Goal: Task Accomplishment & Management: Manage account settings

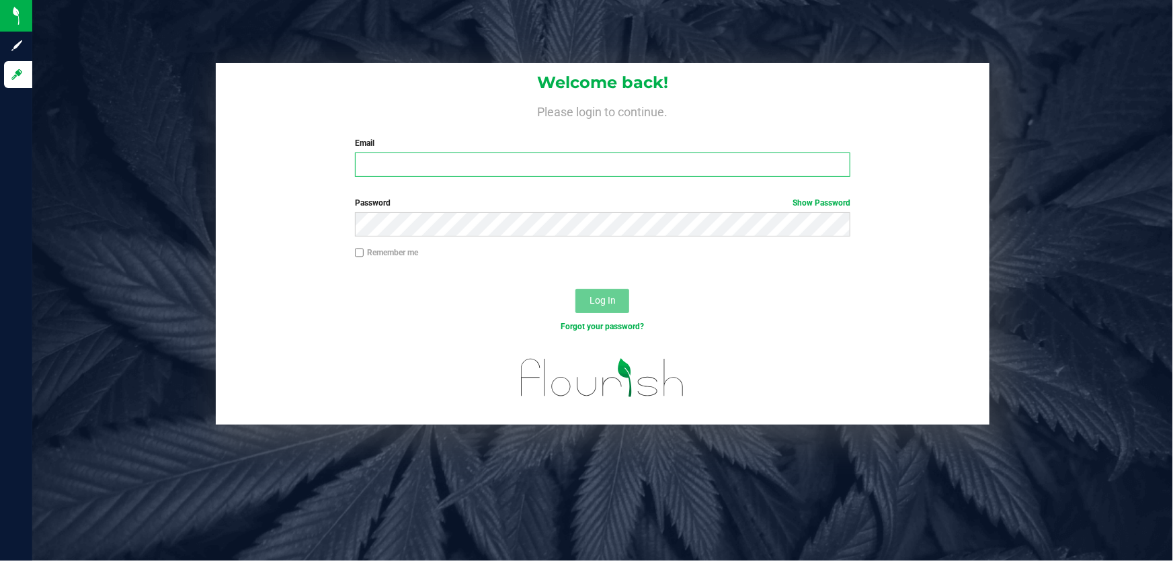
click at [470, 157] on input "Email" at bounding box center [603, 165] width 496 height 24
type input "[EMAIL_ADDRESS][DOMAIN_NAME]"
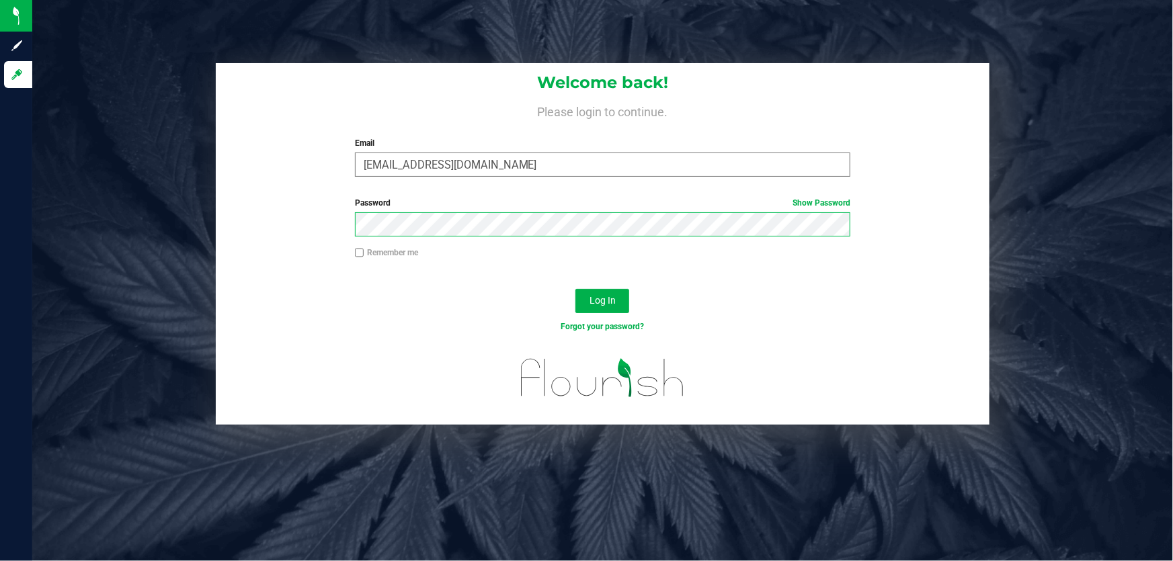
click at [575, 289] on button "Log In" at bounding box center [602, 301] width 54 height 24
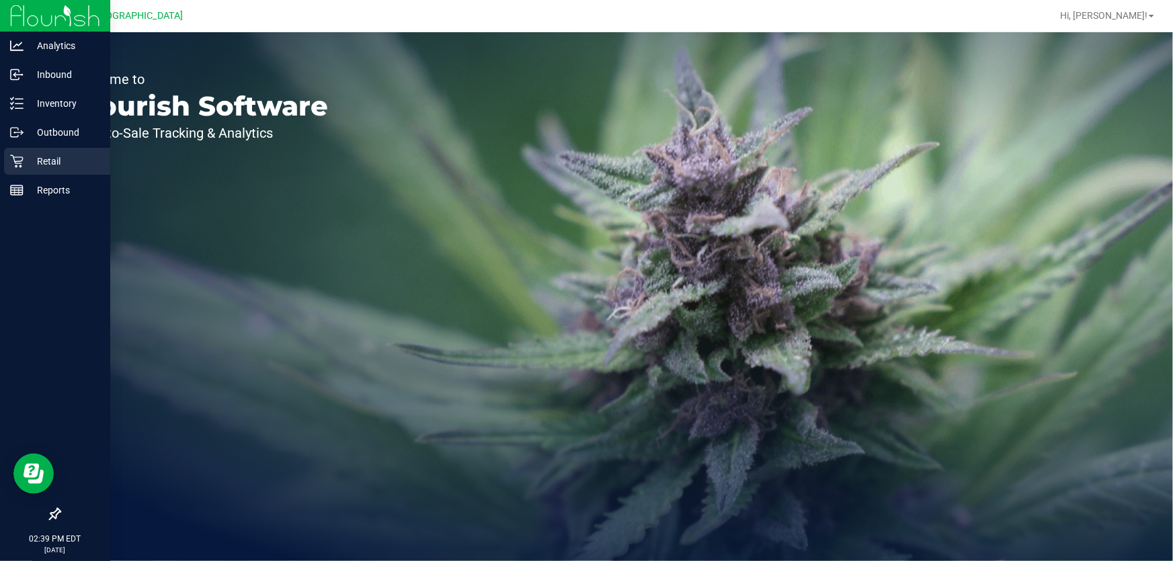
click at [18, 158] on icon at bounding box center [16, 161] width 13 height 13
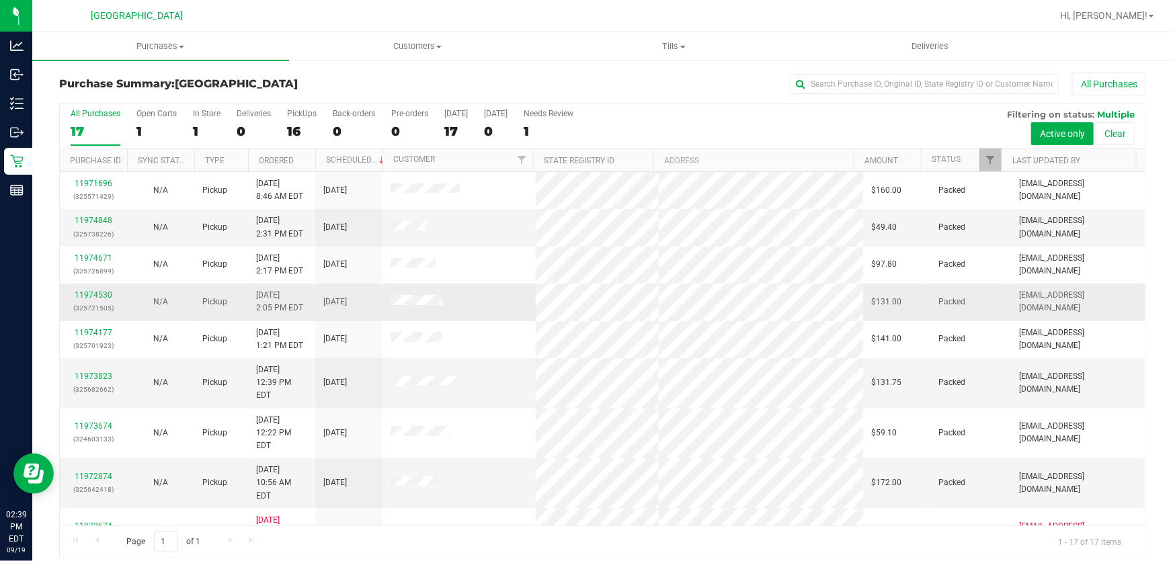
drag, startPoint x: 454, startPoint y: 289, endPoint x: 482, endPoint y: 297, distance: 28.7
click at [480, 296] on td at bounding box center [458, 302] width 153 height 37
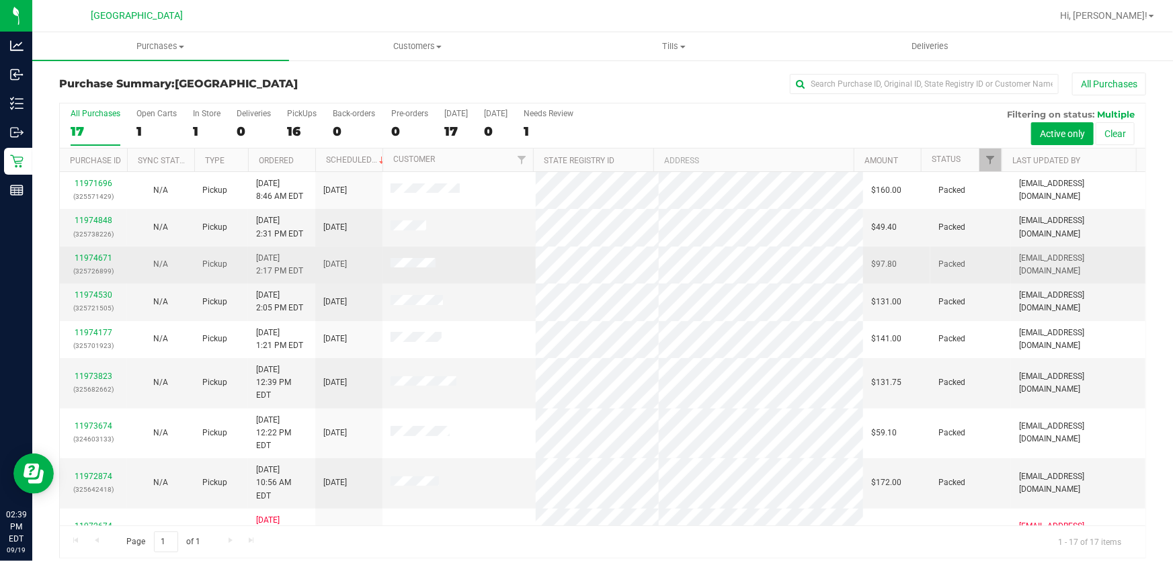
click at [564, 335] on tbody "11971696 (325571429) N/A Pickup 9/19/2025 8:46 AM EDT 9/19/2025 $160.00 Packed …" at bounding box center [602, 514] width 1085 height 684
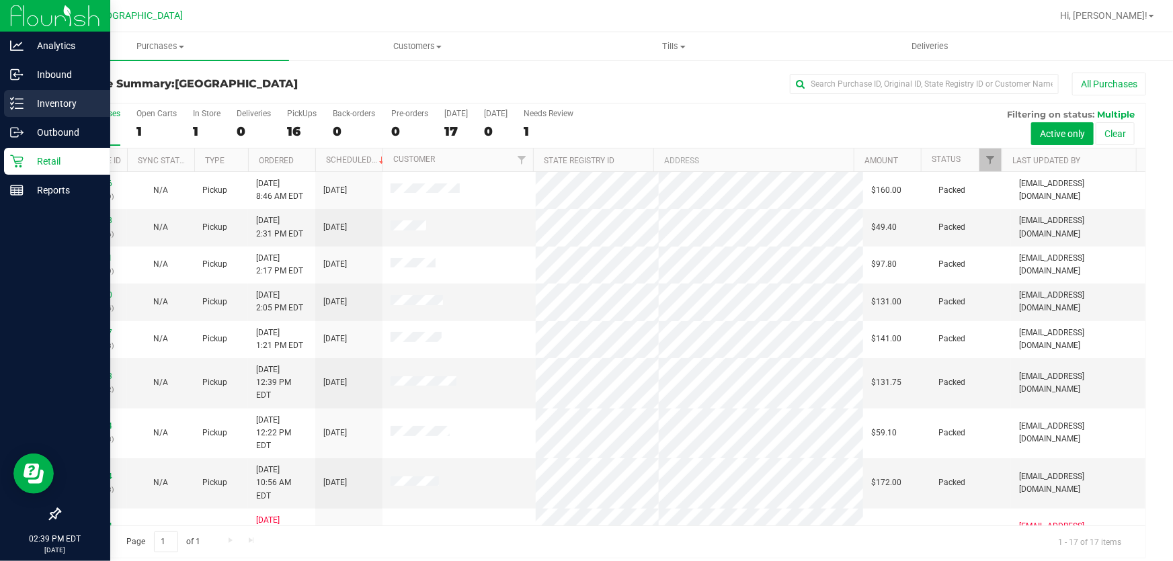
click at [63, 97] on p "Inventory" at bounding box center [64, 103] width 81 height 16
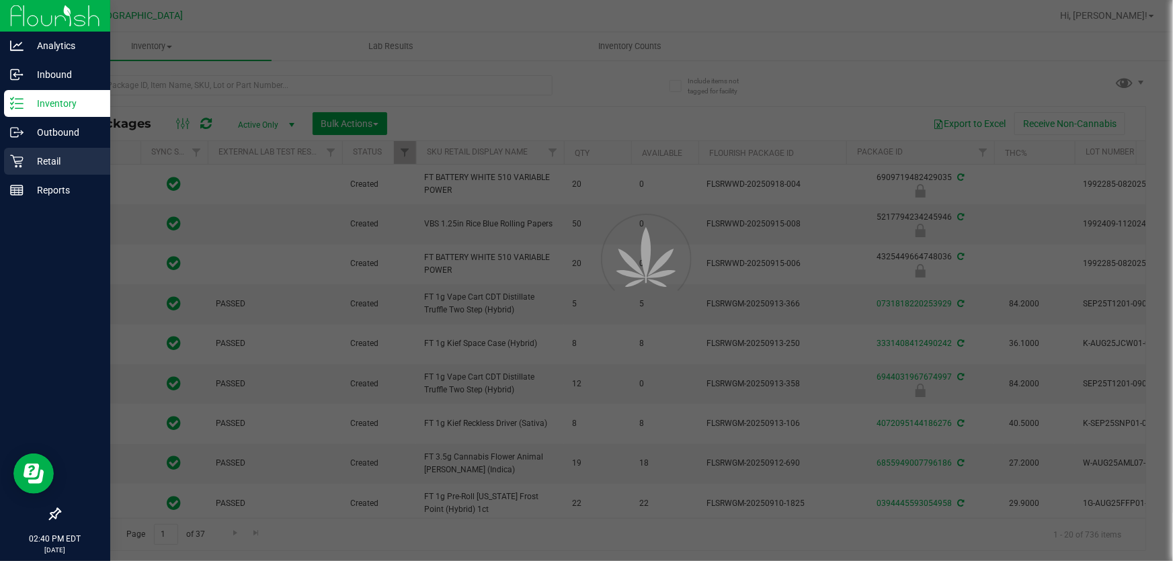
click at [65, 163] on p "Retail" at bounding box center [64, 161] width 81 height 16
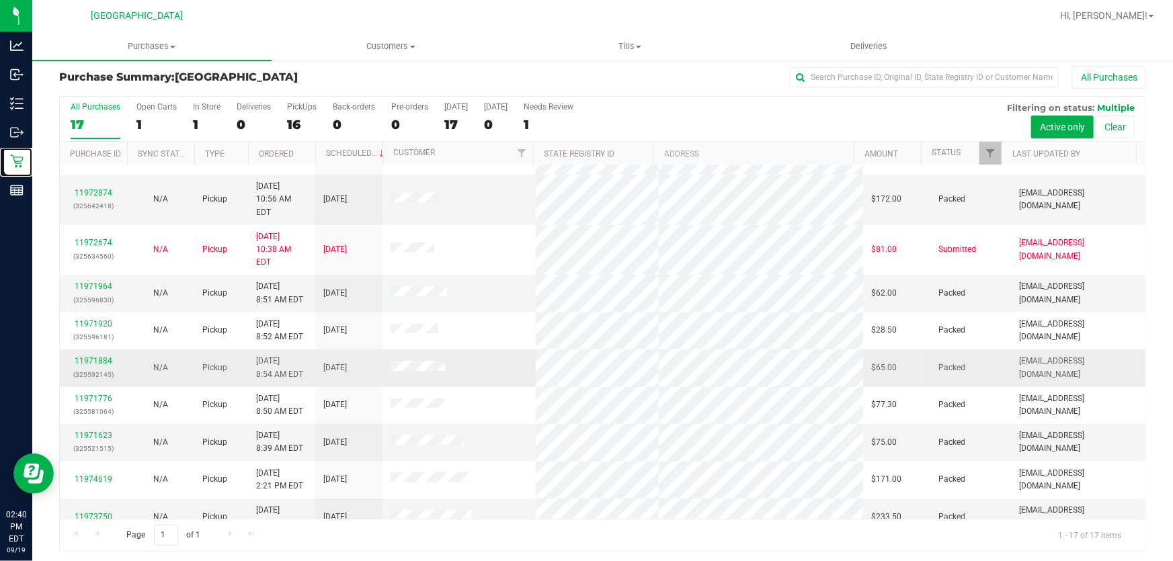
scroll to position [10, 0]
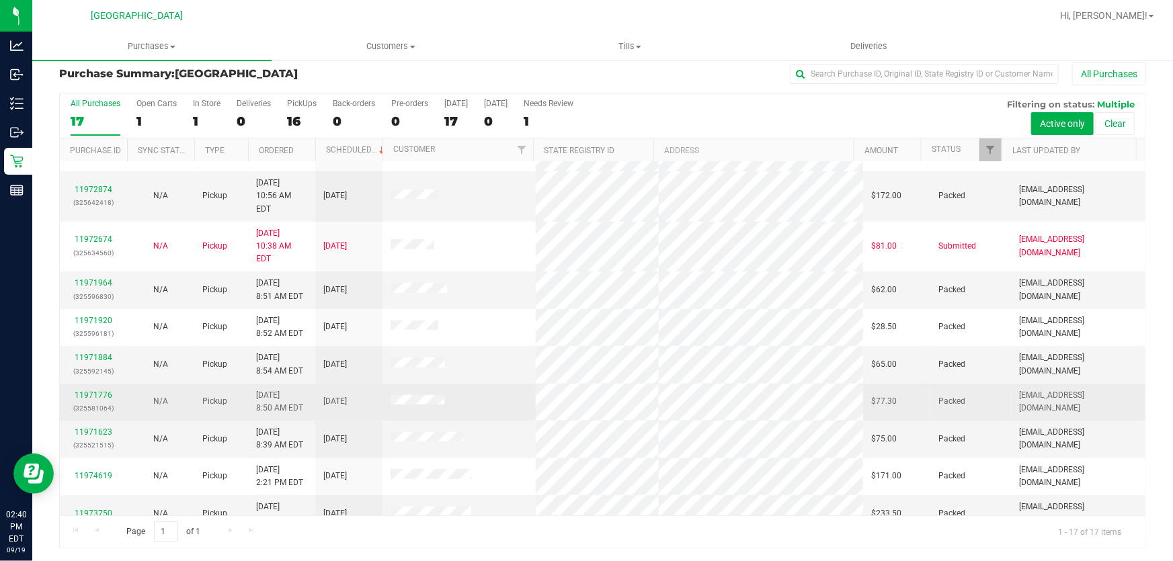
drag, startPoint x: 502, startPoint y: 356, endPoint x: 499, endPoint y: 329, distance: 27.0
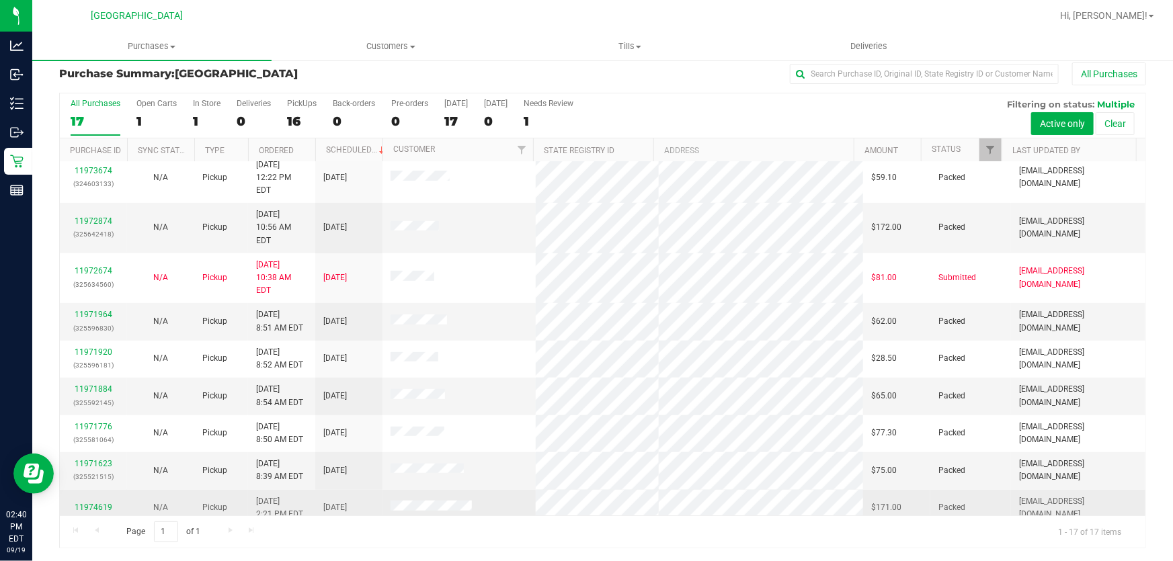
scroll to position [277, 0]
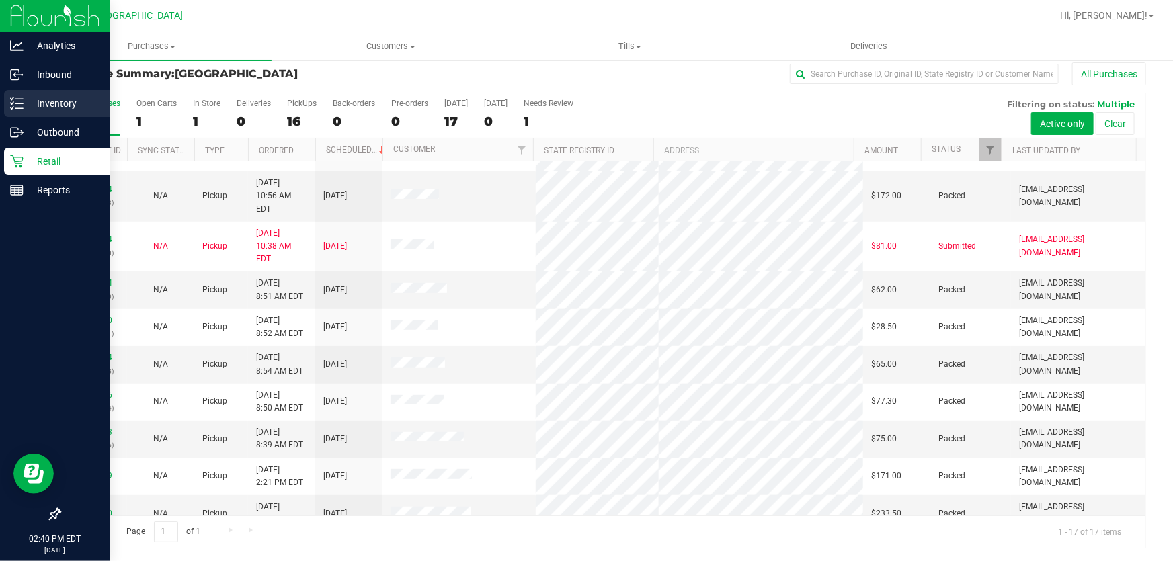
click at [54, 95] on p "Inventory" at bounding box center [64, 103] width 81 height 16
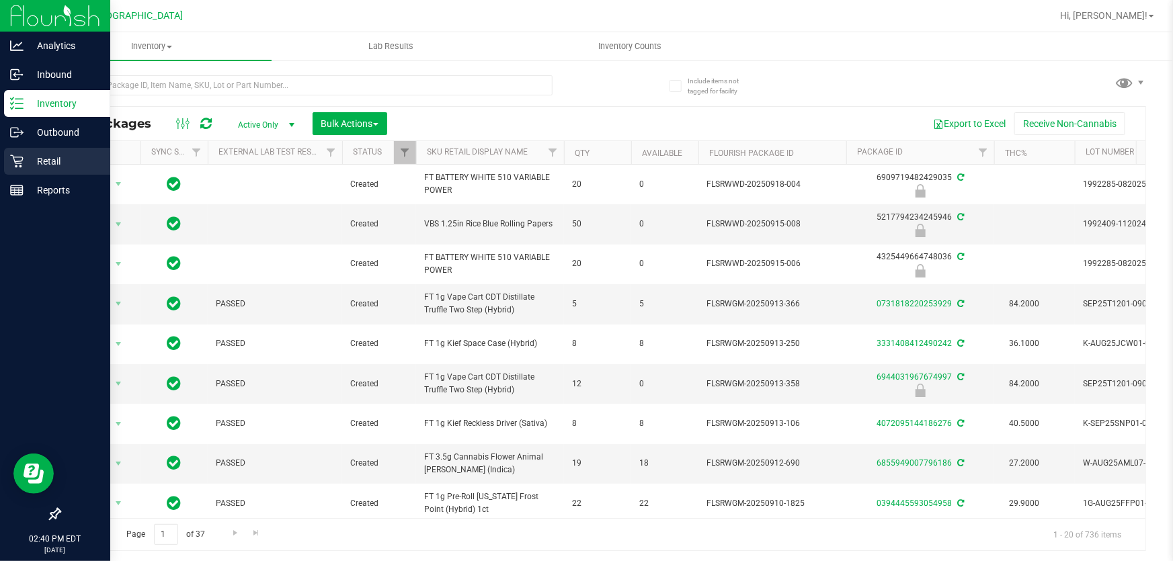
drag, startPoint x: 63, startPoint y: 160, endPoint x: 46, endPoint y: 156, distance: 17.3
click at [46, 156] on p "Retail" at bounding box center [64, 161] width 81 height 16
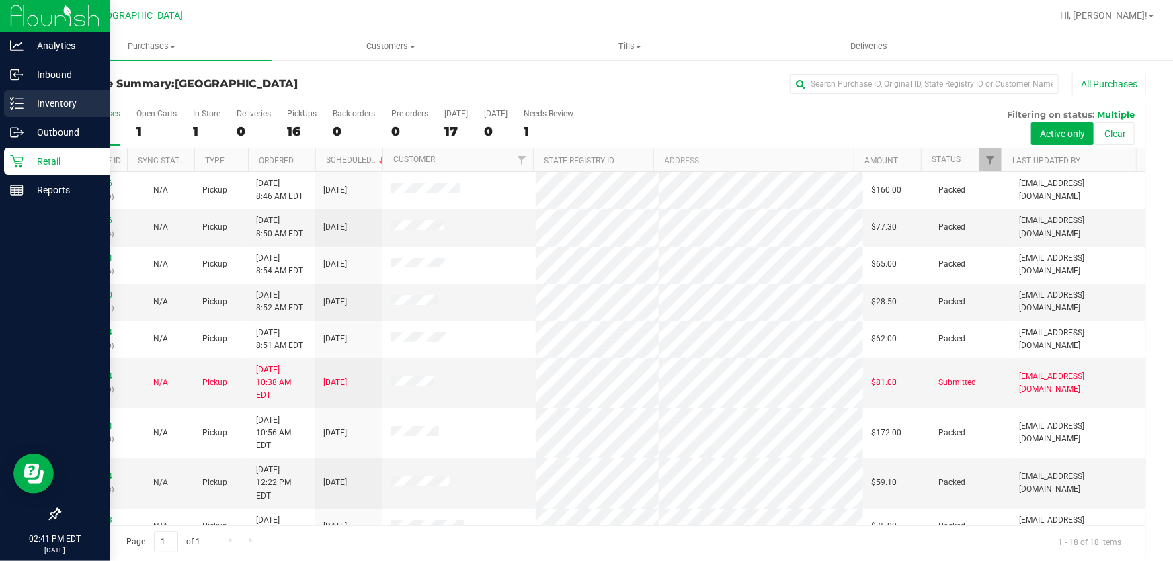
click at [30, 106] on p "Inventory" at bounding box center [64, 103] width 81 height 16
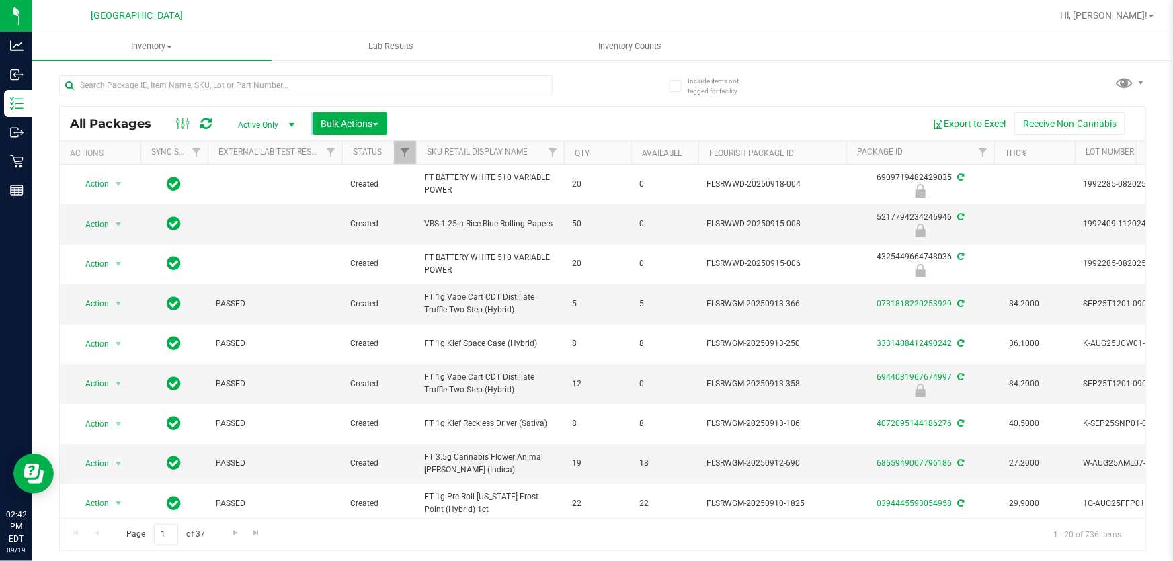
drag, startPoint x: 306, startPoint y: 117, endPoint x: 444, endPoint y: 128, distance: 138.2
click at [444, 128] on div "All Packages Active Only Active Only Lab Samples Locked All External Internal B…" at bounding box center [602, 124] width 1085 height 34
click at [444, 128] on div "Export to Excel Receive Non-Cannabis" at bounding box center [766, 123] width 738 height 23
drag, startPoint x: 444, startPoint y: 128, endPoint x: 397, endPoint y: 126, distance: 47.1
click at [397, 126] on div "All Packages Active Only Active Only Lab Samples Locked All External Internal B…" at bounding box center [602, 124] width 1085 height 34
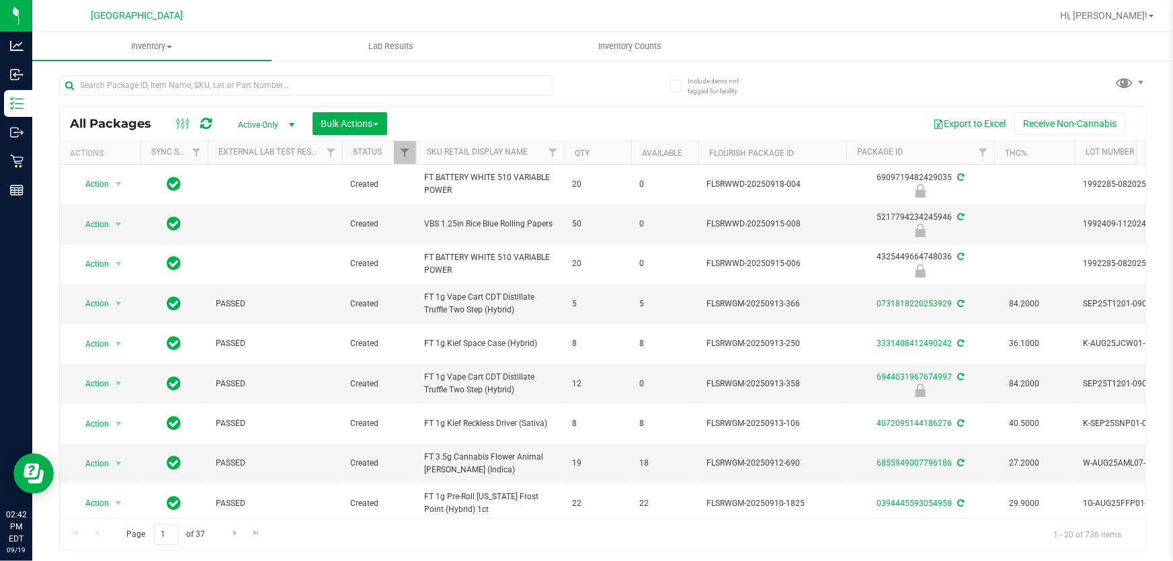
click at [401, 117] on div "Export to Excel Receive Non-Cannabis" at bounding box center [766, 123] width 738 height 23
drag, startPoint x: 69, startPoint y: 120, endPoint x: 159, endPoint y: 117, distance: 89.4
click at [159, 117] on span "All Packages" at bounding box center [117, 123] width 95 height 15
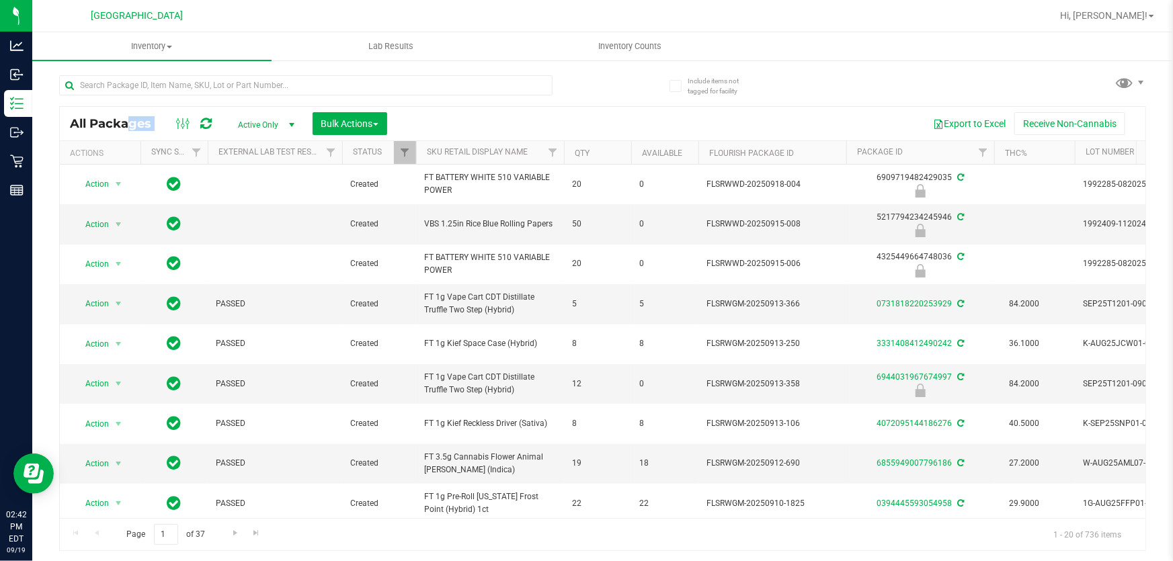
click at [159, 117] on span "All Packages" at bounding box center [117, 123] width 95 height 15
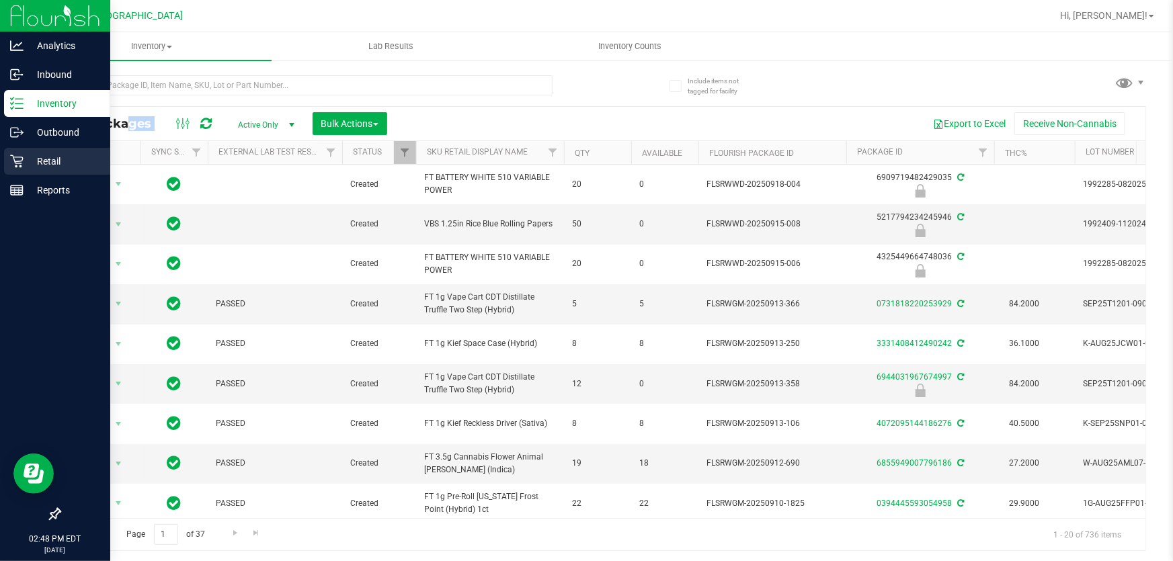
click at [13, 162] on icon at bounding box center [16, 161] width 13 height 13
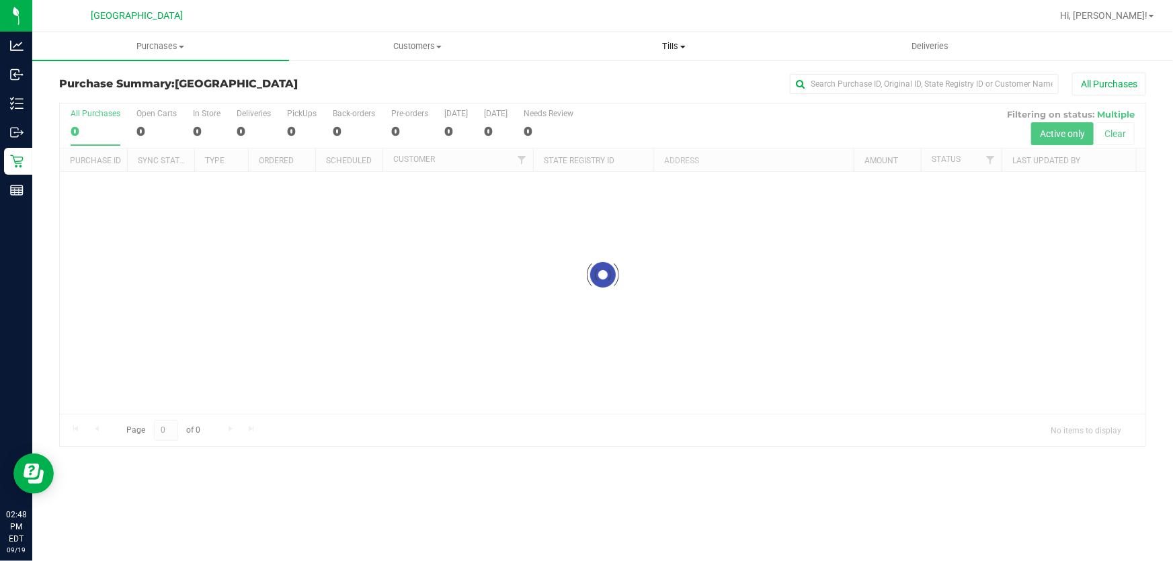
click at [674, 48] on span "Tills" at bounding box center [673, 46] width 255 height 12
click at [631, 80] on span "Manage tills" at bounding box center [591, 80] width 91 height 11
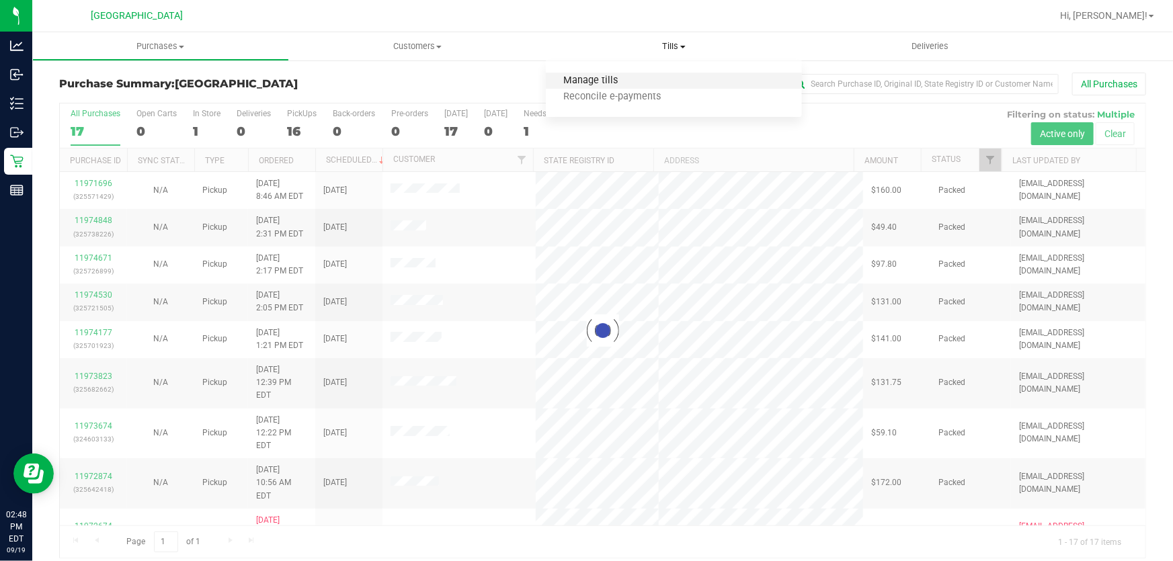
click at [586, 75] on span "Manage tills" at bounding box center [591, 80] width 91 height 11
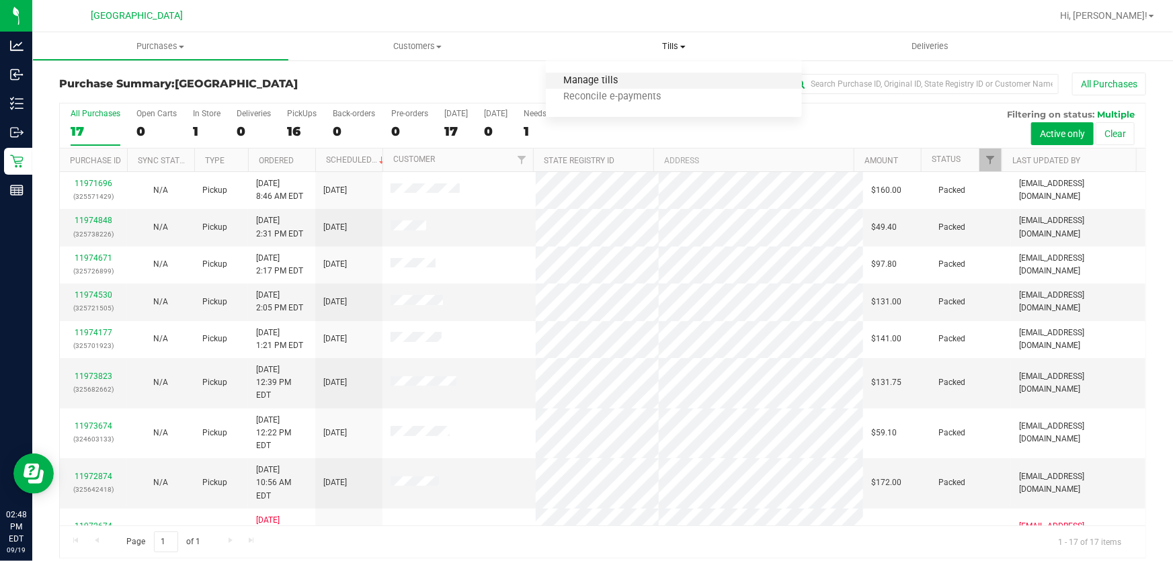
click at [601, 76] on span "Manage tills" at bounding box center [591, 80] width 91 height 11
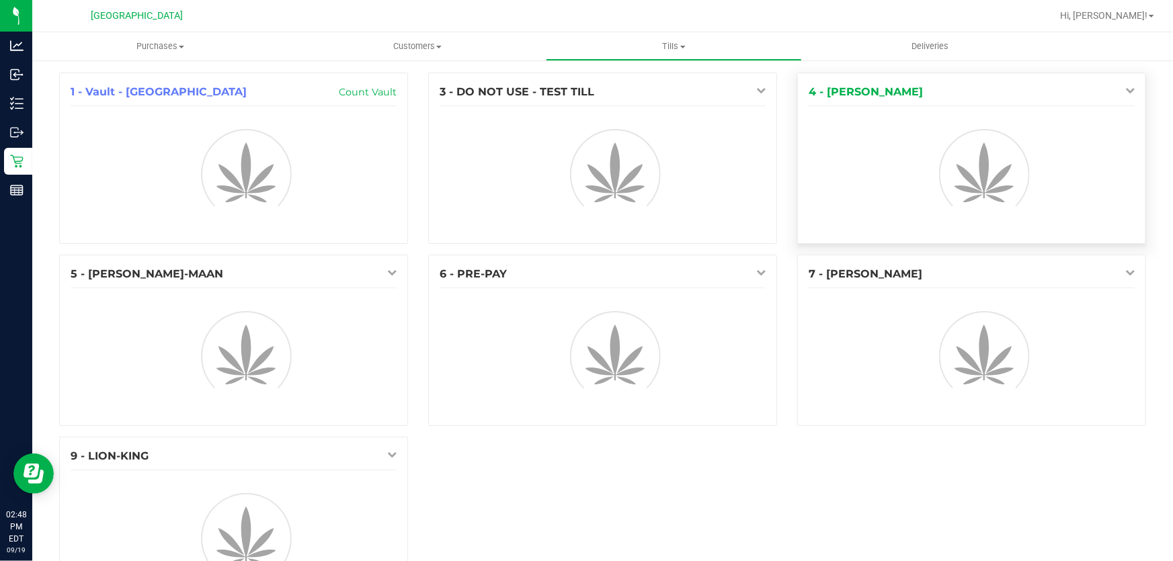
click at [1125, 88] on icon at bounding box center [1129, 89] width 9 height 9
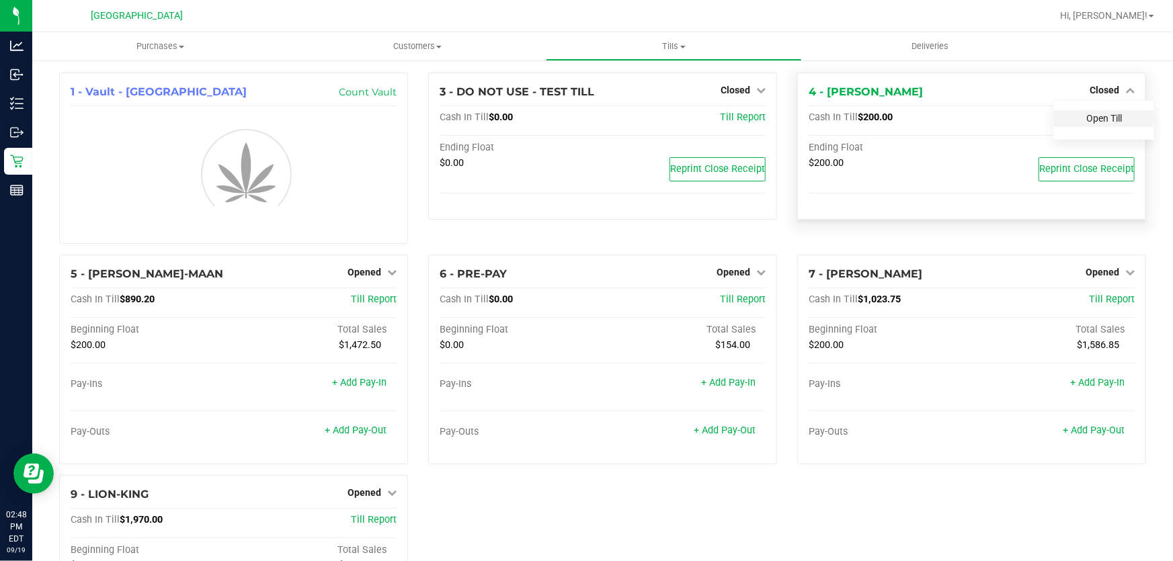
click at [1093, 121] on link "Open Till" at bounding box center [1104, 118] width 36 height 11
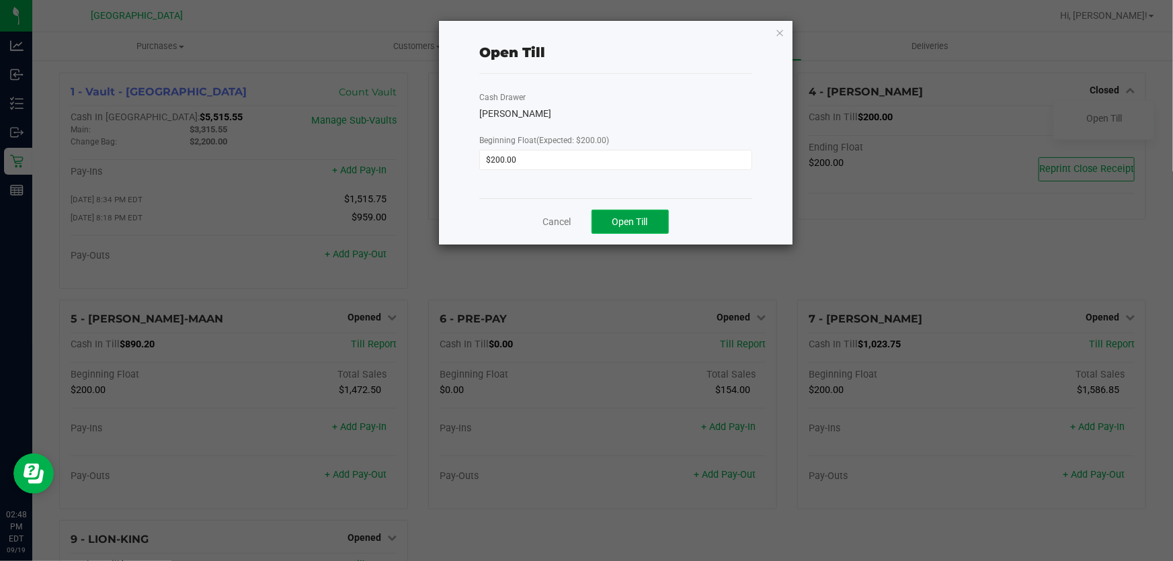
click at [652, 225] on button "Open Till" at bounding box center [629, 222] width 77 height 24
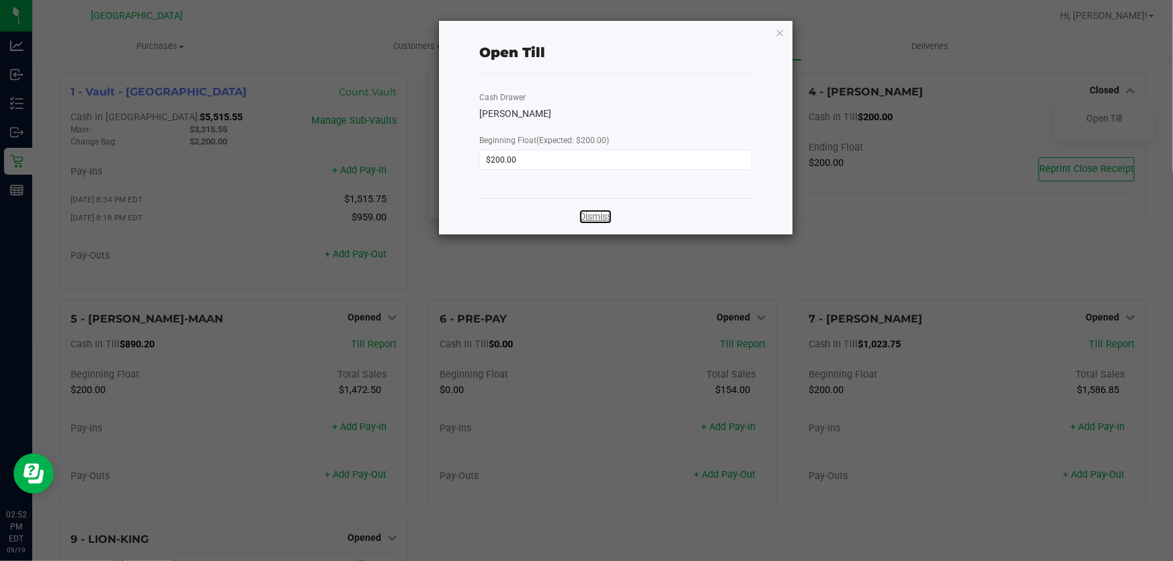
click at [601, 214] on link "Dismiss" at bounding box center [595, 217] width 32 height 14
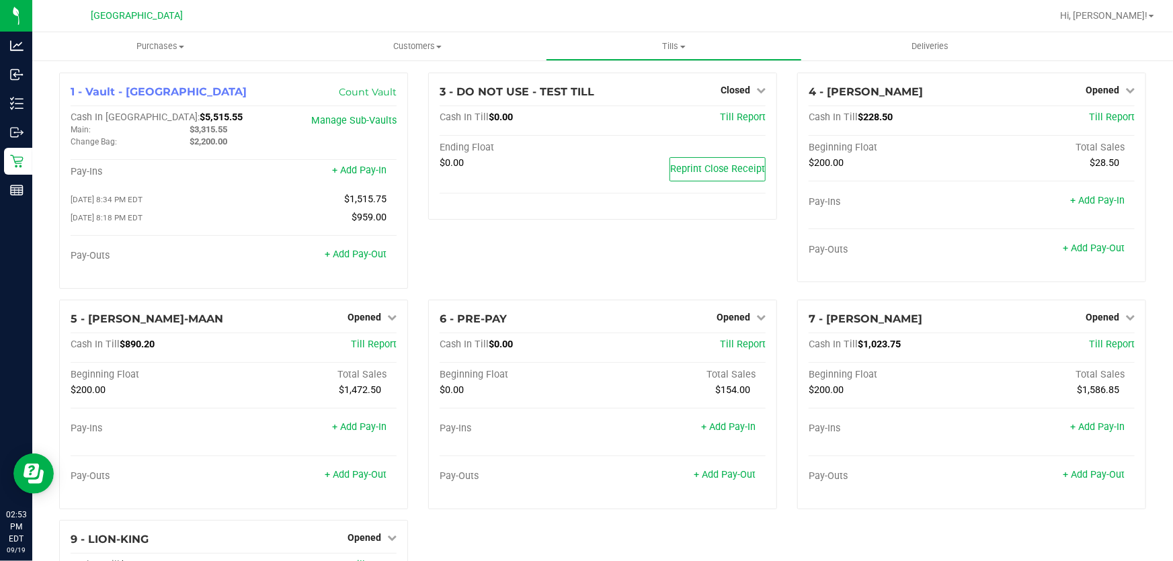
drag, startPoint x: 409, startPoint y: 198, endPoint x: 418, endPoint y: 143, distance: 55.8
click at [418, 143] on div "3 - DO NOT USE - TEST TILL Closed Open Till Cash In Till $0.00 Till Report Endi…" at bounding box center [602, 186] width 369 height 227
click at [400, 70] on div "1 - Vault - North Palm Beach WC Count Vault Cash In Vault: $5,515.55 Main: $3,3…" at bounding box center [602, 406] width 1140 height 695
drag, startPoint x: 91, startPoint y: 13, endPoint x: 194, endPoint y: 13, distance: 103.5
click at [194, 13] on div "[GEOGRAPHIC_DATA]" at bounding box center [137, 15] width 196 height 21
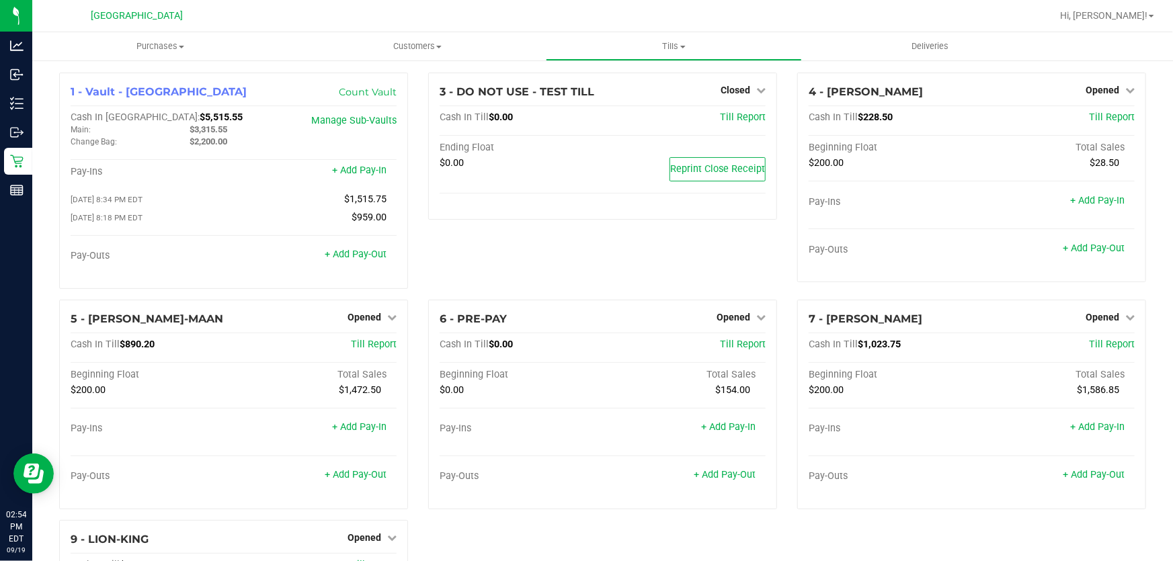
click at [195, 13] on div "[GEOGRAPHIC_DATA]" at bounding box center [137, 15] width 196 height 21
drag, startPoint x: 206, startPoint y: 24, endPoint x: 183, endPoint y: 20, distance: 22.4
click at [183, 20] on span "[GEOGRAPHIC_DATA]" at bounding box center [137, 16] width 92 height 12
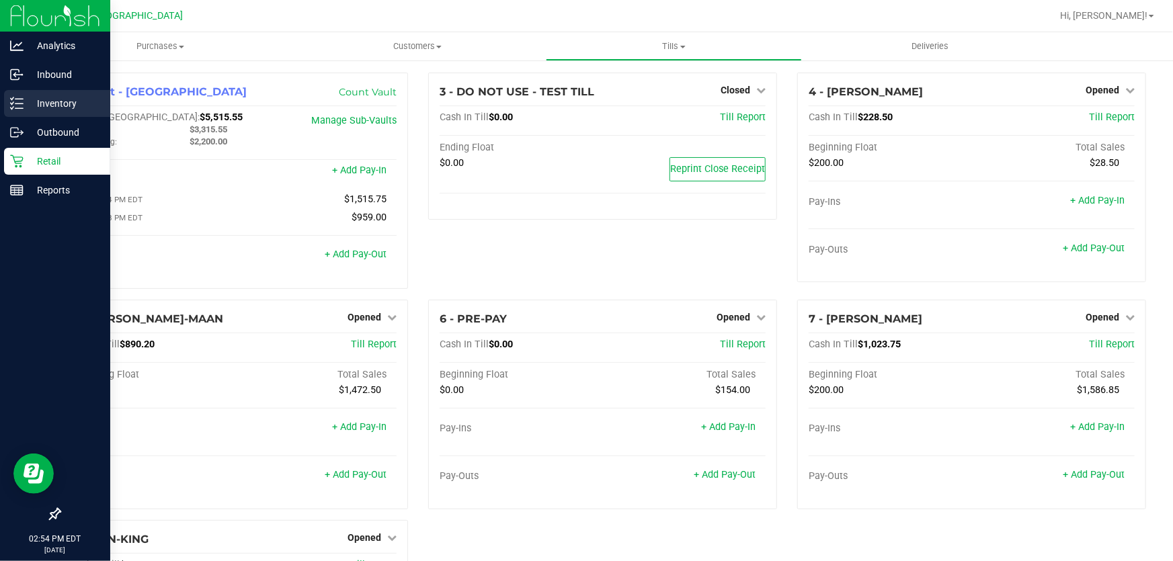
click at [53, 103] on p "Inventory" at bounding box center [64, 103] width 81 height 16
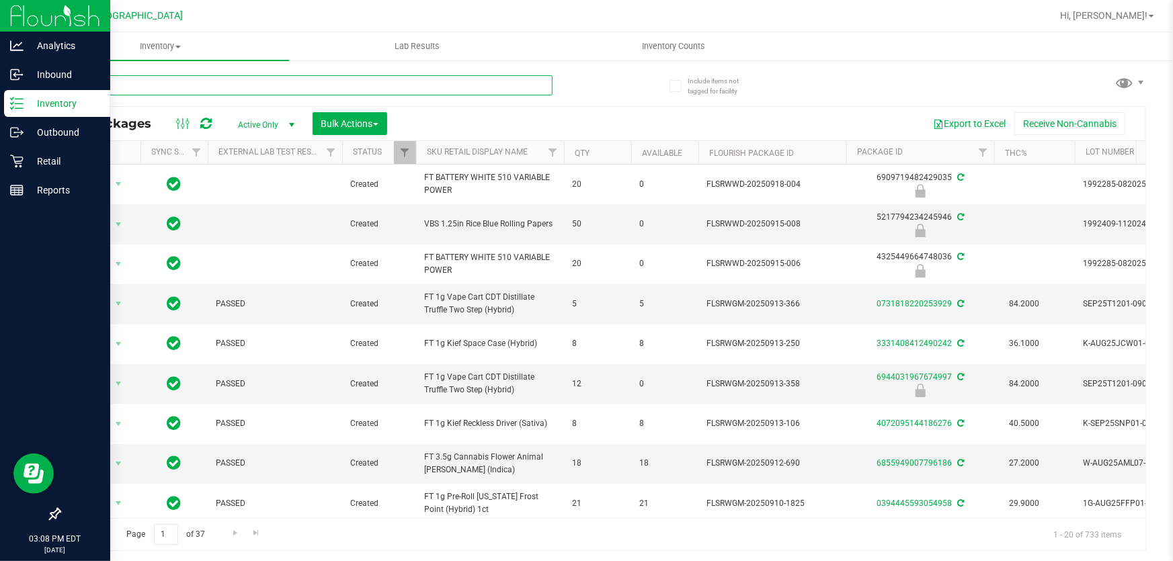
click at [138, 84] on input "text" at bounding box center [305, 85] width 493 height 20
click at [144, 51] on span "Inventory" at bounding box center [160, 46] width 257 height 12
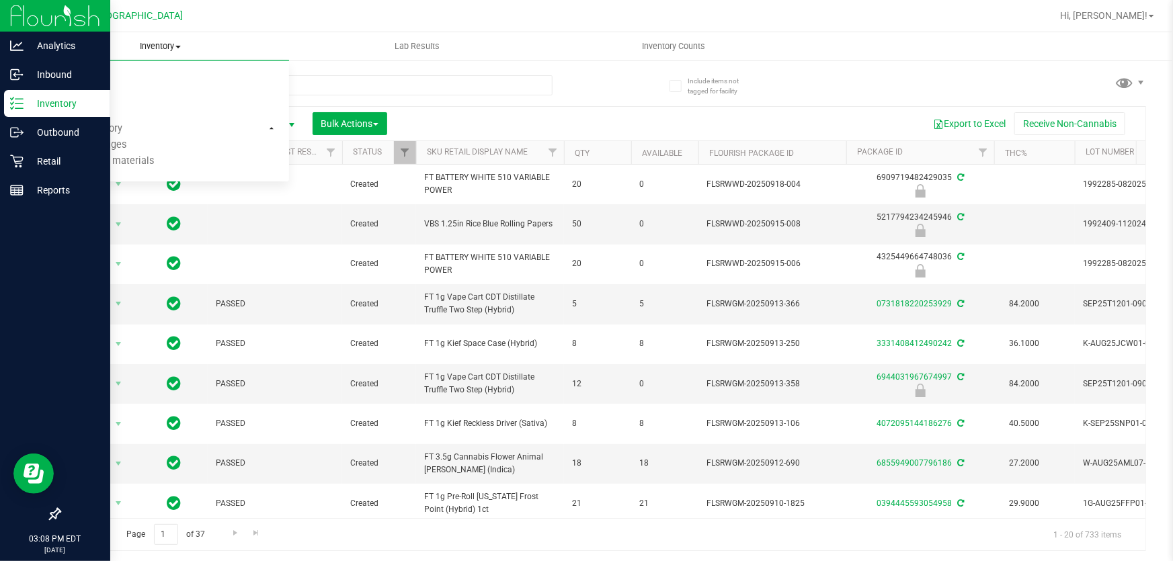
click at [175, 45] on span "Inventory" at bounding box center [160, 46] width 257 height 12
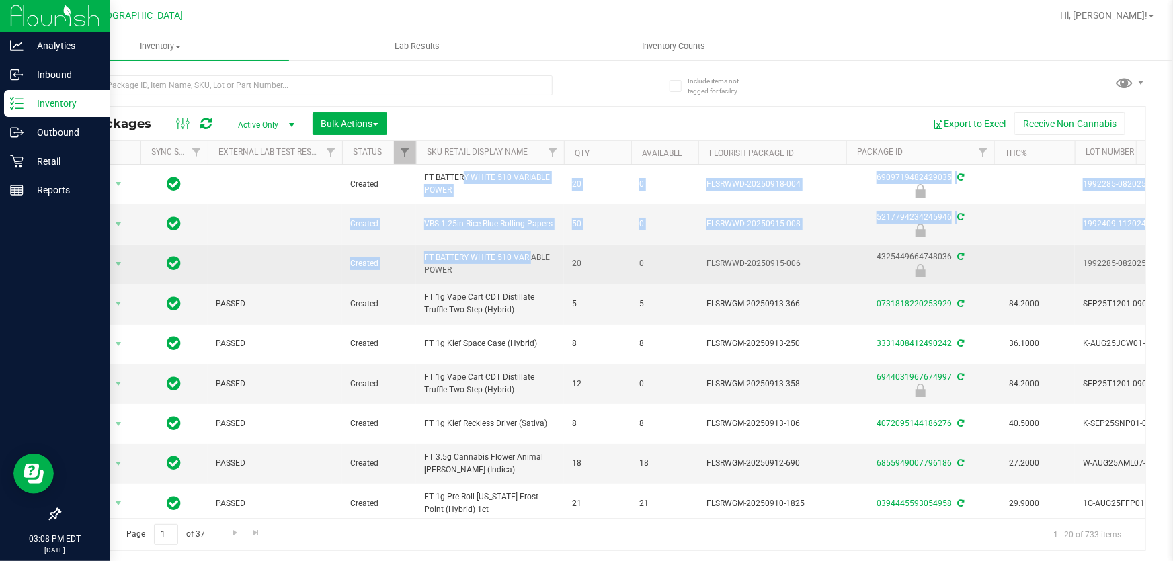
drag, startPoint x: 417, startPoint y: 179, endPoint x: 495, endPoint y: 254, distance: 108.8
click at [495, 254] on span "FT BATTERY WHITE 510 VARIABLE POWER" at bounding box center [490, 264] width 132 height 26
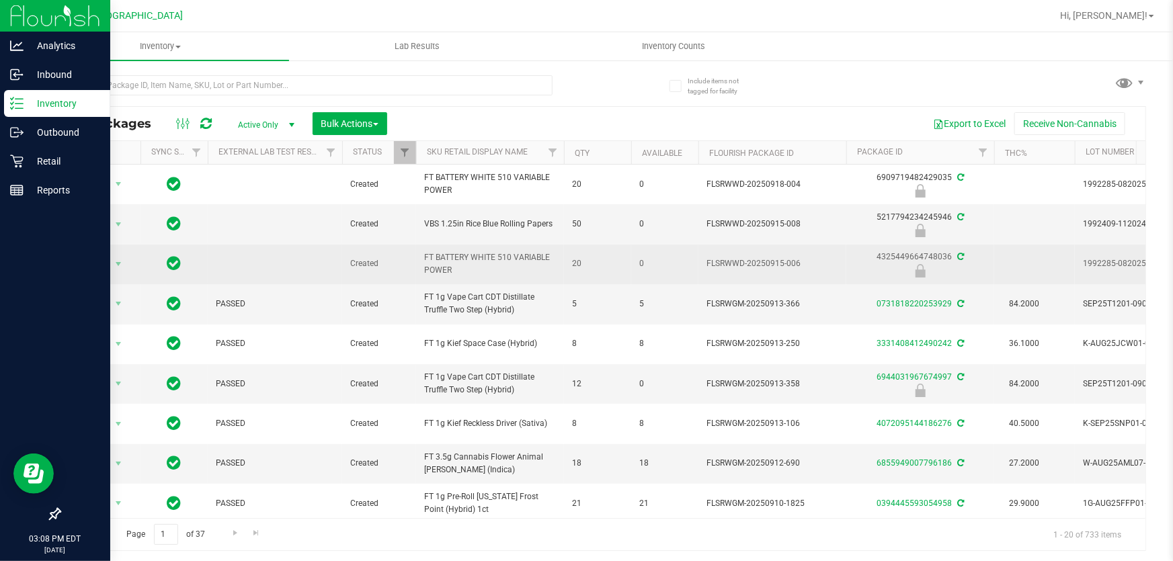
click at [495, 280] on td "FT BATTERY WHITE 510 VARIABLE POWER" at bounding box center [490, 265] width 148 height 40
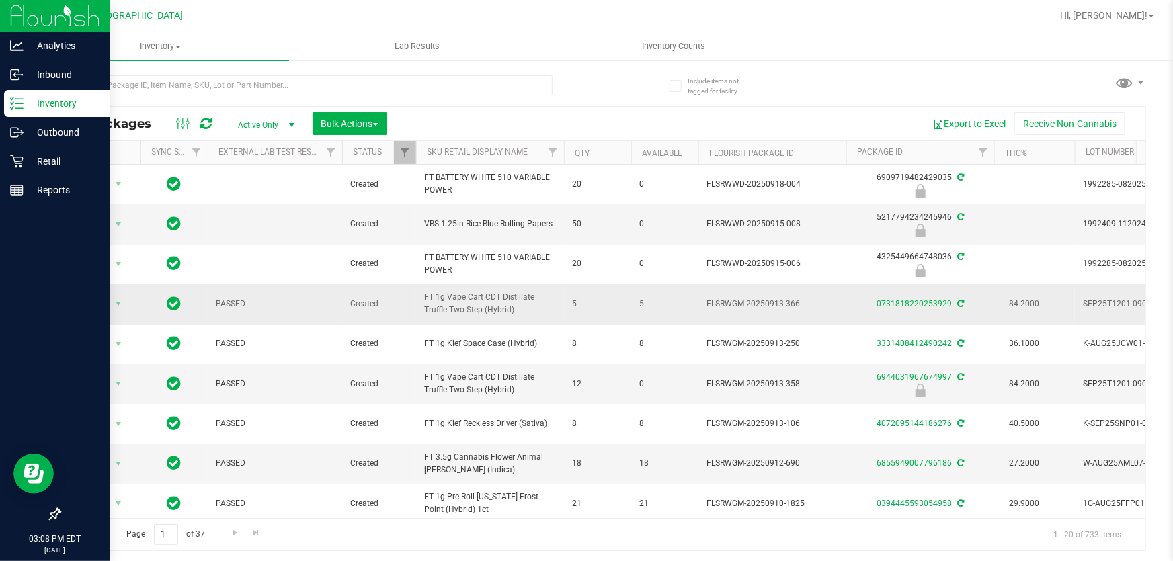
click at [495, 292] on span "FT 1g Vape Cart CDT Distillate Truffle Two Step (Hybrid)" at bounding box center [490, 304] width 132 height 26
click at [19, 159] on icon at bounding box center [16, 161] width 13 height 13
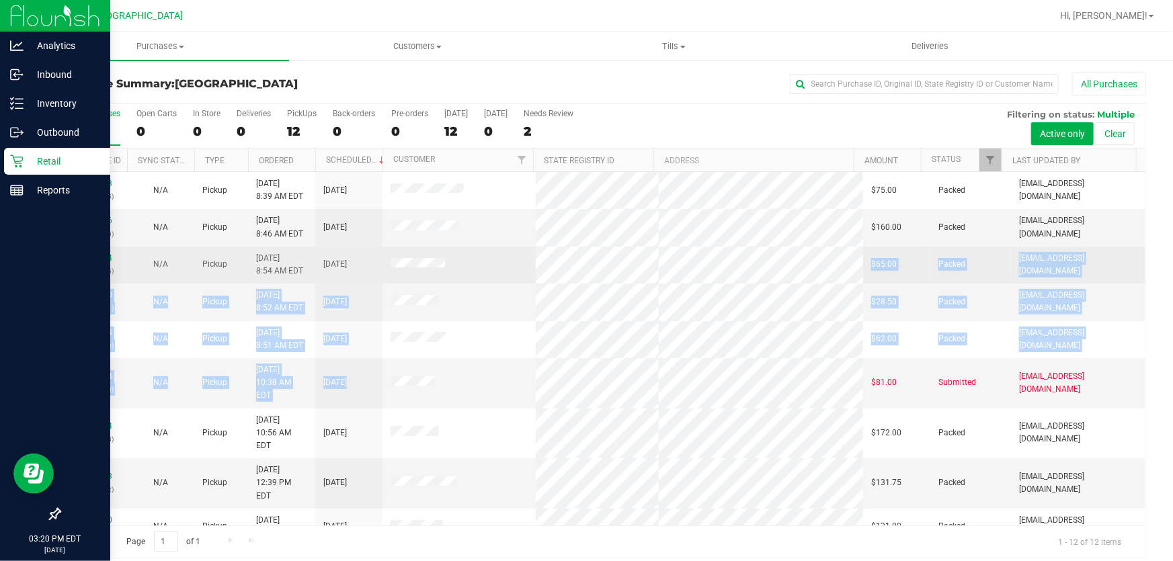
click at [625, 381] on tbody "11971623 (325521515) N/A Pickup 9/19/2025 8:39 AM EDT 9/19/2025 $75.00 Packed k…" at bounding box center [602, 414] width 1085 height 485
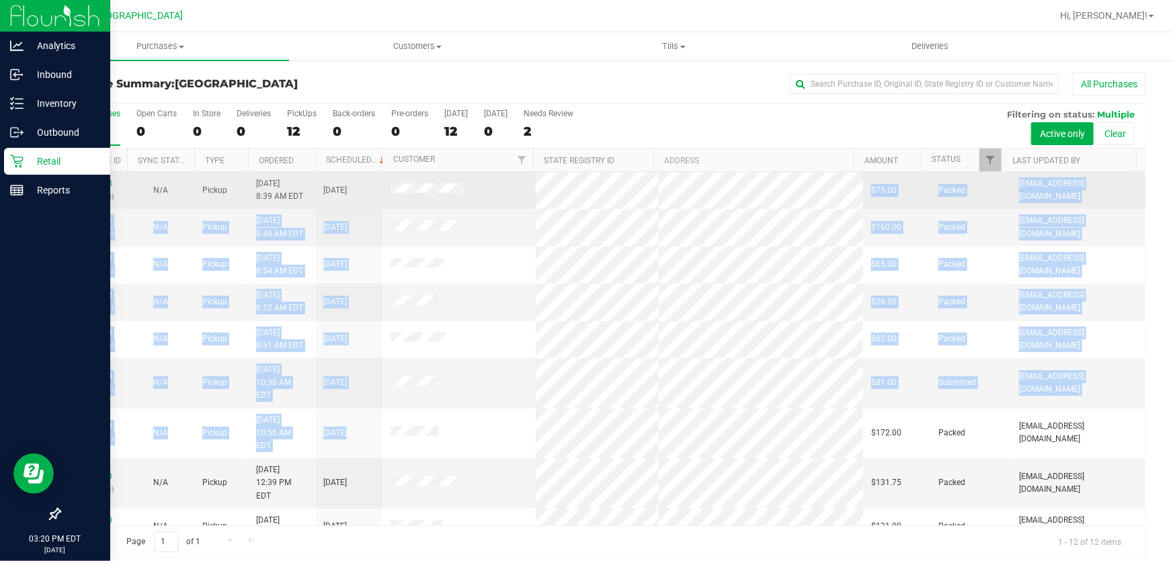
drag, startPoint x: 519, startPoint y: 258, endPoint x: 517, endPoint y: 188, distance: 69.9
click at [517, 188] on tbody "11971623 (325521515) N/A Pickup 9/19/2025 8:39 AM EDT 9/19/2025 $75.00 Packed k…" at bounding box center [602, 414] width 1085 height 485
click at [517, 188] on td at bounding box center [458, 190] width 153 height 37
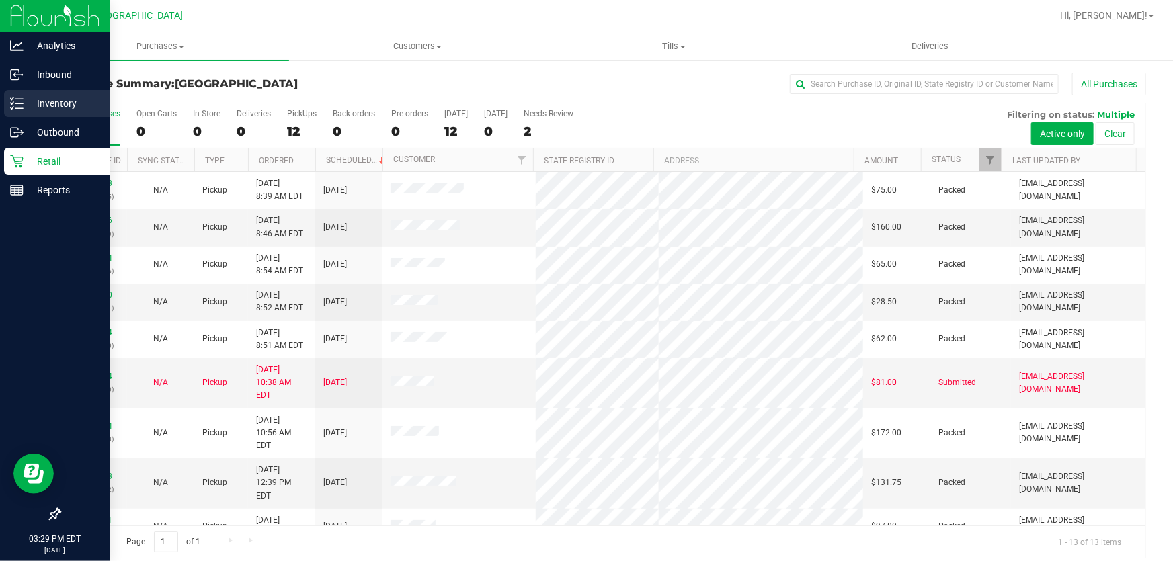
click at [59, 107] on p "Inventory" at bounding box center [64, 103] width 81 height 16
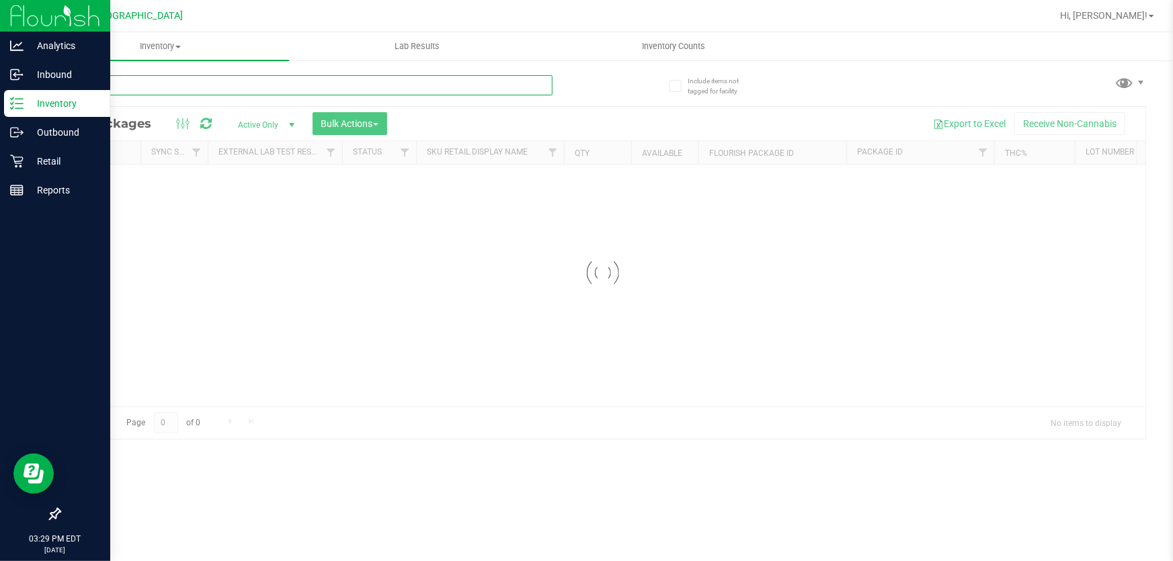
click at [202, 85] on div "Inventory All packages All inventory Waste log Create inventory Lab Results Inv…" at bounding box center [602, 296] width 1140 height 529
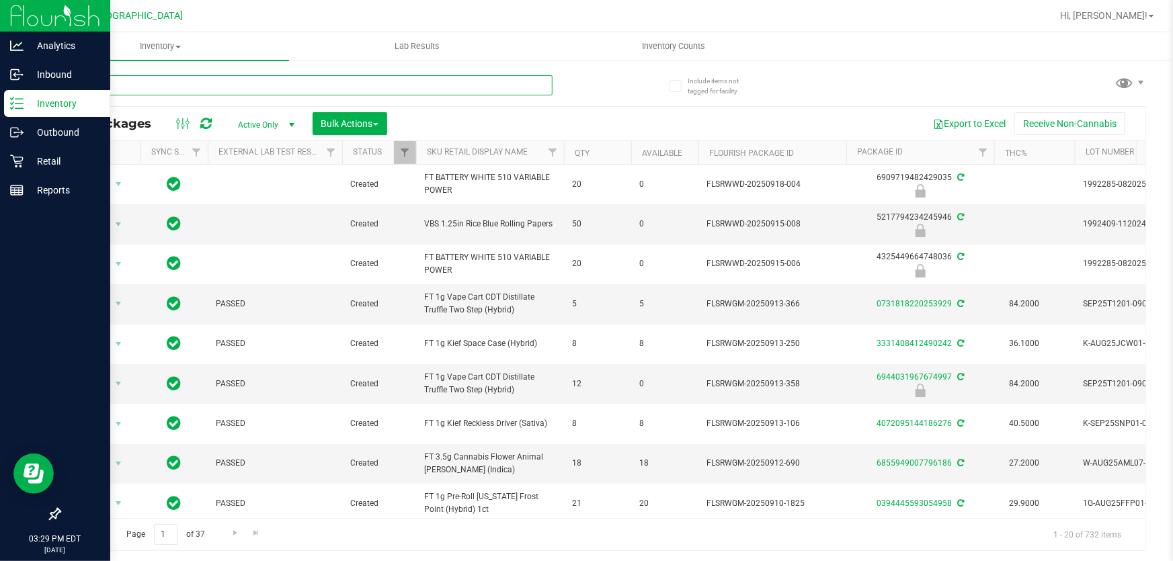
type input "swt"
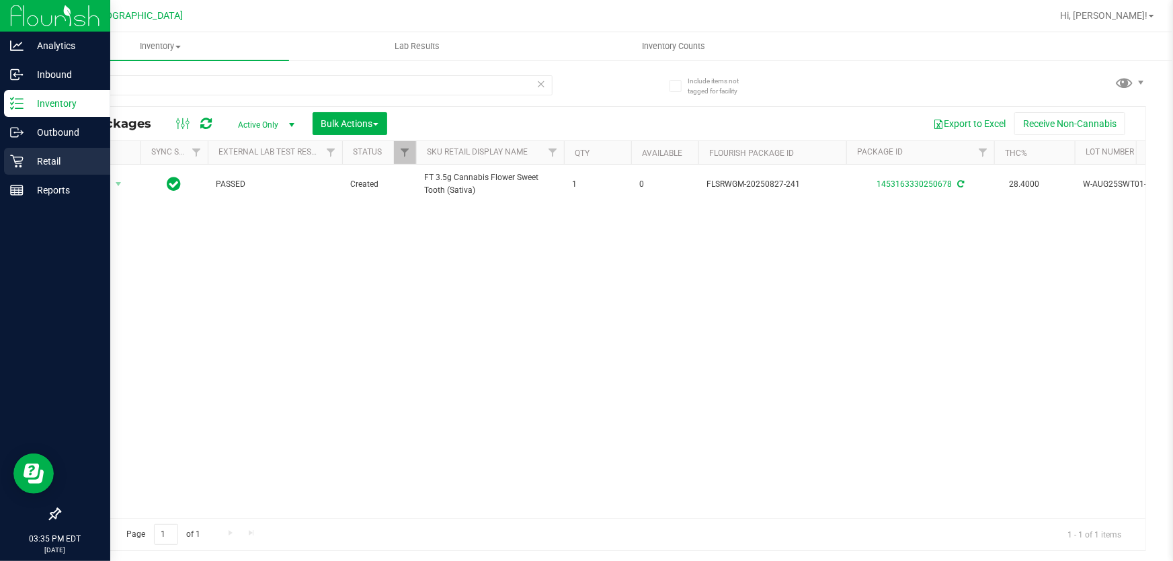
click at [24, 162] on p "Retail" at bounding box center [64, 161] width 81 height 16
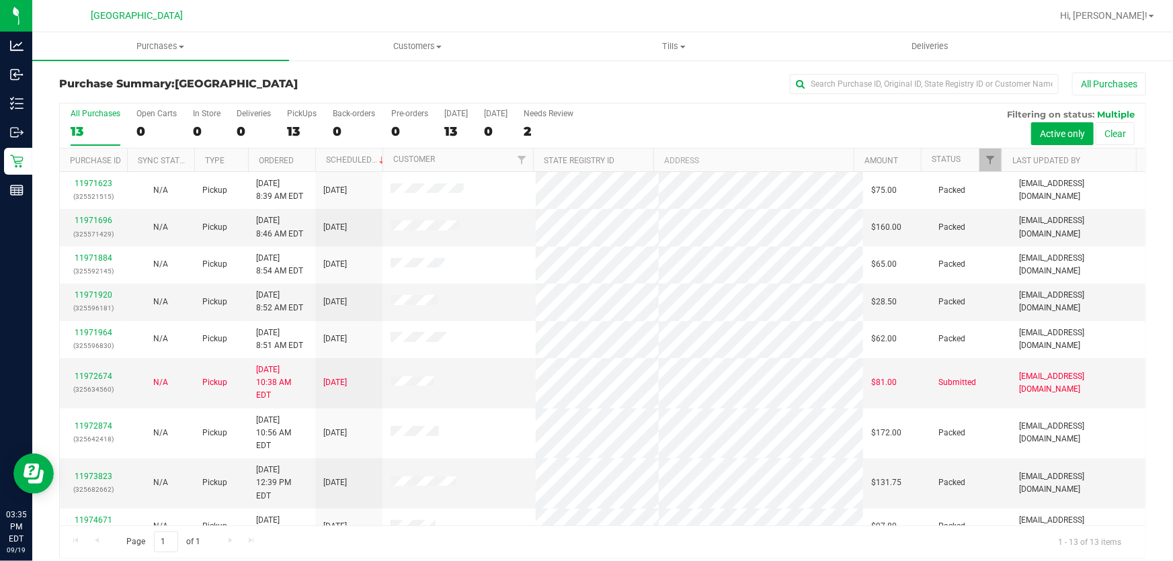
click at [291, 128] on div "13" at bounding box center [302, 131] width 30 height 15
click at [0, 0] on input "PickUps 13" at bounding box center [0, 0] width 0 height 0
click at [985, 161] on span "Filter" at bounding box center [990, 160] width 11 height 11
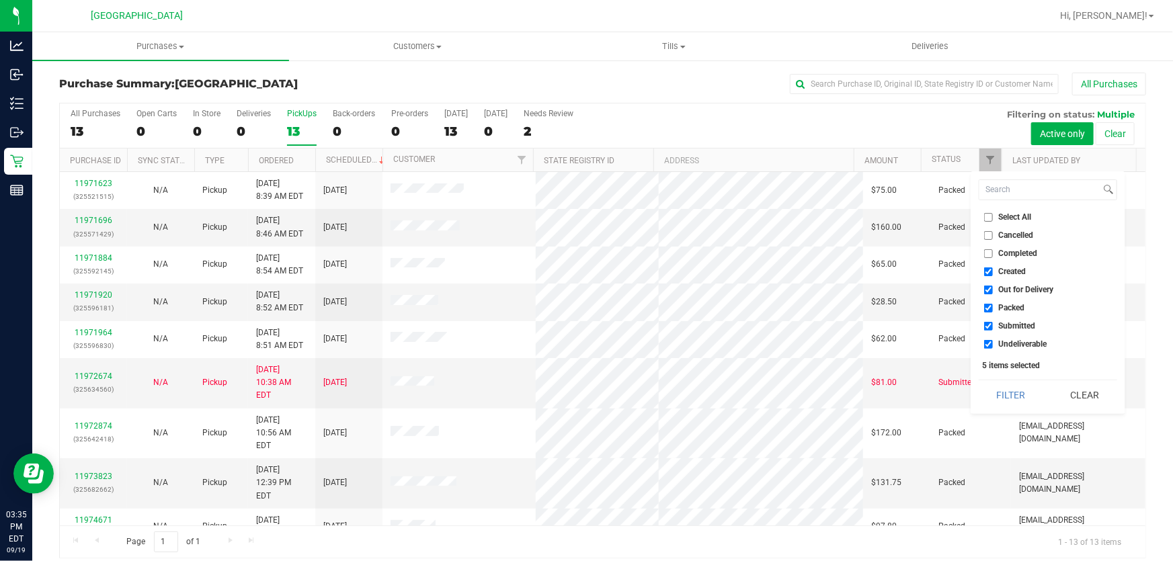
click at [988, 272] on input "Created" at bounding box center [988, 271] width 9 height 9
checkbox input "false"
click at [986, 286] on input "Out for Delivery" at bounding box center [988, 290] width 9 height 9
checkbox input "false"
click at [986, 302] on li "Packed" at bounding box center [1047, 308] width 138 height 14
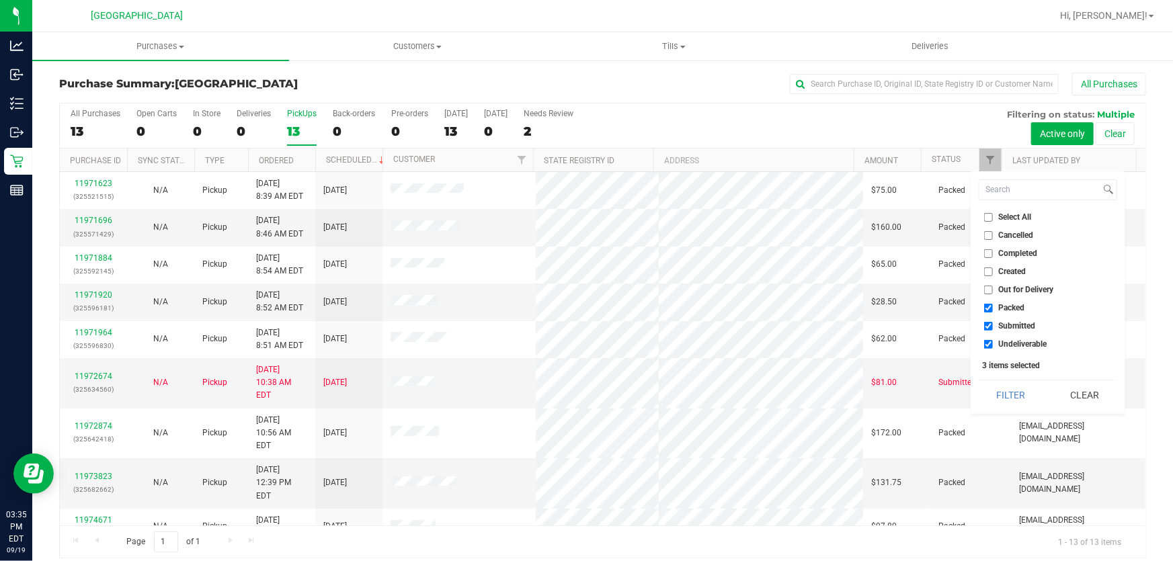
click at [988, 302] on li "Packed" at bounding box center [1047, 308] width 138 height 14
click at [987, 308] on input "Packed" at bounding box center [988, 308] width 9 height 9
checkbox input "false"
click at [1008, 385] on button "Filter" at bounding box center [1010, 395] width 65 height 30
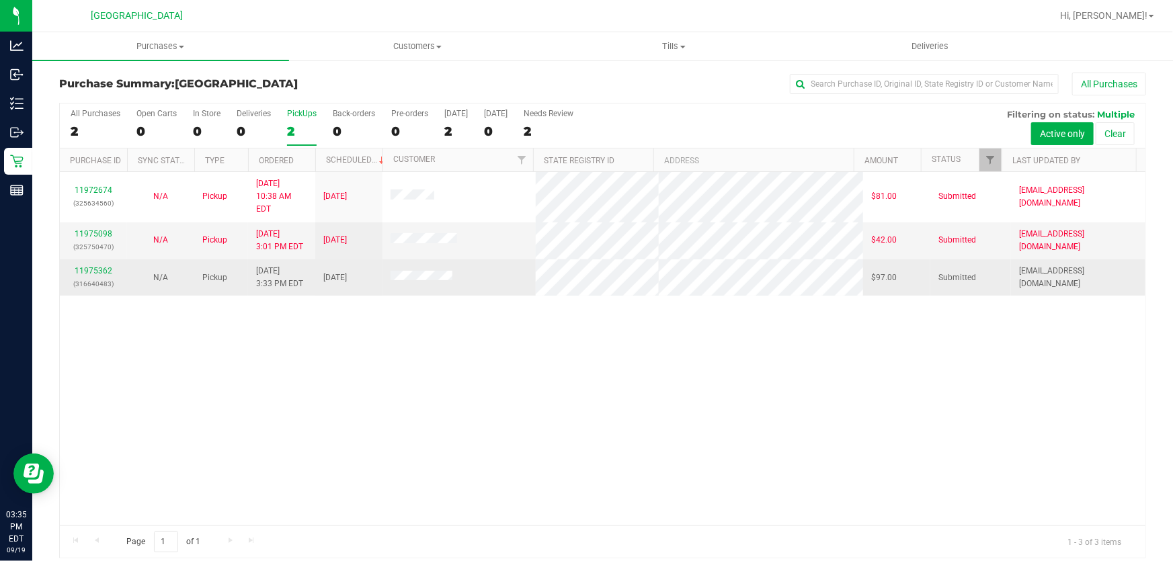
click at [124, 259] on td "11975362 (316640483)" at bounding box center [93, 277] width 67 height 36
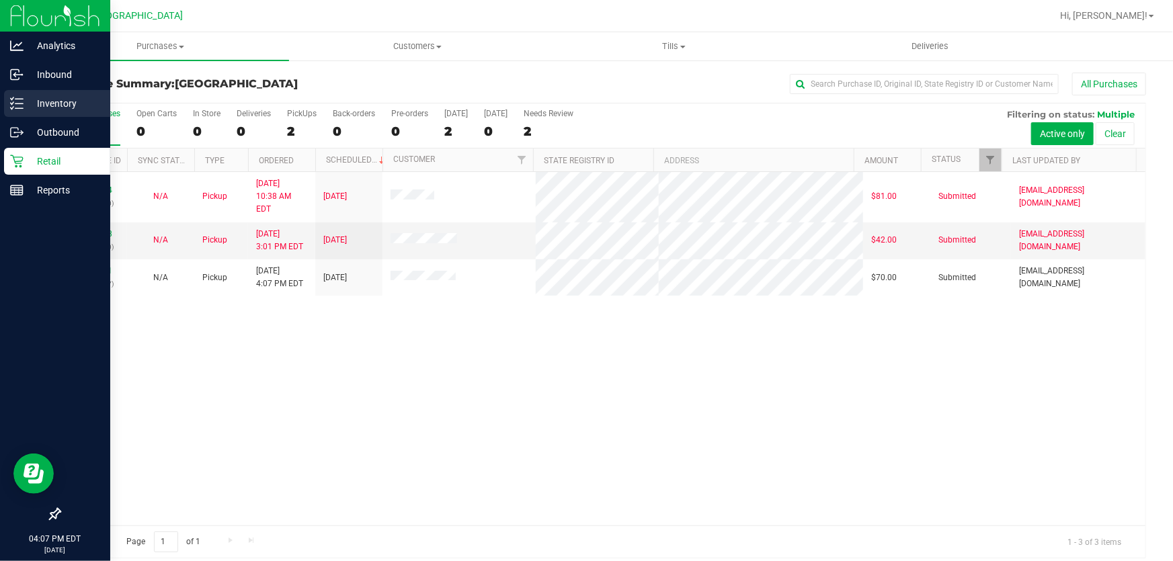
click at [24, 106] on p "Inventory" at bounding box center [64, 103] width 81 height 16
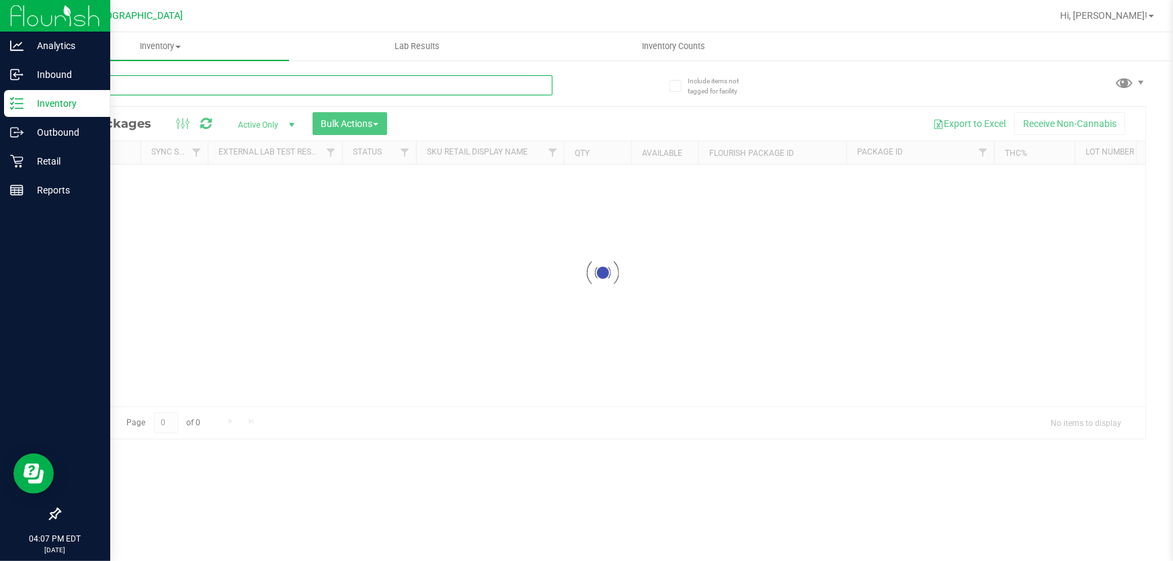
click at [214, 83] on input "text" at bounding box center [305, 85] width 493 height 20
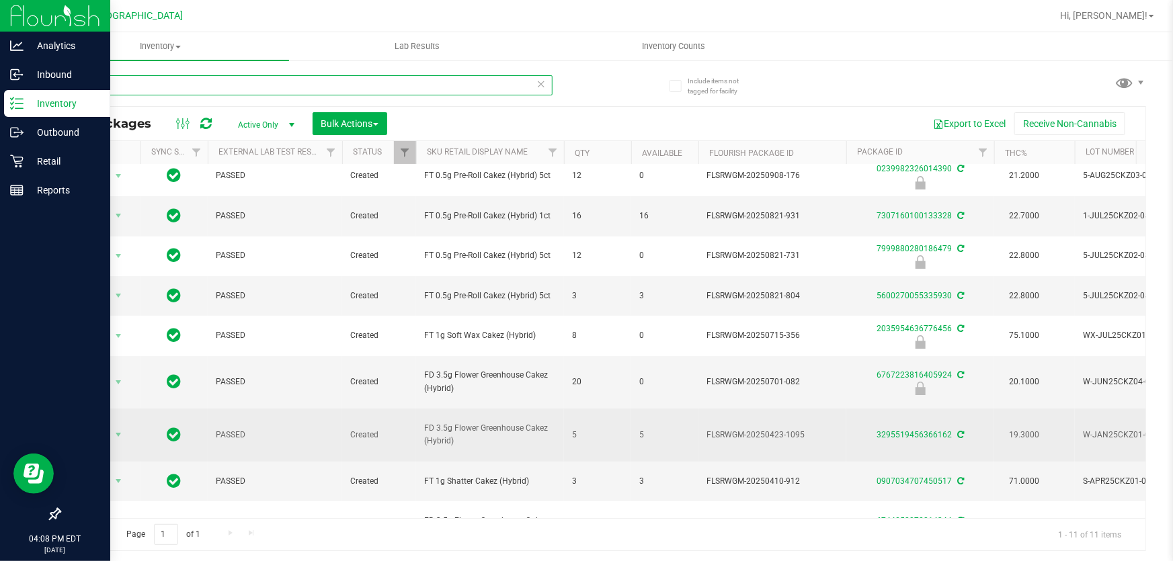
scroll to position [93, 0]
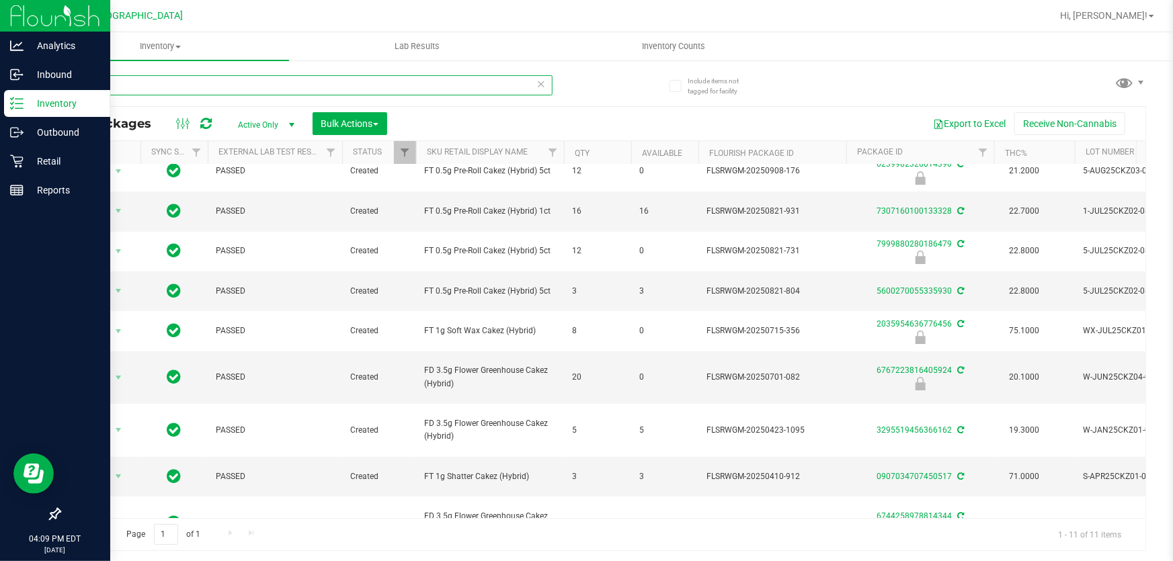
click at [406, 94] on input "CKZ" at bounding box center [305, 85] width 493 height 20
type input "2035954636776456"
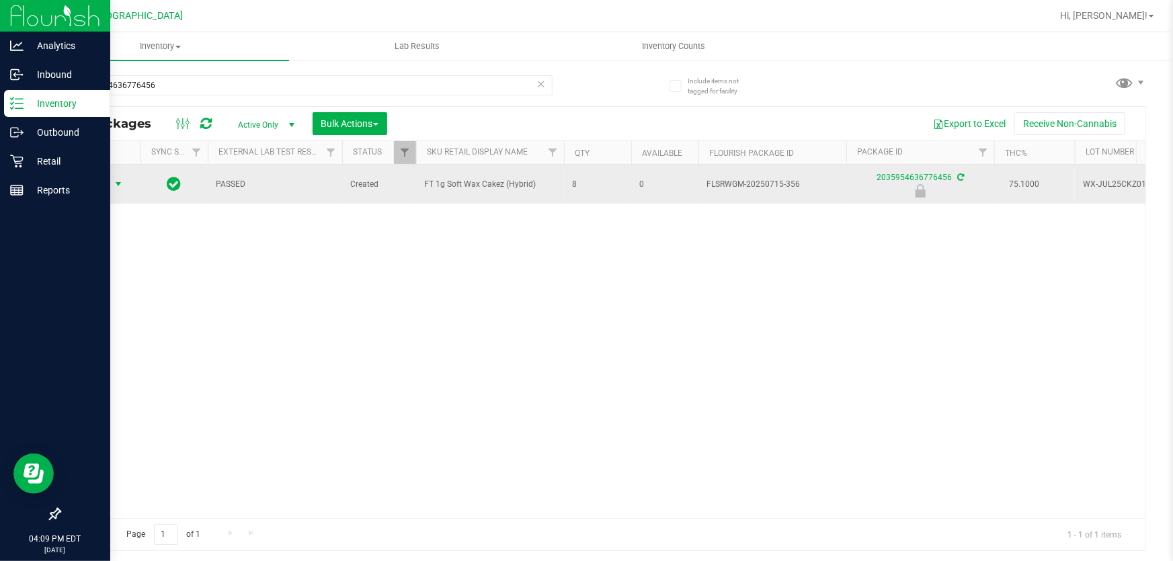
click at [120, 184] on span "select" at bounding box center [118, 184] width 11 height 11
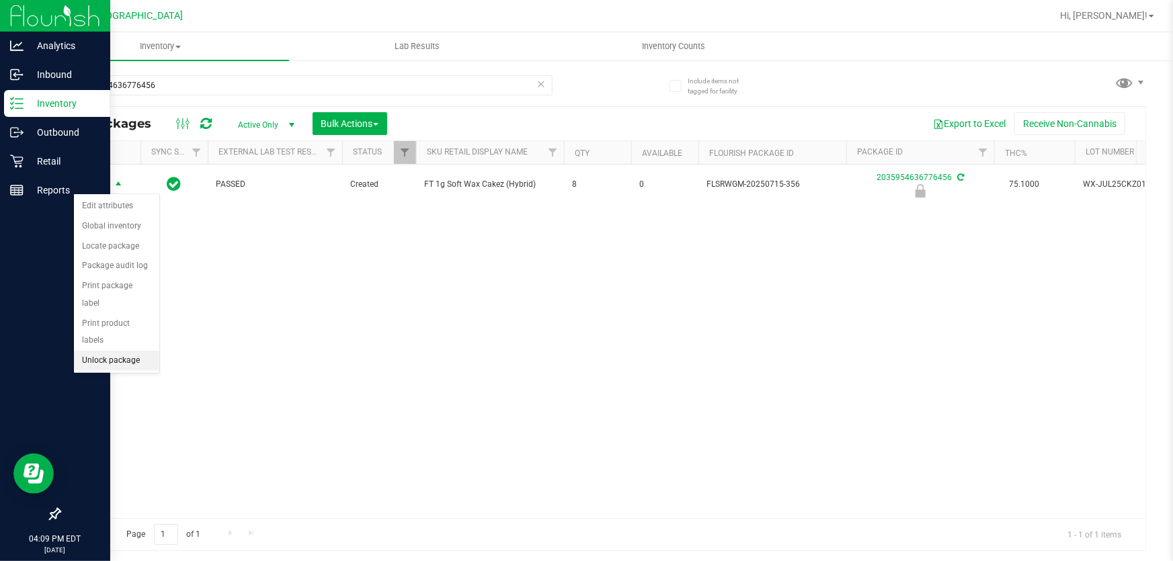
click at [114, 351] on li "Unlock package" at bounding box center [116, 361] width 85 height 20
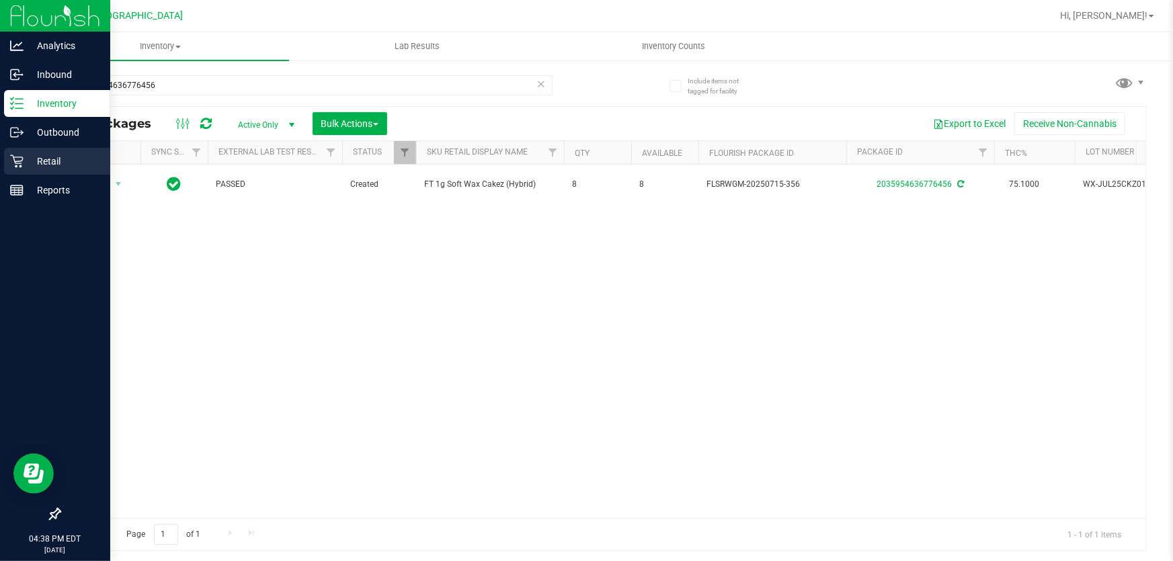
click at [22, 159] on icon at bounding box center [16, 161] width 13 height 13
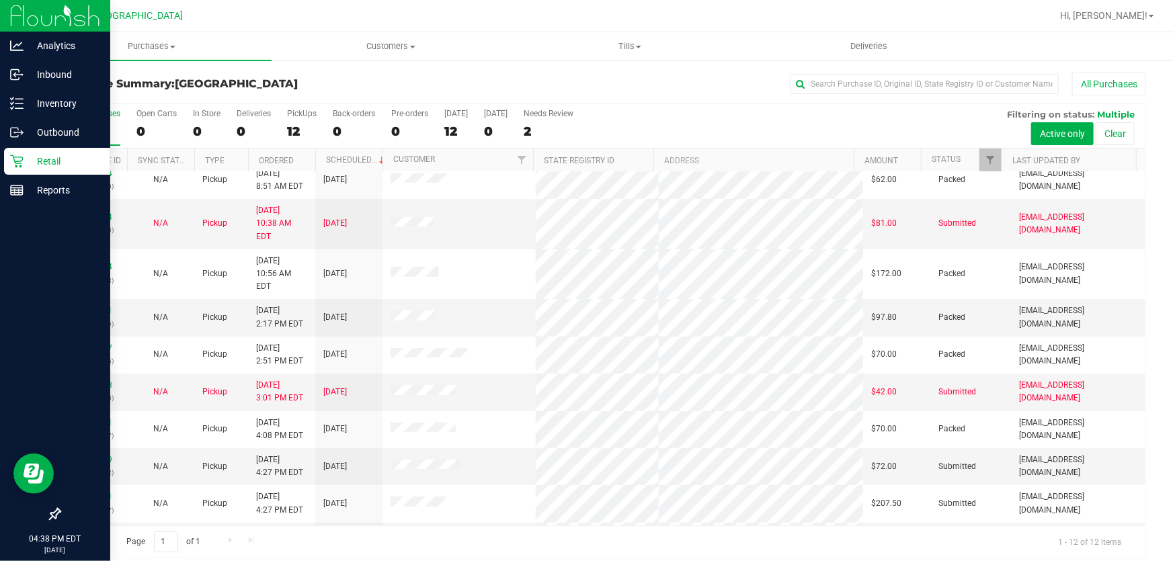
scroll to position [91, 0]
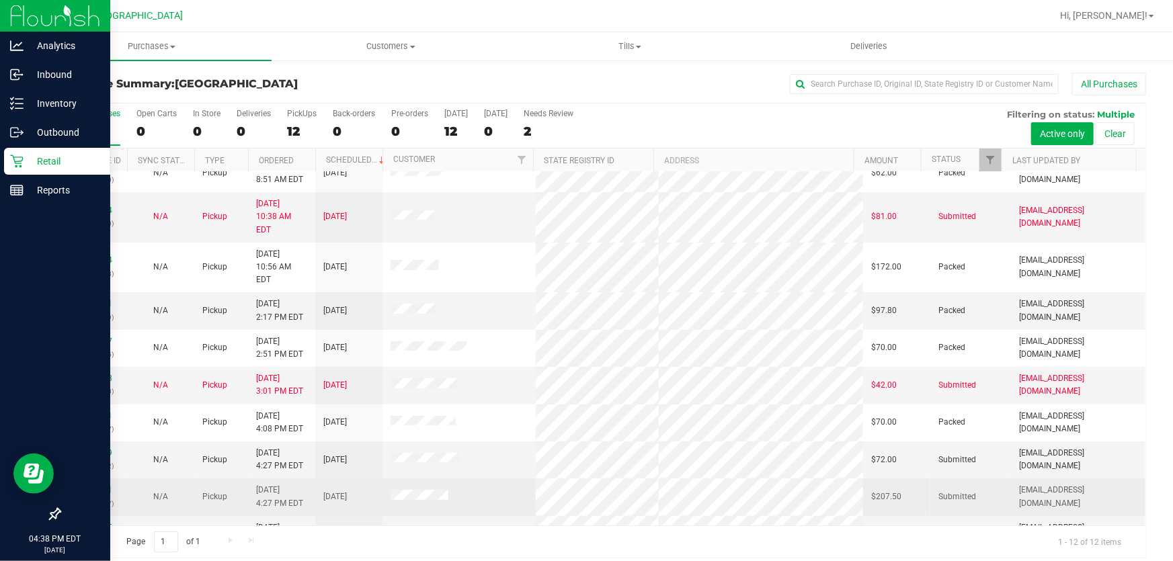
drag, startPoint x: 712, startPoint y: 151, endPoint x: 506, endPoint y: 467, distance: 377.3
click at [506, 478] on td at bounding box center [458, 496] width 153 height 37
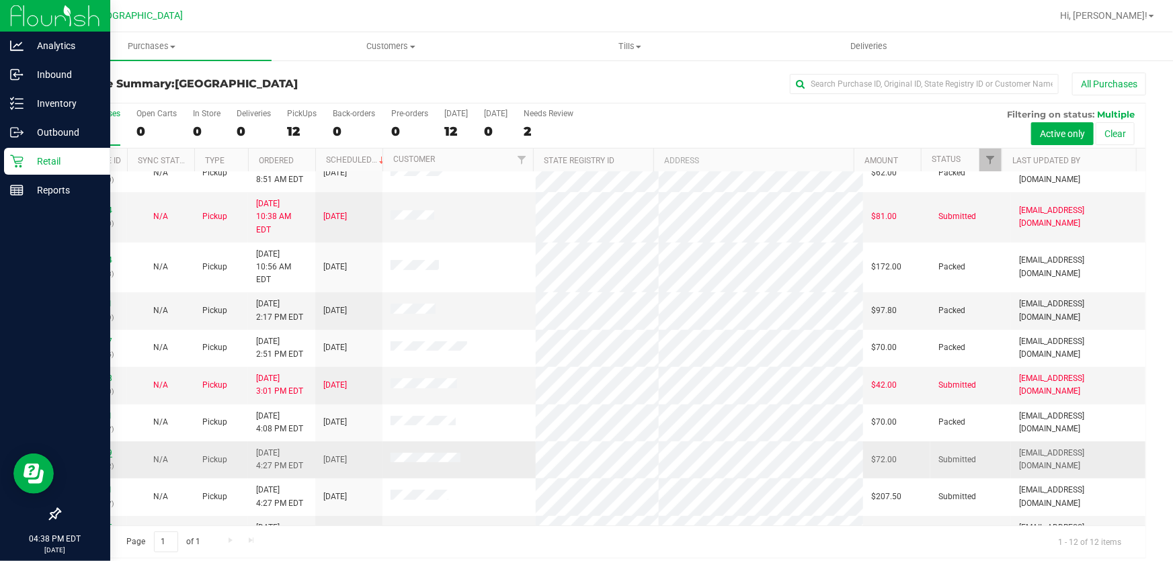
click at [96, 448] on link "11975889" at bounding box center [94, 452] width 38 height 9
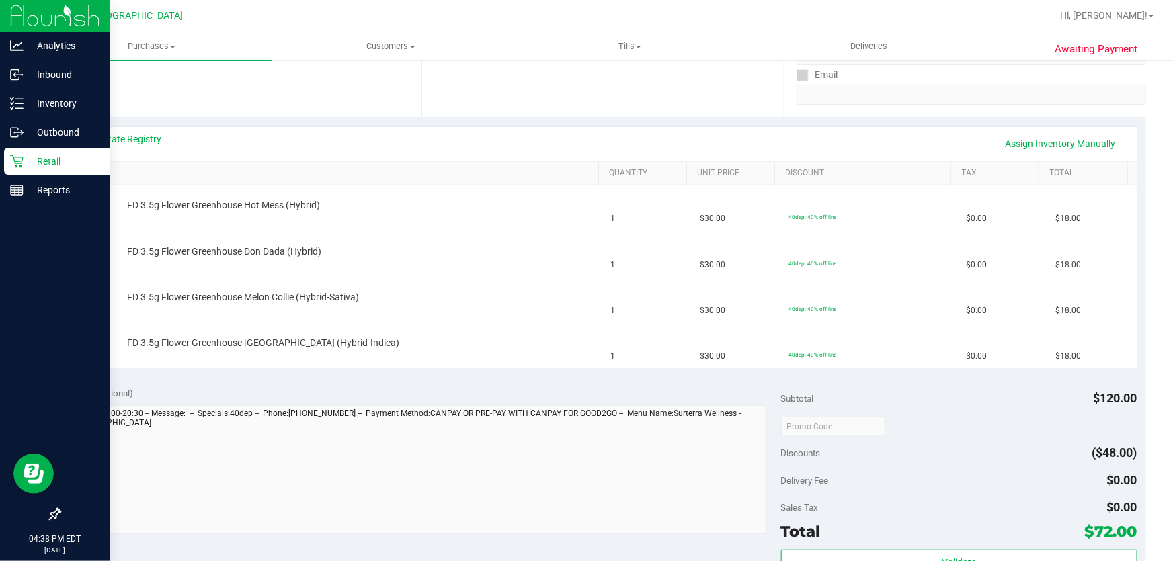
scroll to position [305, 0]
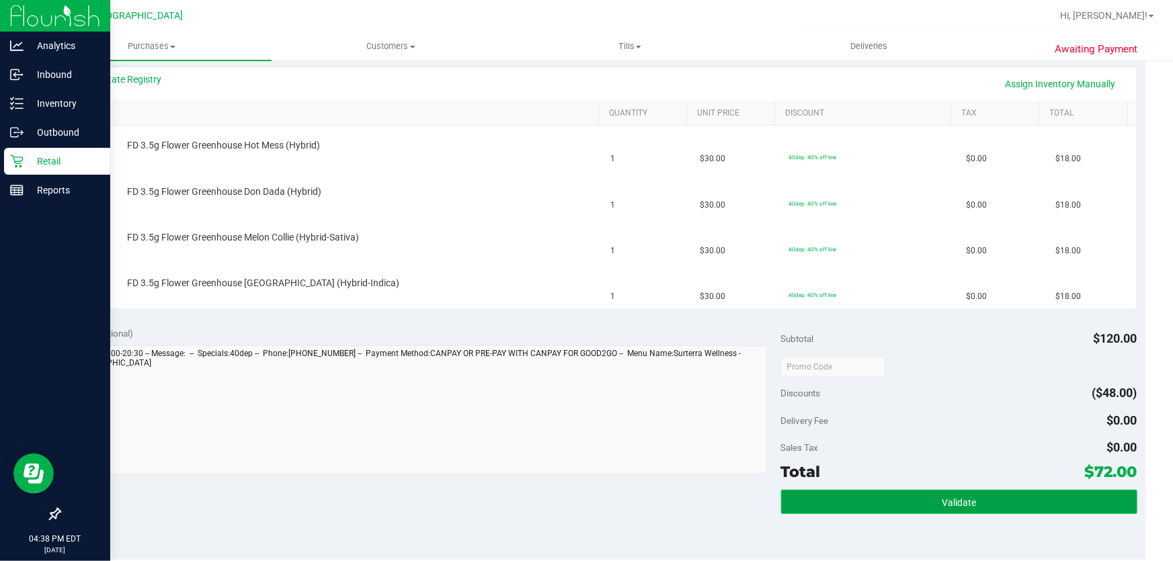
click at [839, 497] on button "Validate" at bounding box center [959, 502] width 356 height 24
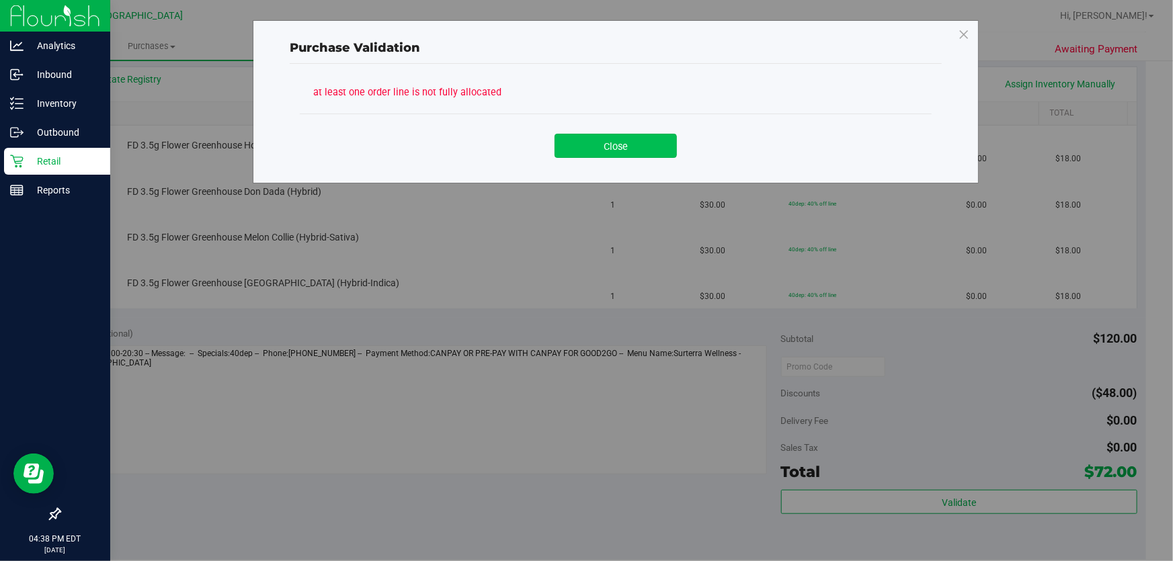
drag, startPoint x: 607, startPoint y: 157, endPoint x: 606, endPoint y: 147, distance: 9.5
click at [607, 154] on div "Close" at bounding box center [616, 141] width 632 height 54
click at [606, 144] on button "Close" at bounding box center [615, 146] width 122 height 24
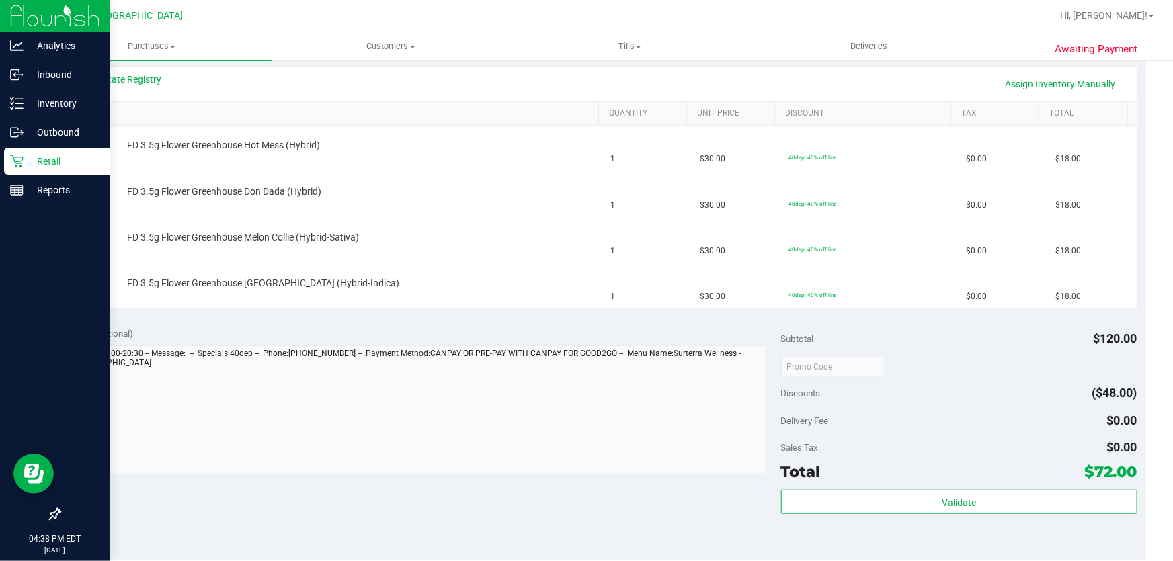
click at [121, 67] on div "View State Registry Assign Inventory Manually" at bounding box center [602, 84] width 1067 height 34
click at [125, 75] on link "View State Registry" at bounding box center [121, 79] width 81 height 13
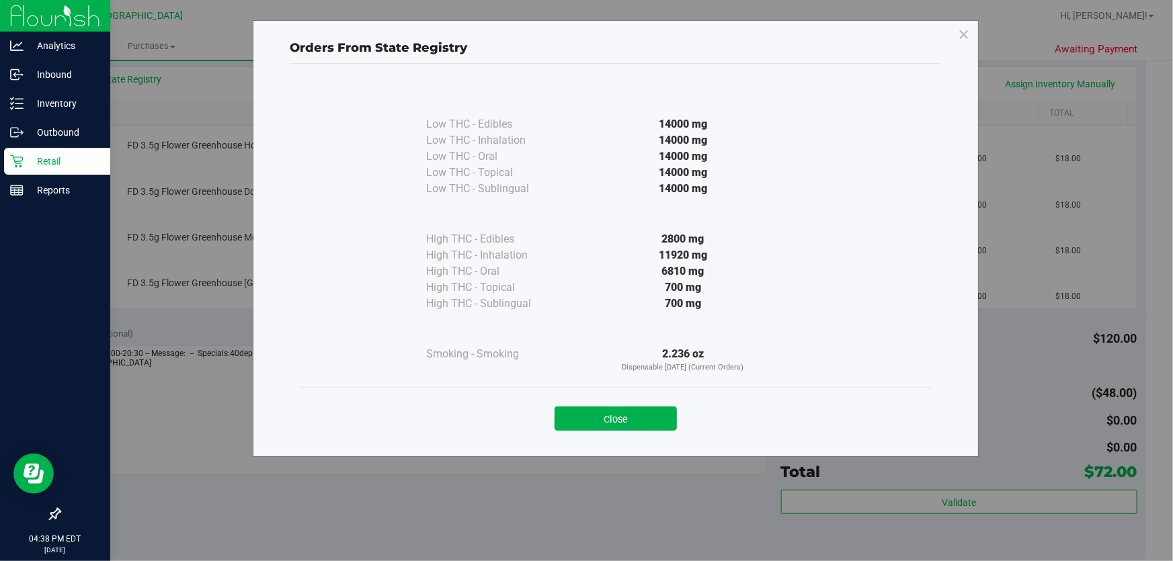
click at [598, 423] on button "Close" at bounding box center [615, 419] width 122 height 24
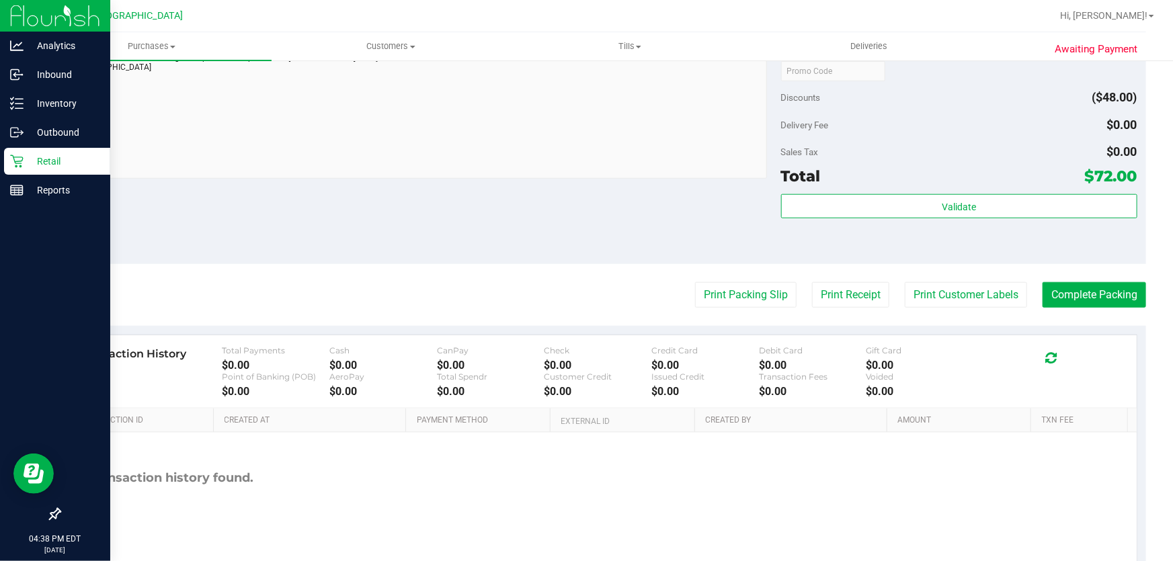
scroll to position [611, 0]
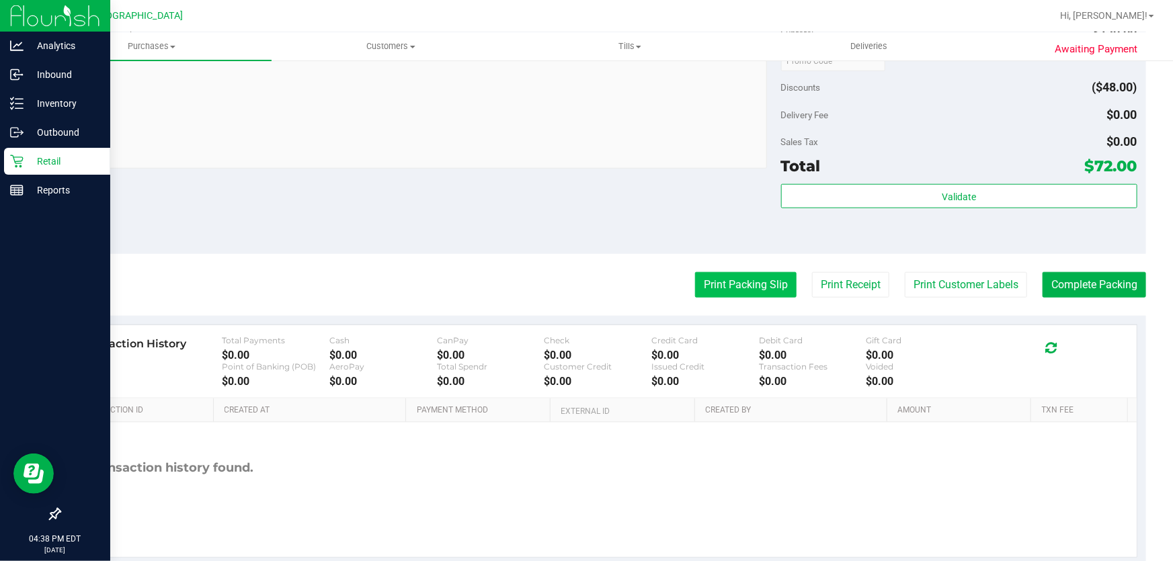
click at [712, 294] on button "Print Packing Slip" at bounding box center [745, 285] width 101 height 26
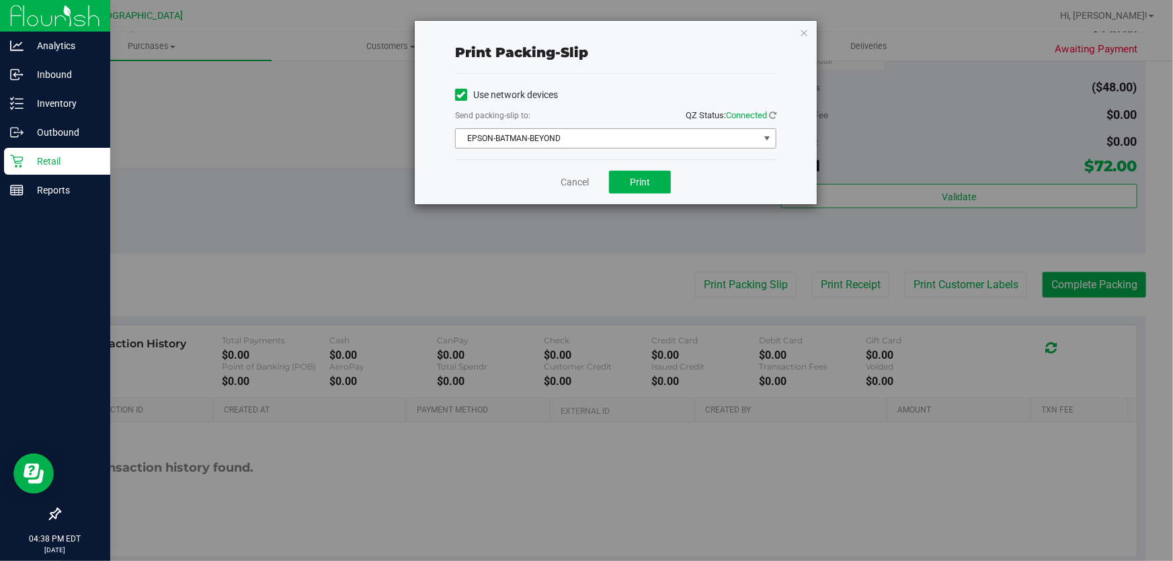
click at [649, 142] on span "EPSON-BATMAN-BEYOND" at bounding box center [607, 138] width 303 height 19
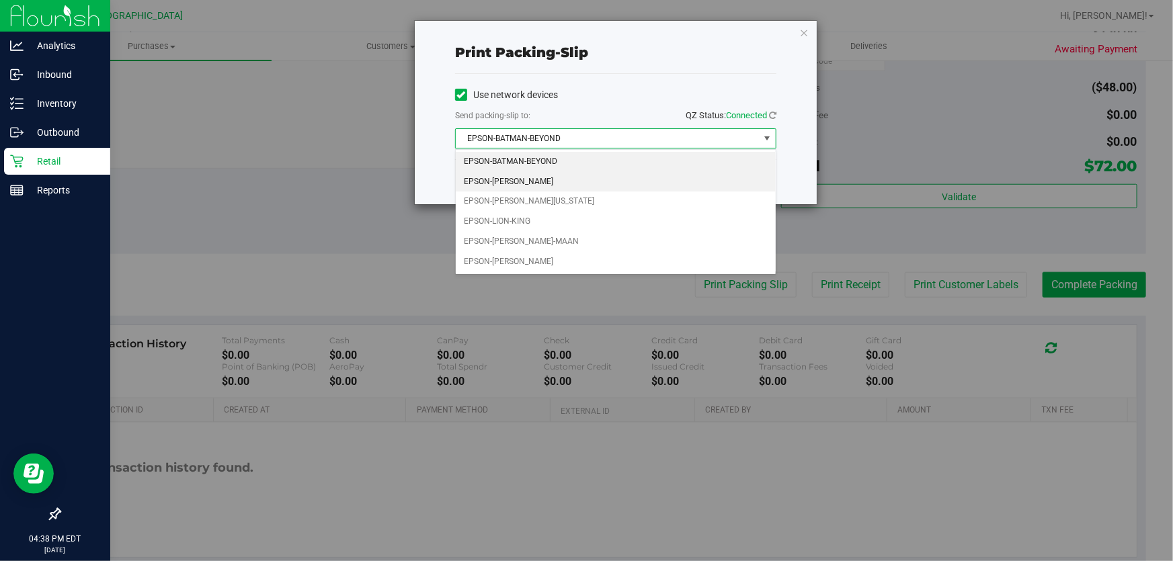
click at [517, 181] on li "EPSON-GWEN-STEFANIE" at bounding box center [616, 182] width 320 height 20
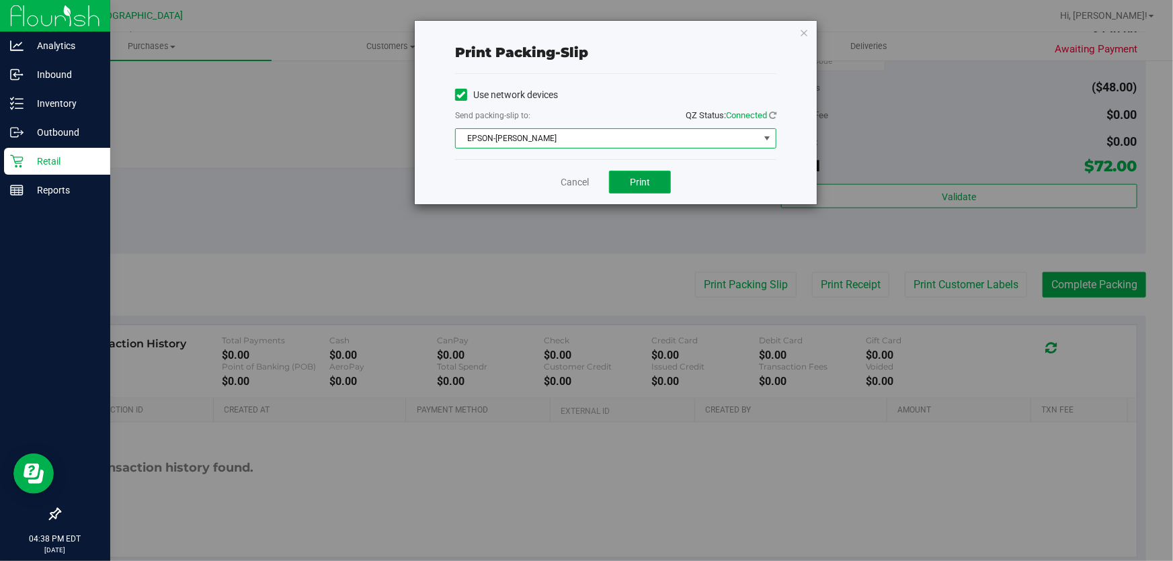
click at [658, 186] on button "Print" at bounding box center [640, 182] width 62 height 23
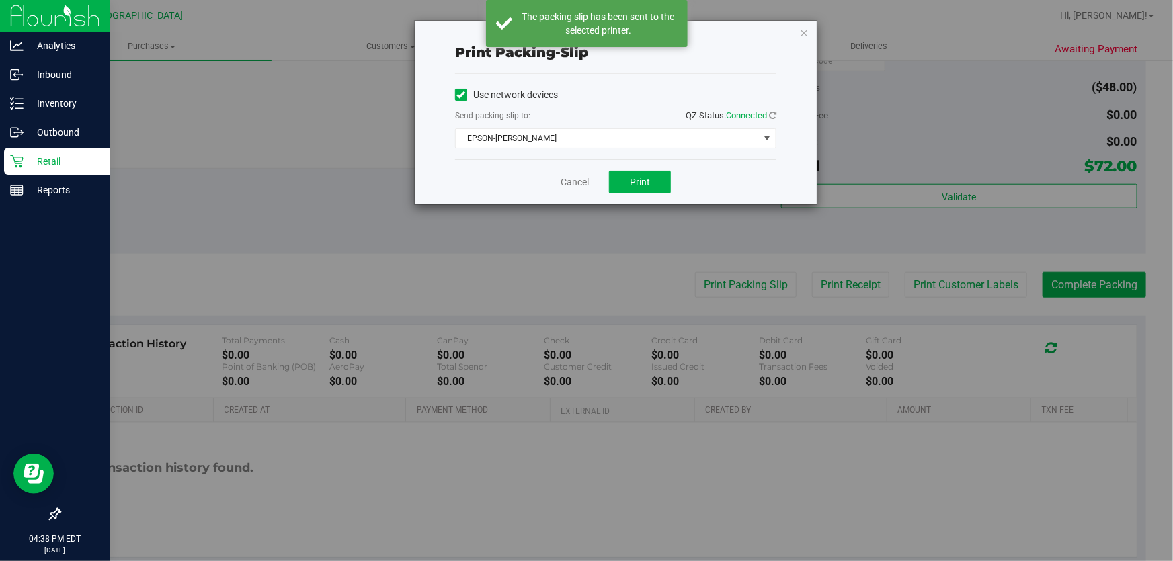
click at [558, 181] on div "Cancel Print" at bounding box center [615, 181] width 321 height 45
click at [564, 181] on link "Cancel" at bounding box center [574, 182] width 28 height 14
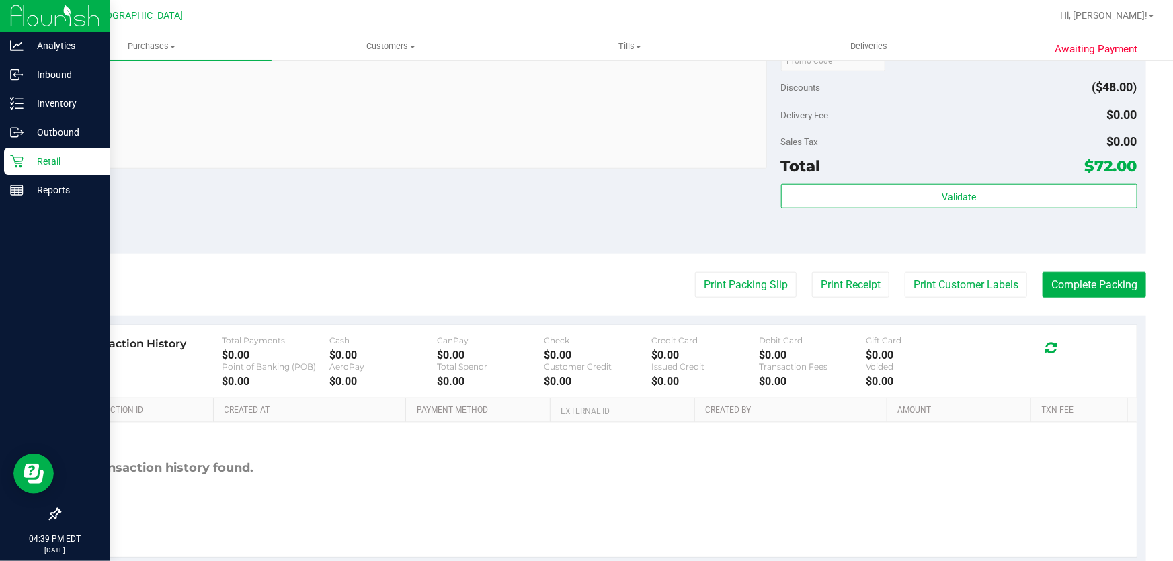
click at [695, 272] on button "Print Packing Slip" at bounding box center [745, 285] width 101 height 26
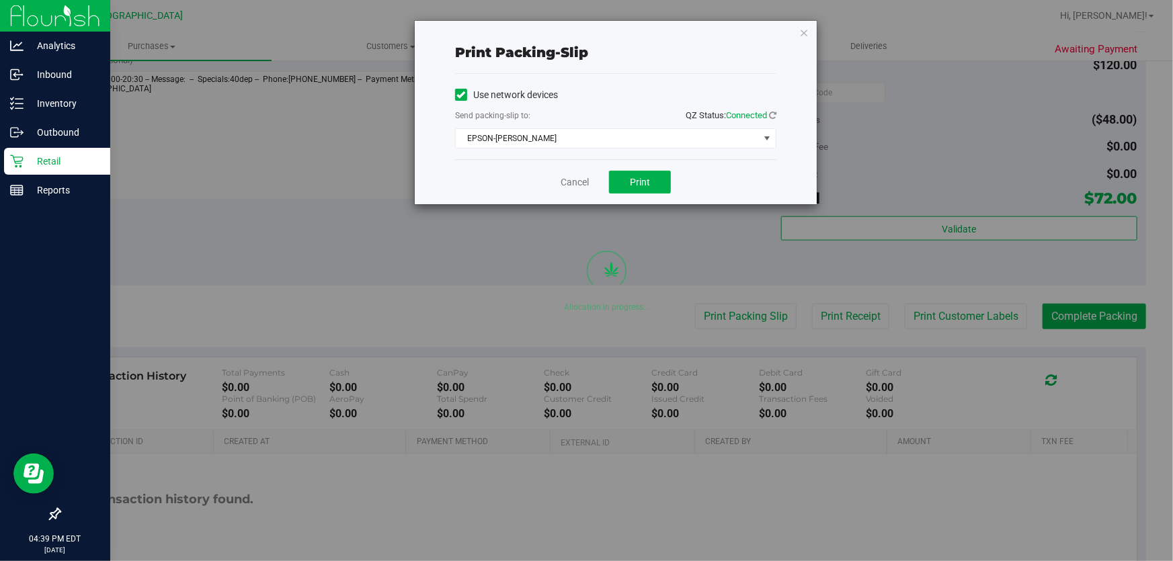
scroll to position [642, 0]
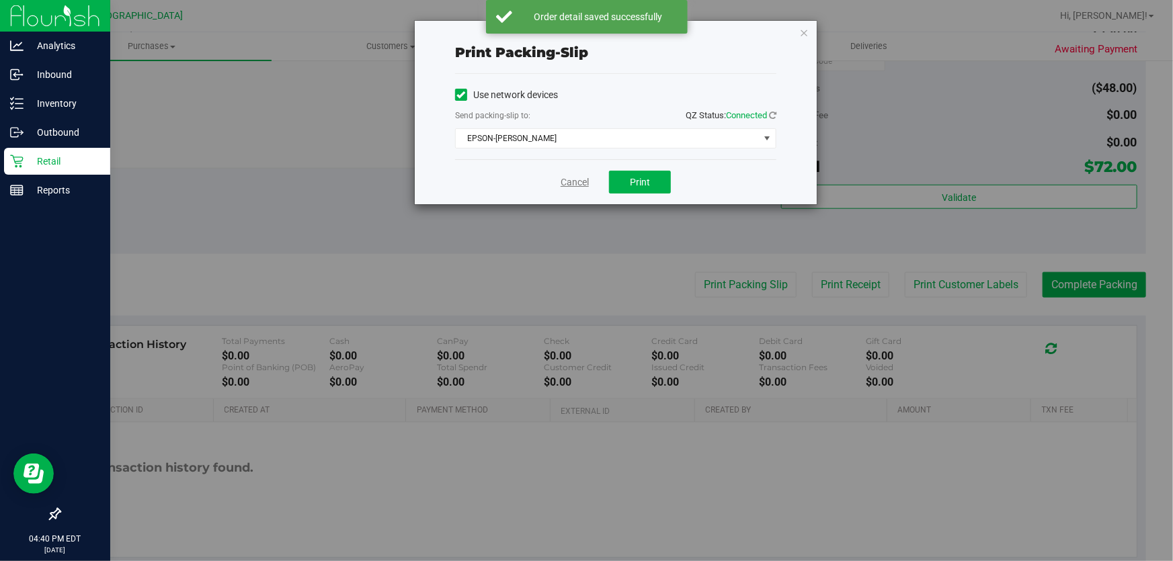
click at [581, 187] on link "Cancel" at bounding box center [574, 182] width 28 height 14
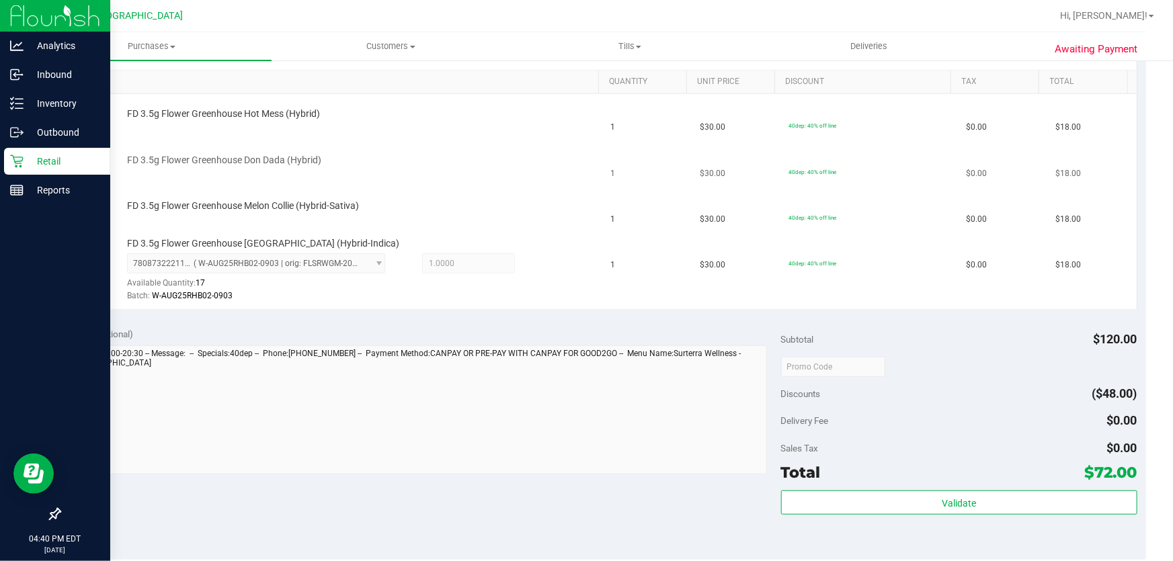
scroll to position [276, 0]
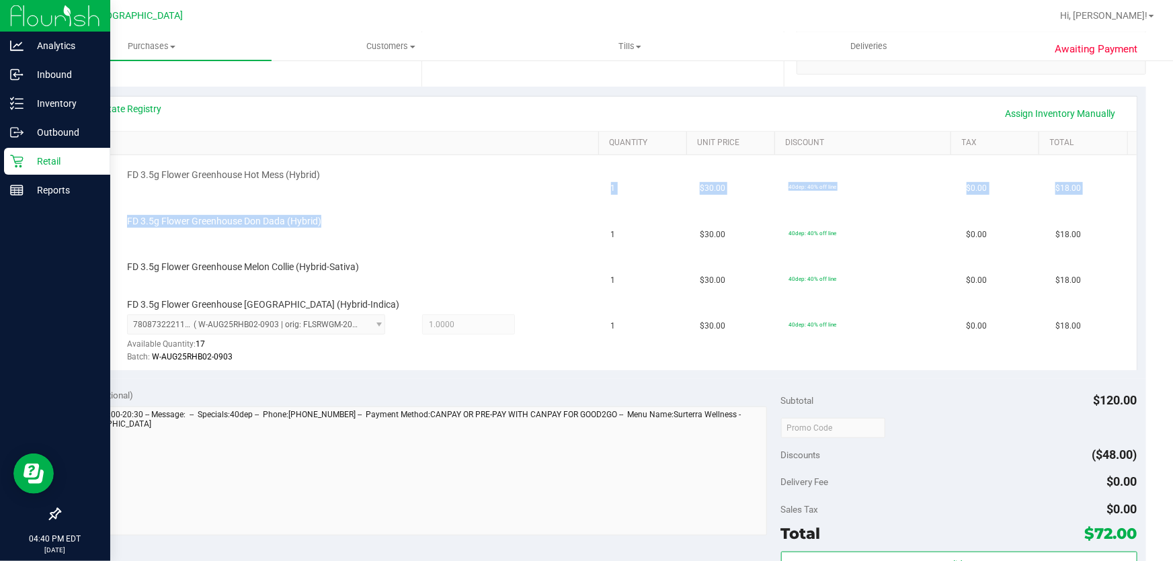
drag, startPoint x: 589, startPoint y: 185, endPoint x: 655, endPoint y: 276, distance: 112.7
click at [633, 228] on tr "FD 3.5g Flower Greenhouse Don Dada (Hybrid) 1 $30.00 40dep: 40% off line $0.00 …" at bounding box center [602, 225] width 1067 height 46
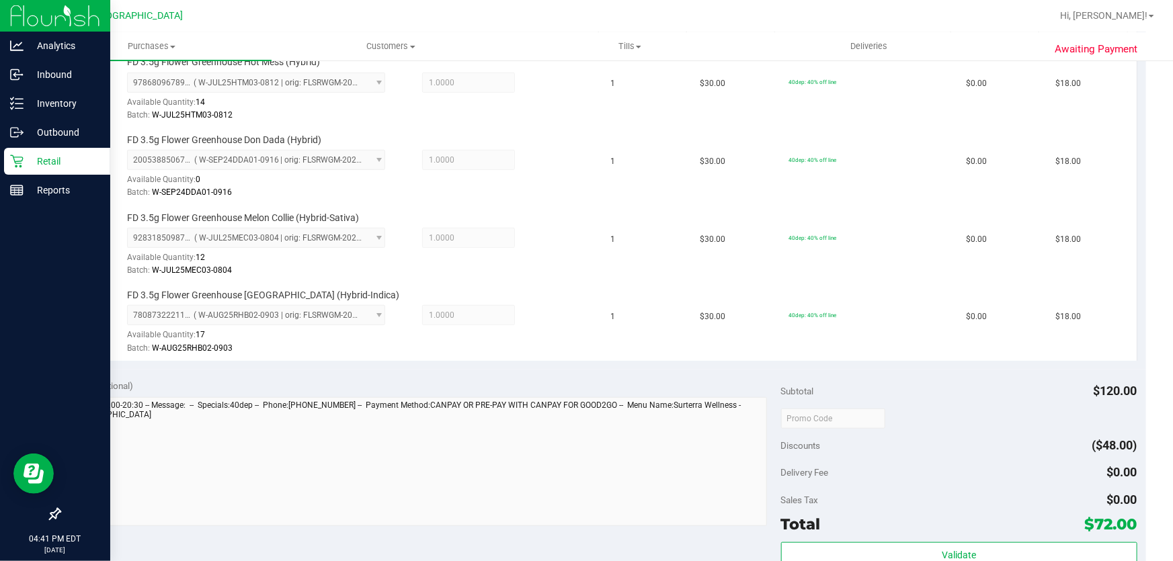
scroll to position [581, 0]
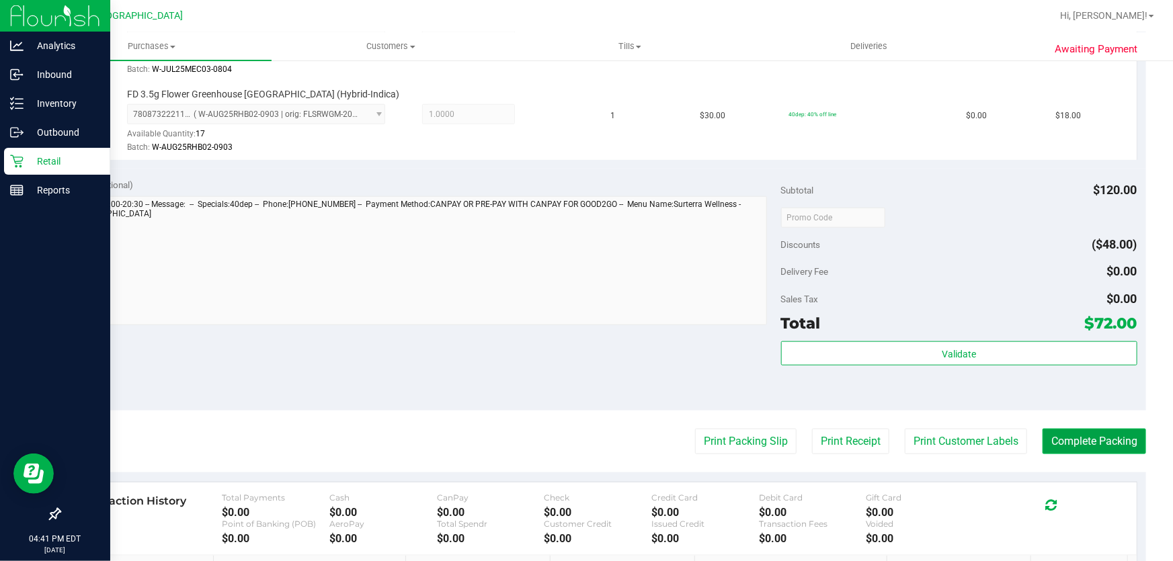
click at [1093, 430] on button "Complete Packing" at bounding box center [1093, 442] width 103 height 26
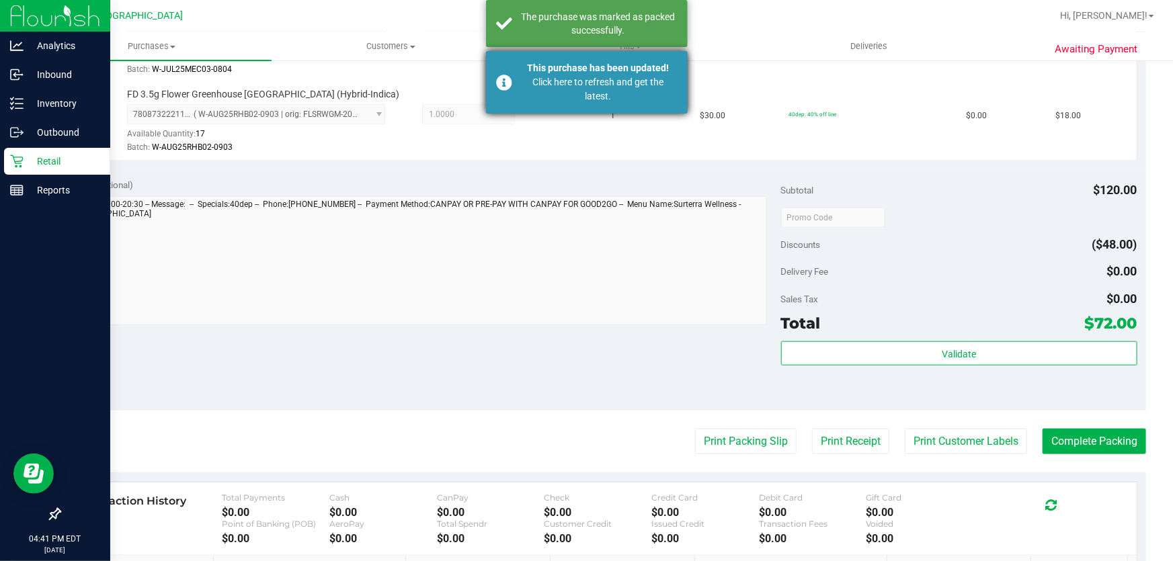
click at [567, 77] on div "Click here to refresh and get the latest." at bounding box center [598, 89] width 158 height 28
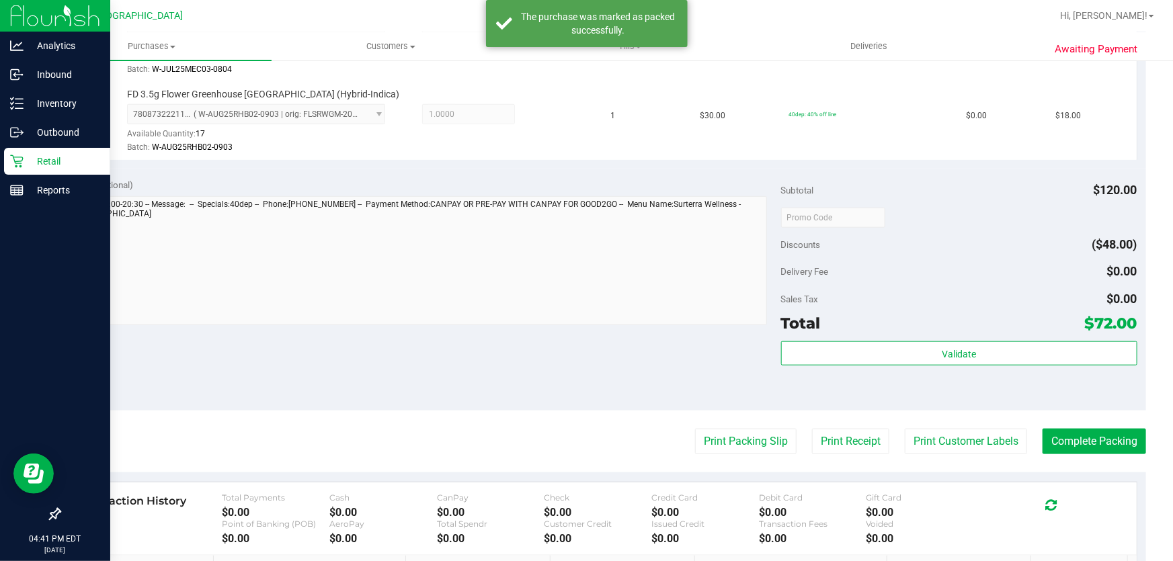
scroll to position [560, 0]
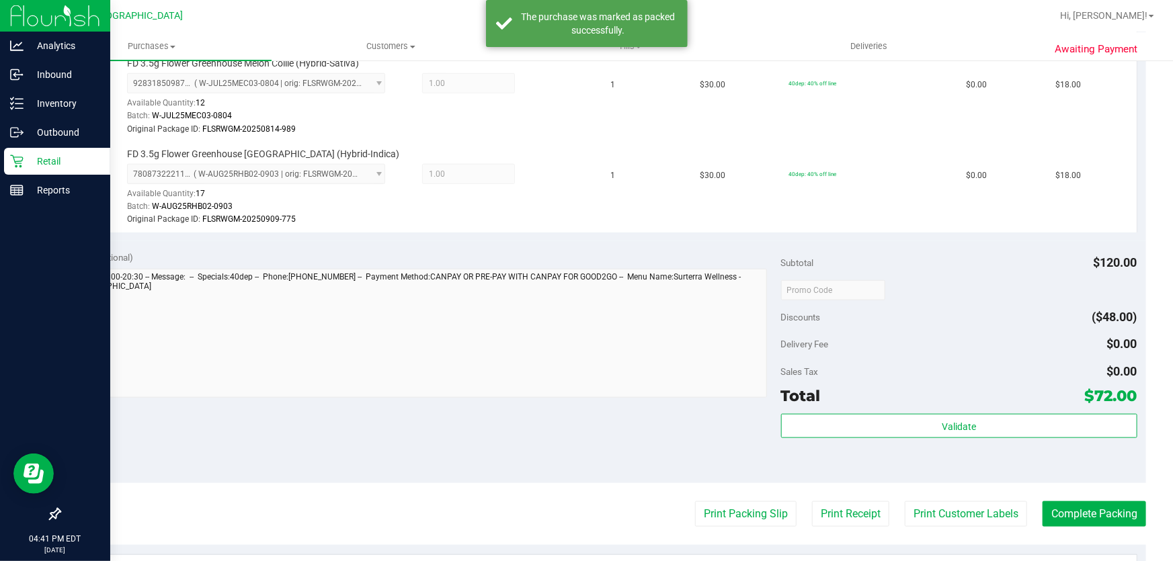
click at [1069, 453] on div "Validate" at bounding box center [959, 444] width 356 height 60
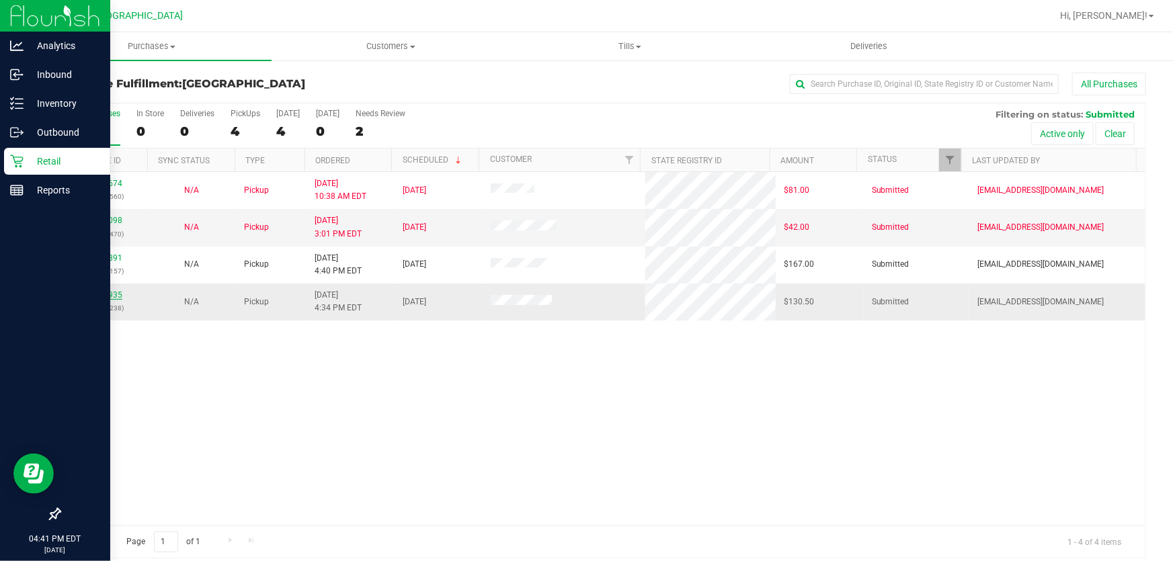
click at [101, 292] on link "11975935" at bounding box center [104, 294] width 38 height 9
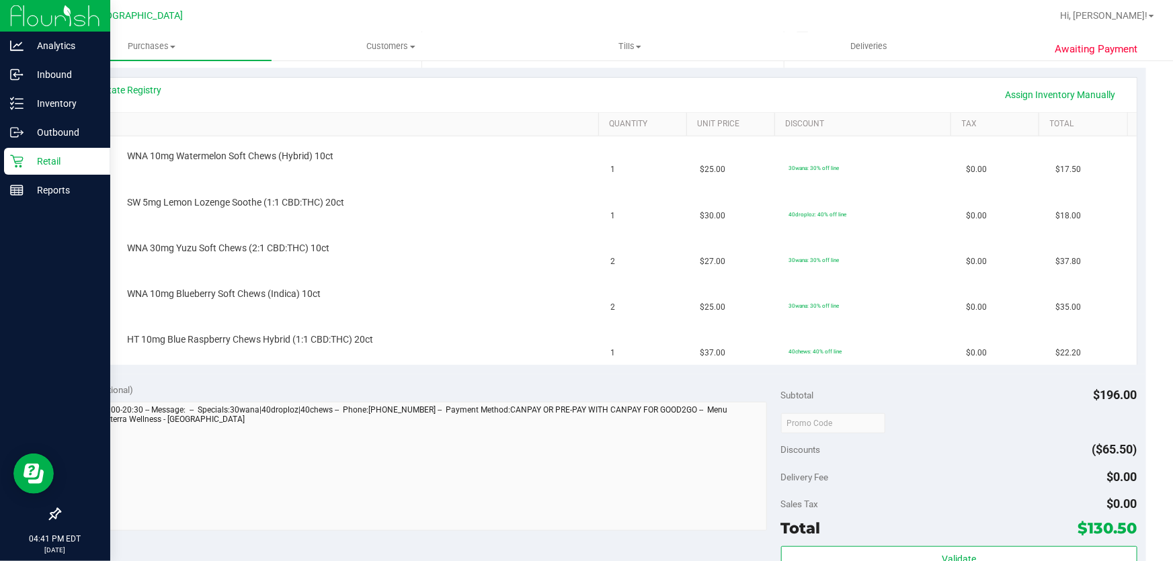
scroll to position [489, 0]
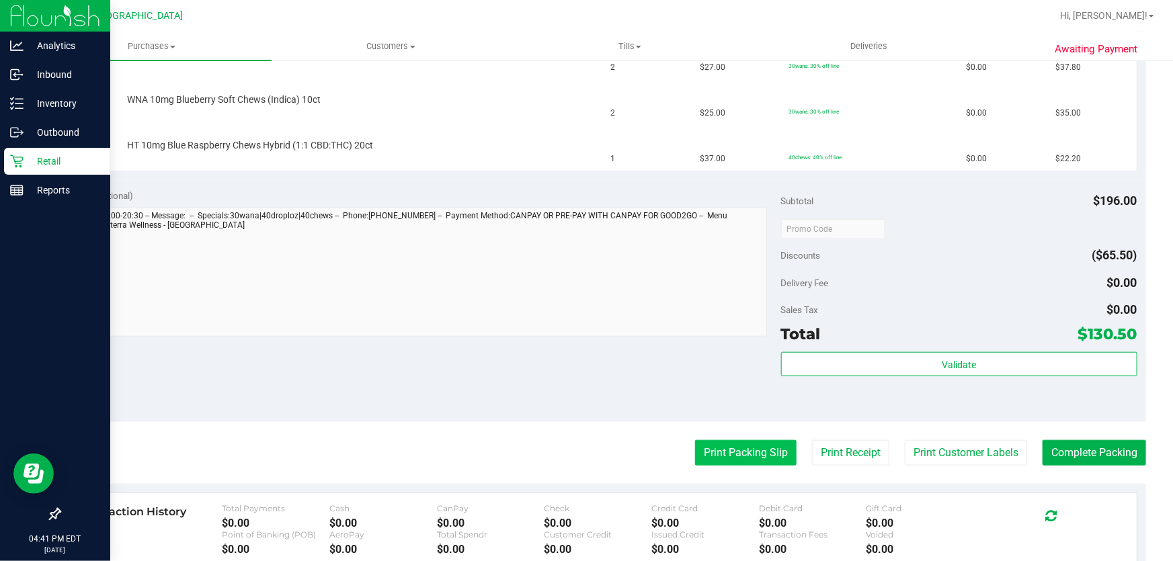
click at [733, 450] on button "Print Packing Slip" at bounding box center [745, 453] width 101 height 26
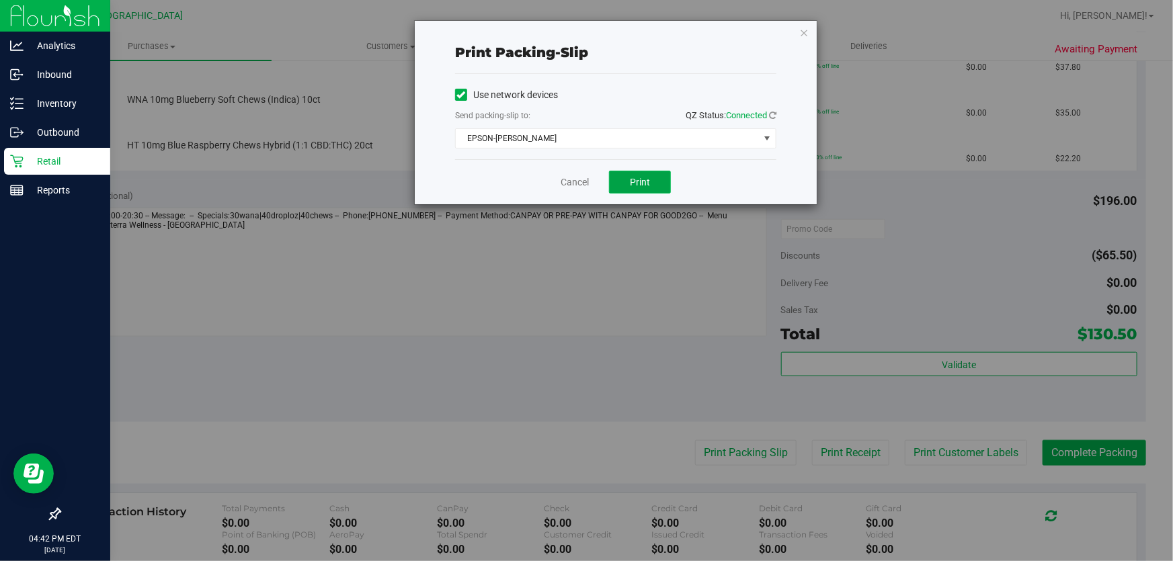
click at [623, 181] on button "Print" at bounding box center [640, 182] width 62 height 23
click at [577, 187] on link "Cancel" at bounding box center [574, 182] width 28 height 14
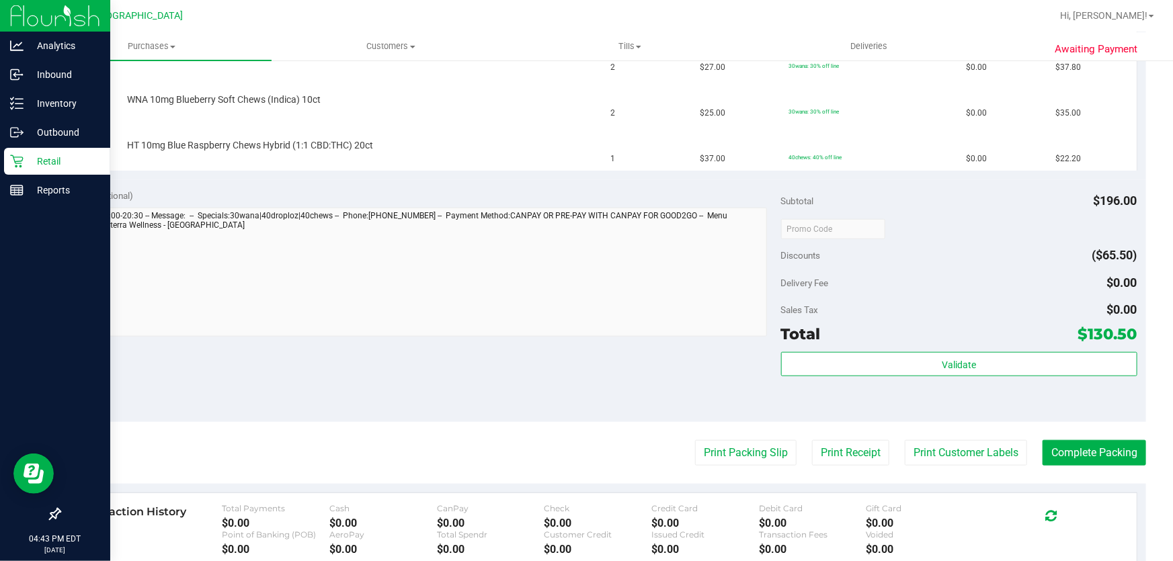
click at [695, 440] on button "Print Packing Slip" at bounding box center [745, 453] width 101 height 26
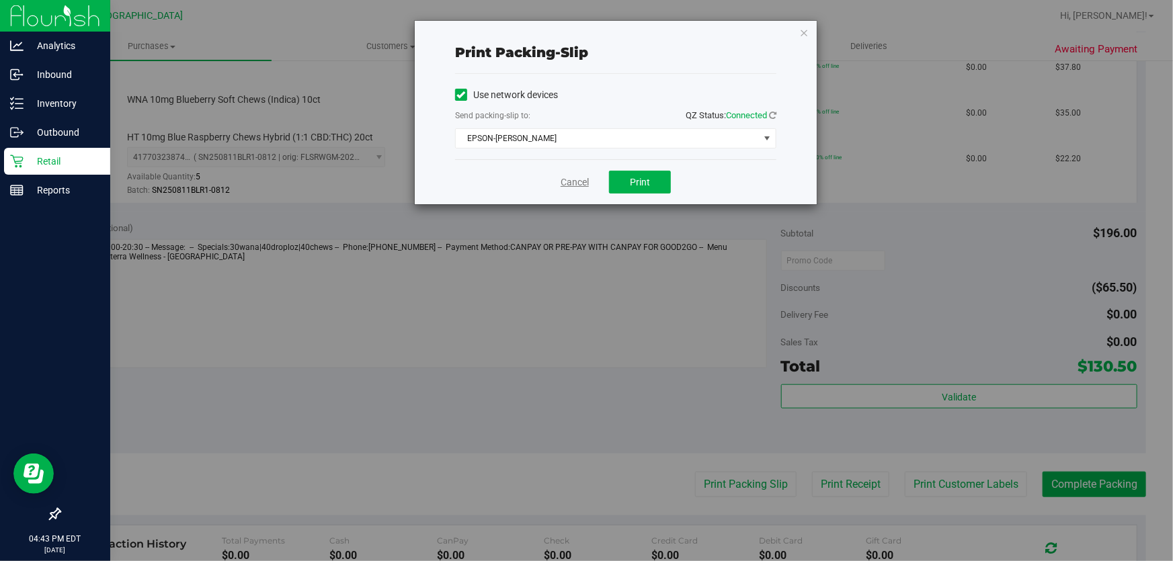
click at [581, 180] on link "Cancel" at bounding box center [574, 182] width 28 height 14
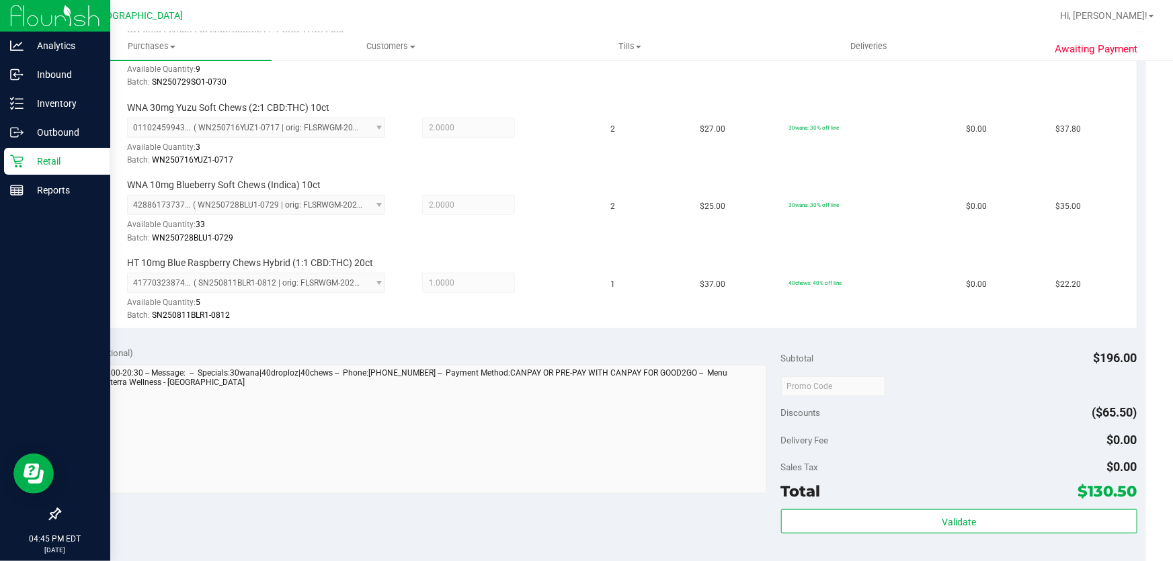
scroll to position [550, 0]
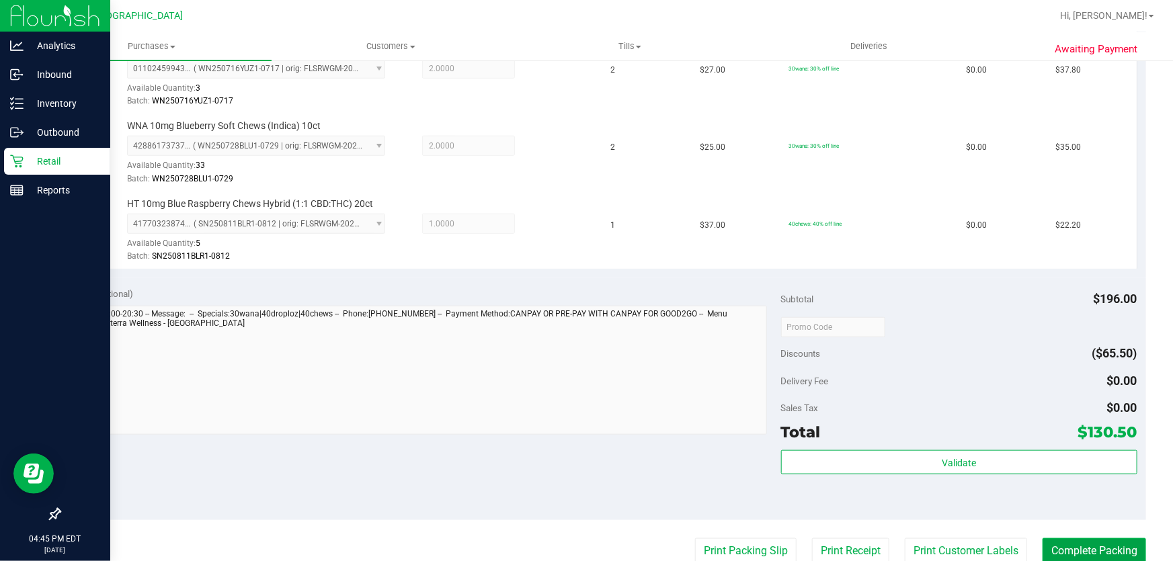
click at [1073, 548] on button "Complete Packing" at bounding box center [1093, 551] width 103 height 26
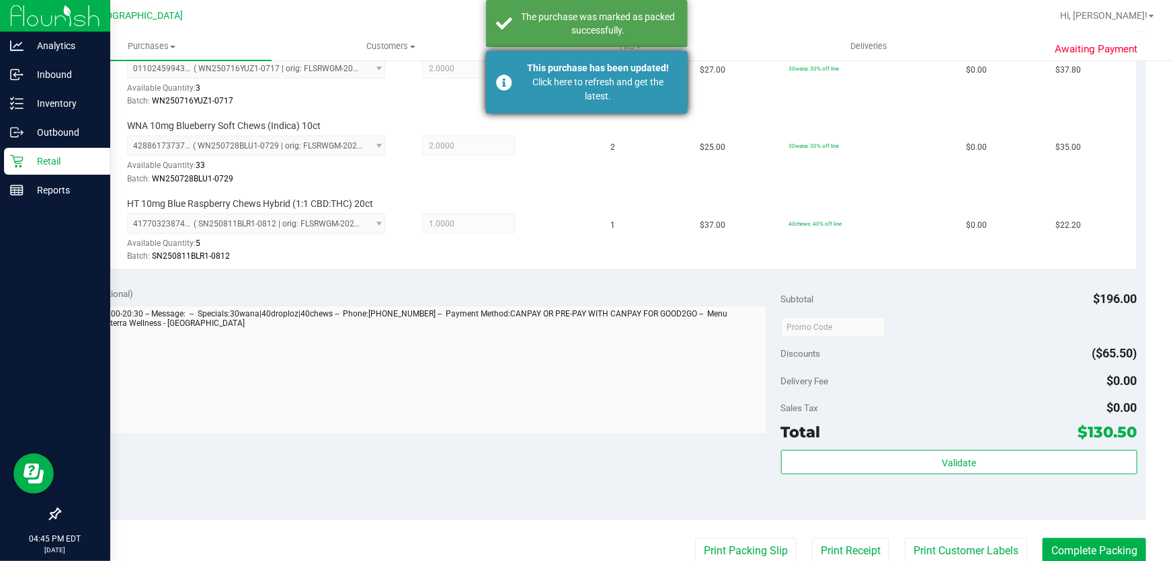
click at [619, 93] on div "Click here to refresh and get the latest." at bounding box center [598, 89] width 158 height 28
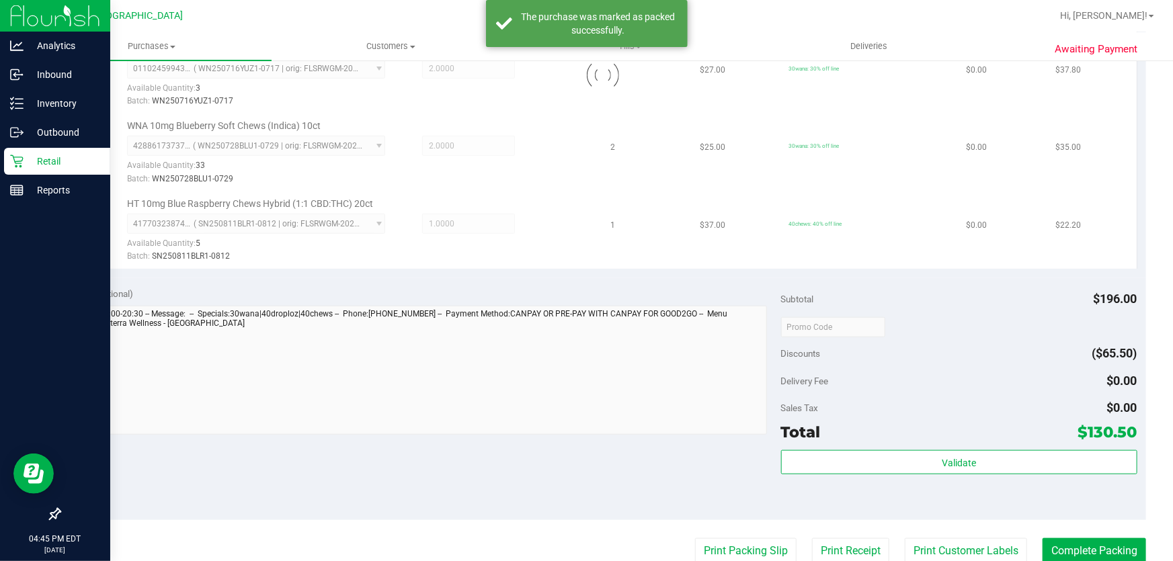
scroll to position [529, 0]
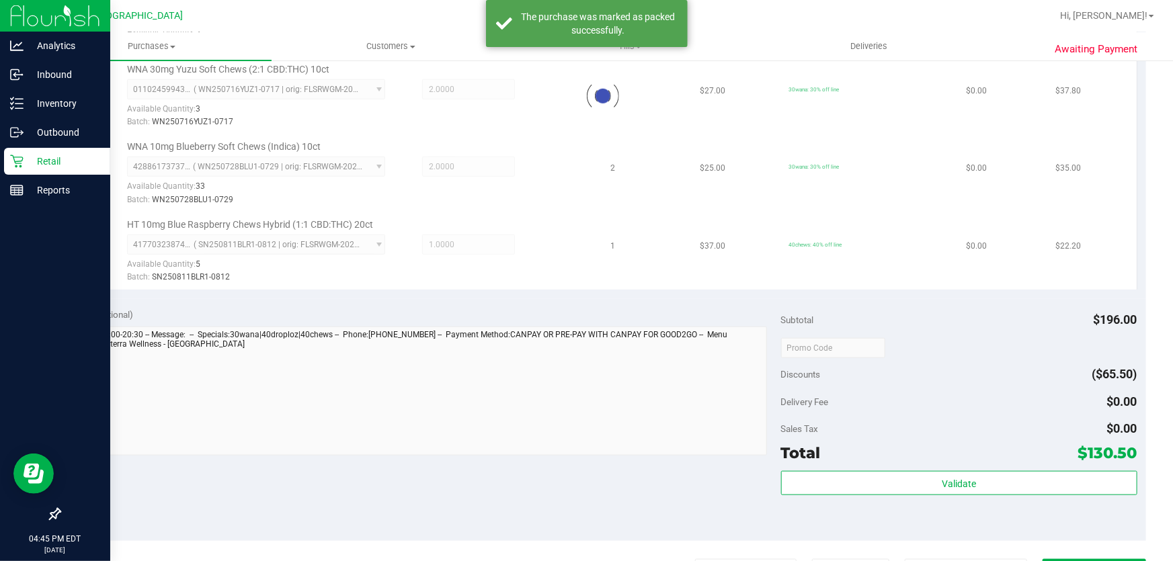
click at [1083, 541] on purchase-details "Back Edit Purchase Send Back to Created Cancel Purchase View Profile # 11975935…" at bounding box center [602, 199] width 1087 height 1310
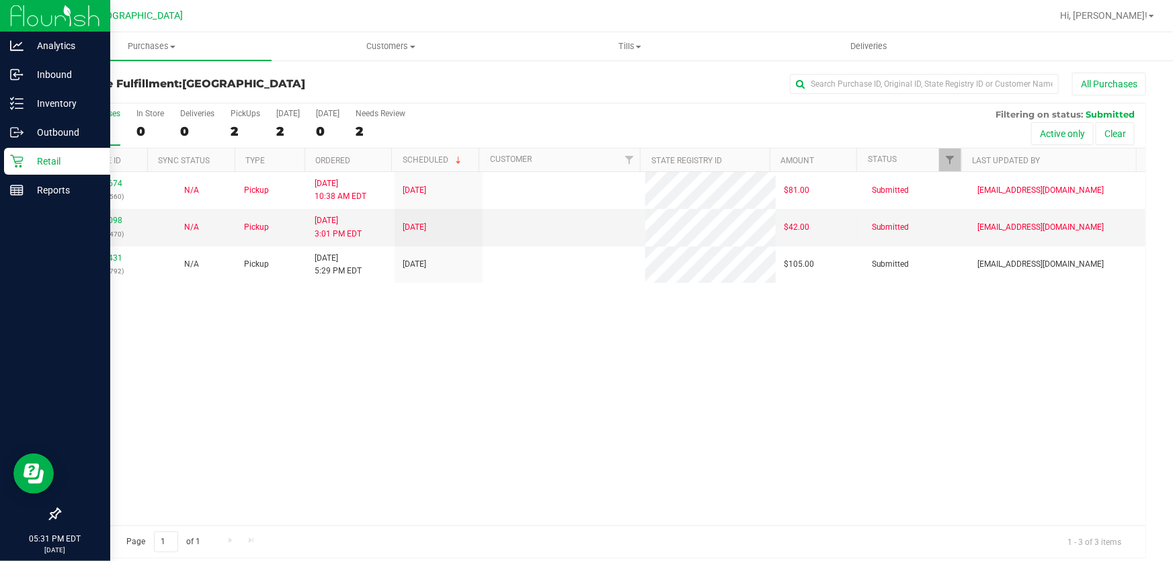
click at [521, 389] on div "11972674 (325634560) N/A Pickup 9/19/2025 10:38 AM EDT 9/19/2025 $81.00 Submitt…" at bounding box center [602, 348] width 1085 height 353
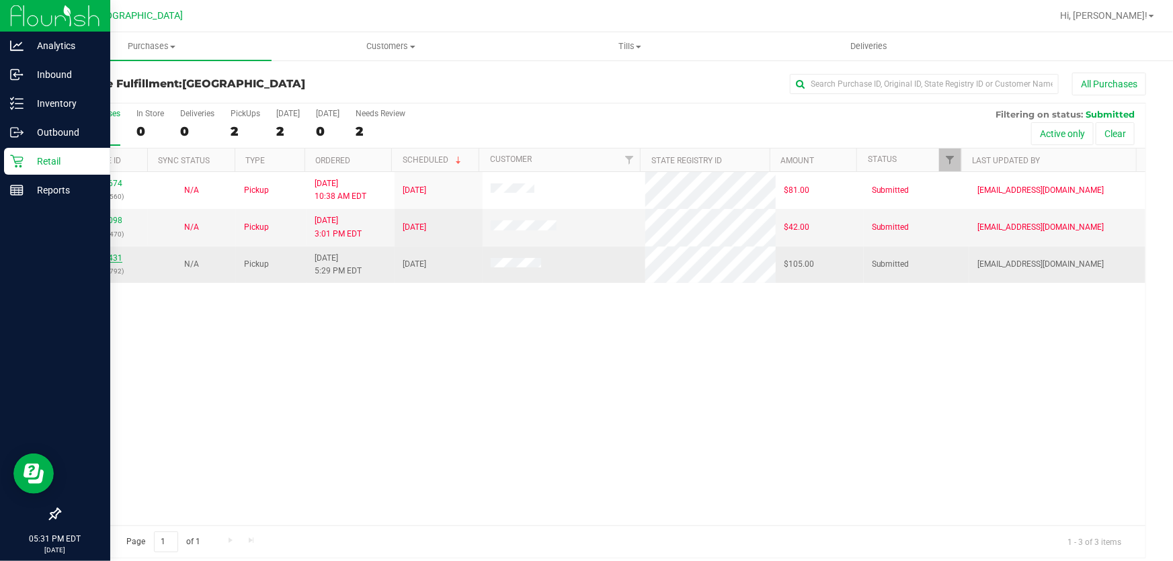
click at [115, 253] on link "11976431" at bounding box center [104, 257] width 38 height 9
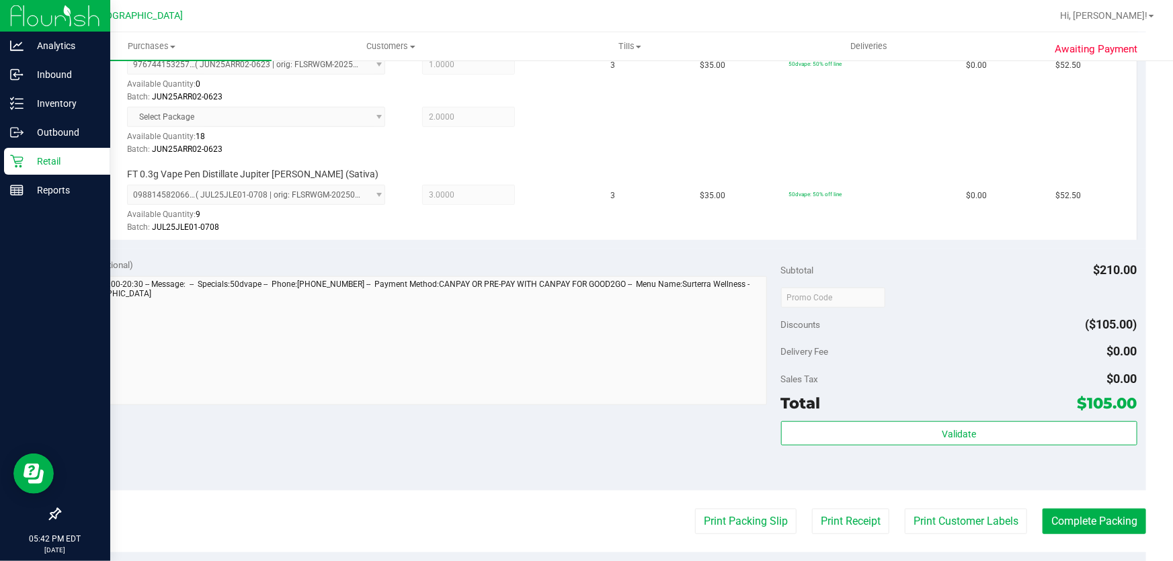
scroll to position [489, 0]
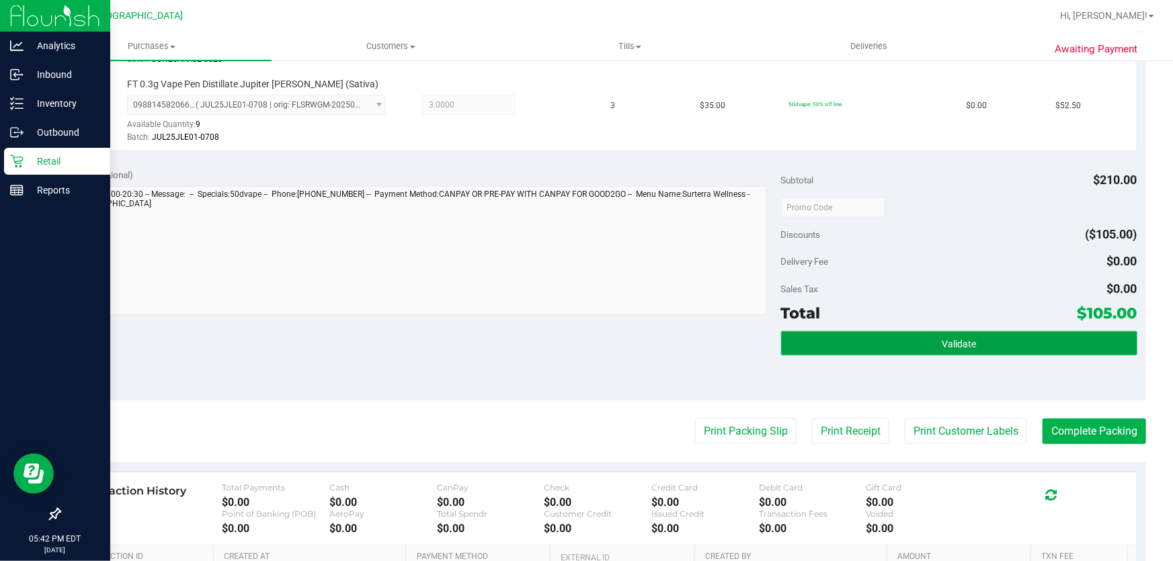
click at [917, 335] on button "Validate" at bounding box center [959, 343] width 356 height 24
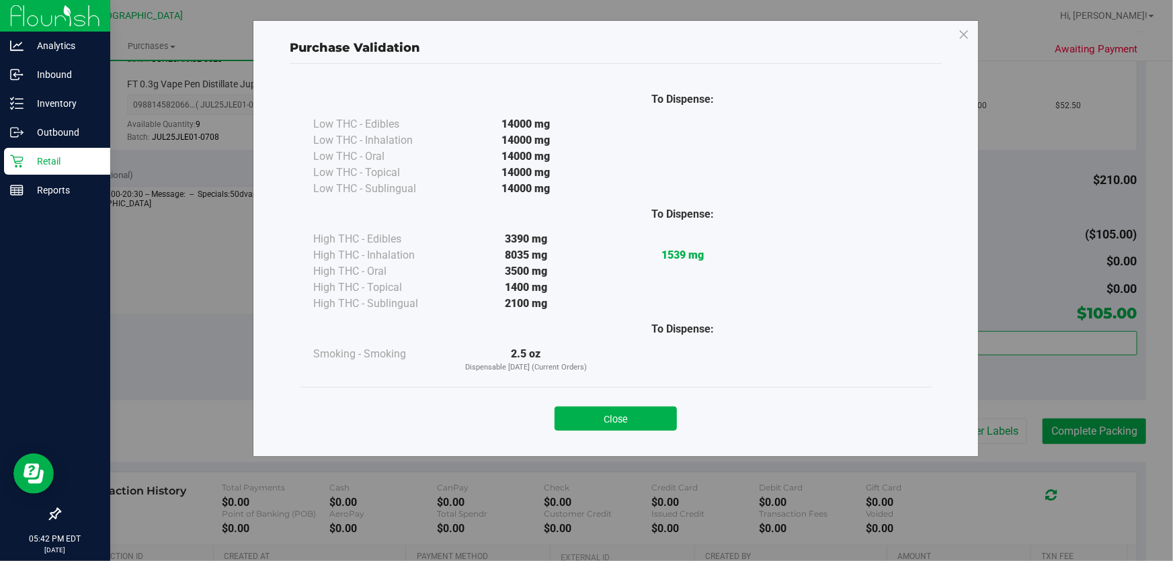
drag, startPoint x: 638, startPoint y: 423, endPoint x: 990, endPoint y: 397, distance: 353.2
click at [663, 419] on button "Close" at bounding box center [615, 419] width 122 height 24
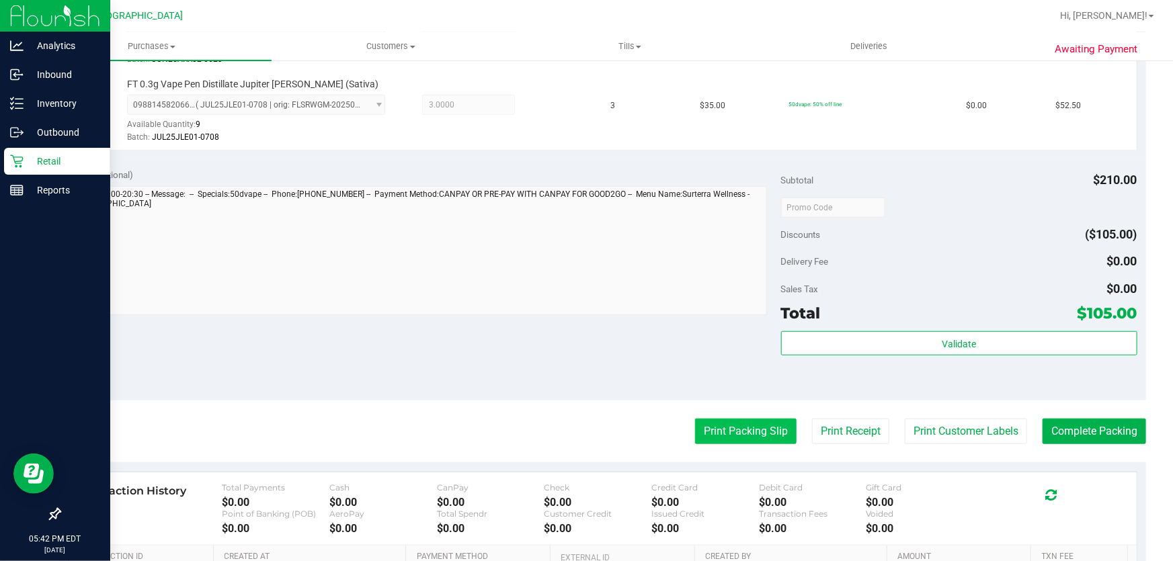
click at [731, 429] on button "Print Packing Slip" at bounding box center [745, 432] width 101 height 26
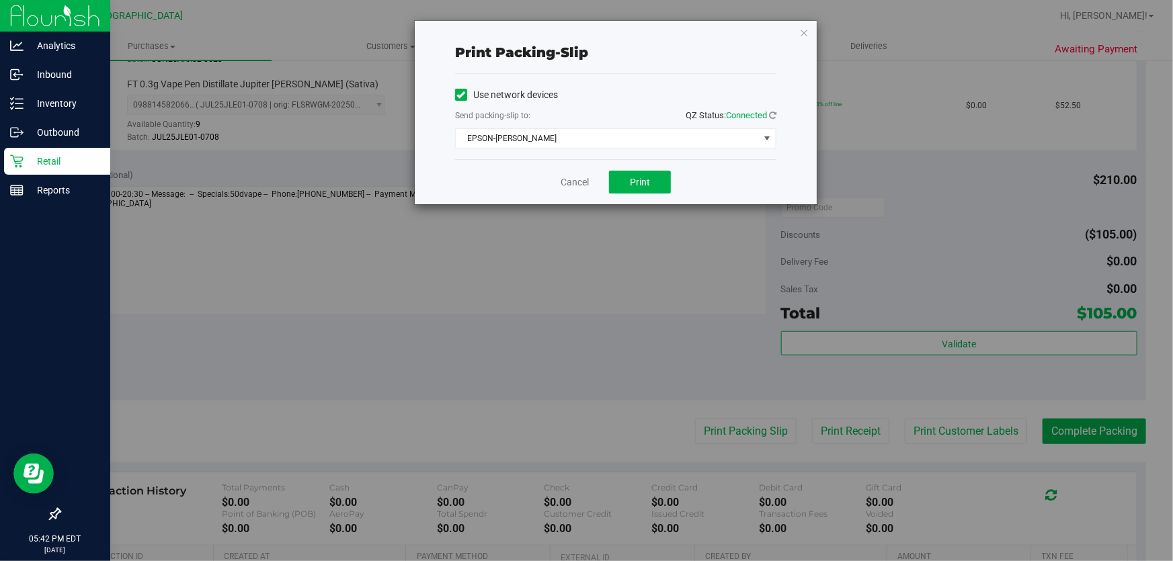
drag, startPoint x: 731, startPoint y: 429, endPoint x: 470, endPoint y: 310, distance: 286.3
click at [460, 316] on div "Print packing-slip Use network devices Send packing-slip to: QZ Status: Connect…" at bounding box center [591, 280] width 1183 height 561
drag, startPoint x: 571, startPoint y: 140, endPoint x: 555, endPoint y: 151, distance: 18.5
click at [571, 143] on span "EPSON-GWEN-STEFANIE" at bounding box center [607, 138] width 303 height 19
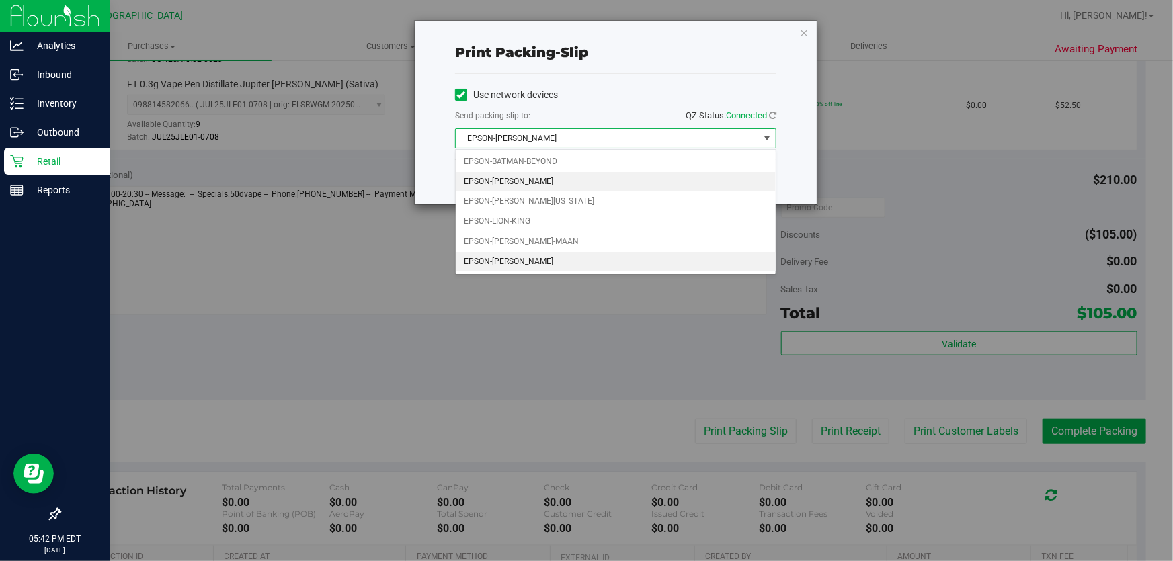
click at [527, 262] on li "EPSON-STEVIE-WONDER" at bounding box center [616, 262] width 320 height 20
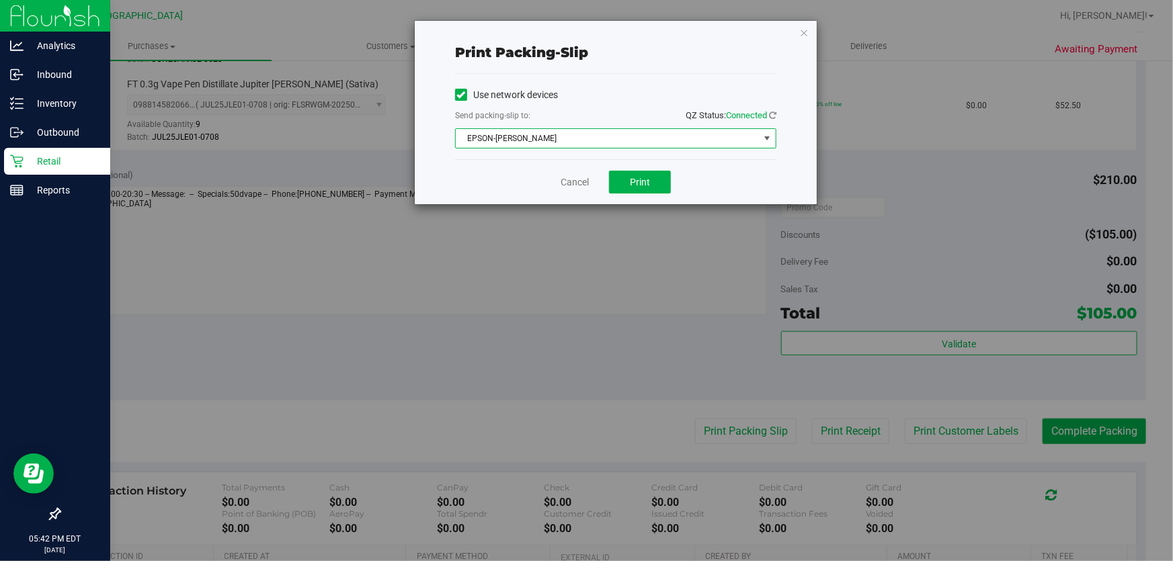
click at [564, 136] on span "EPSON-STEVIE-WONDER" at bounding box center [607, 138] width 303 height 19
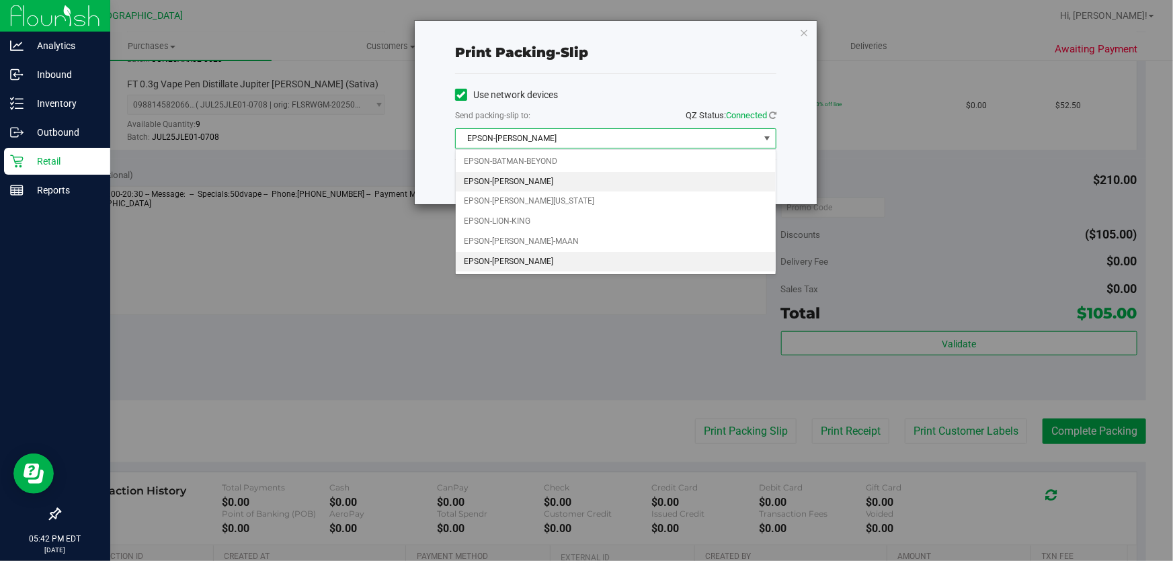
click at [545, 181] on li "EPSON-GWEN-STEFANIE" at bounding box center [616, 182] width 320 height 20
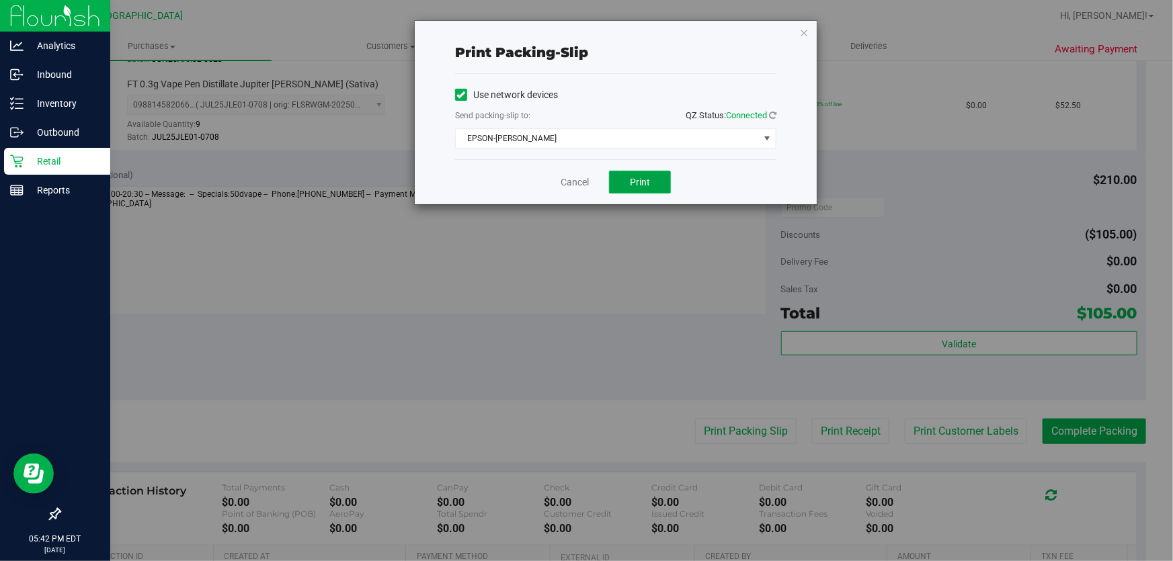
click at [651, 175] on button "Print" at bounding box center [640, 182] width 62 height 23
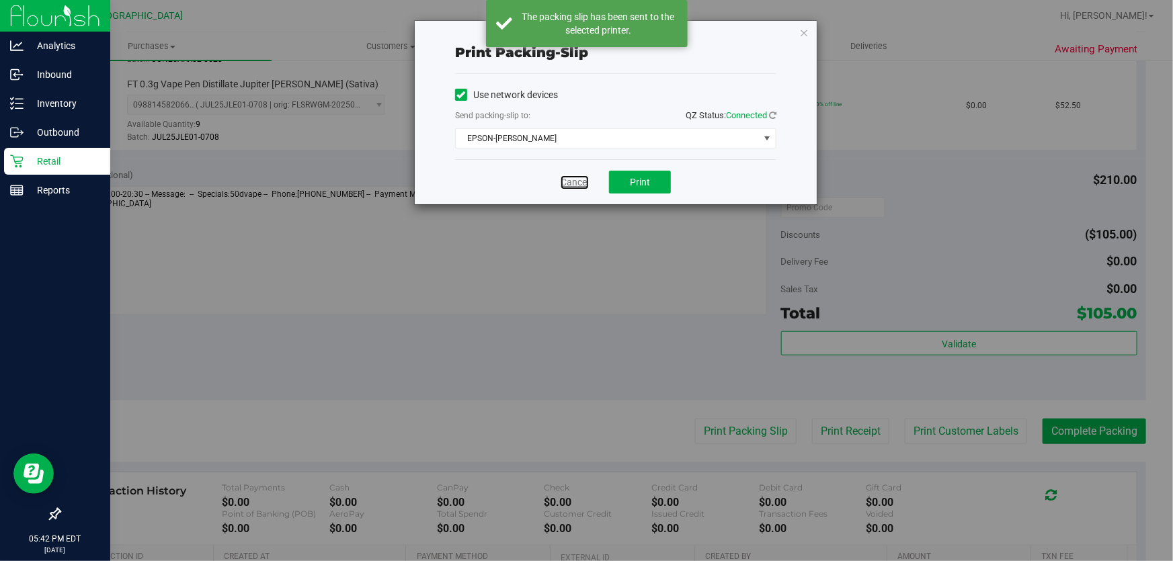
click at [571, 181] on link "Cancel" at bounding box center [574, 182] width 28 height 14
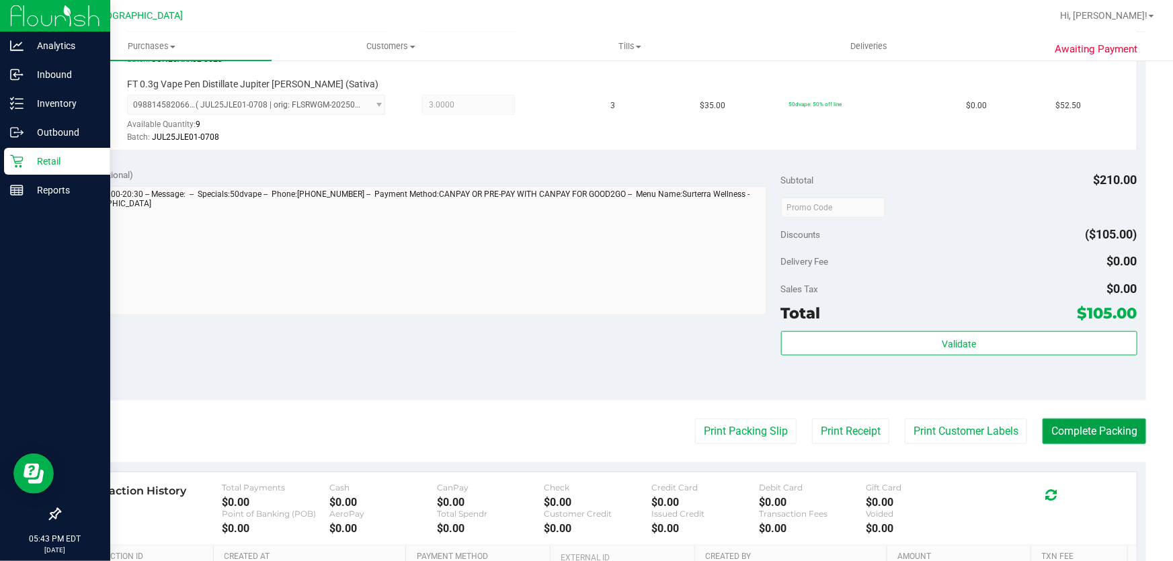
click at [1061, 433] on button "Complete Packing" at bounding box center [1093, 432] width 103 height 26
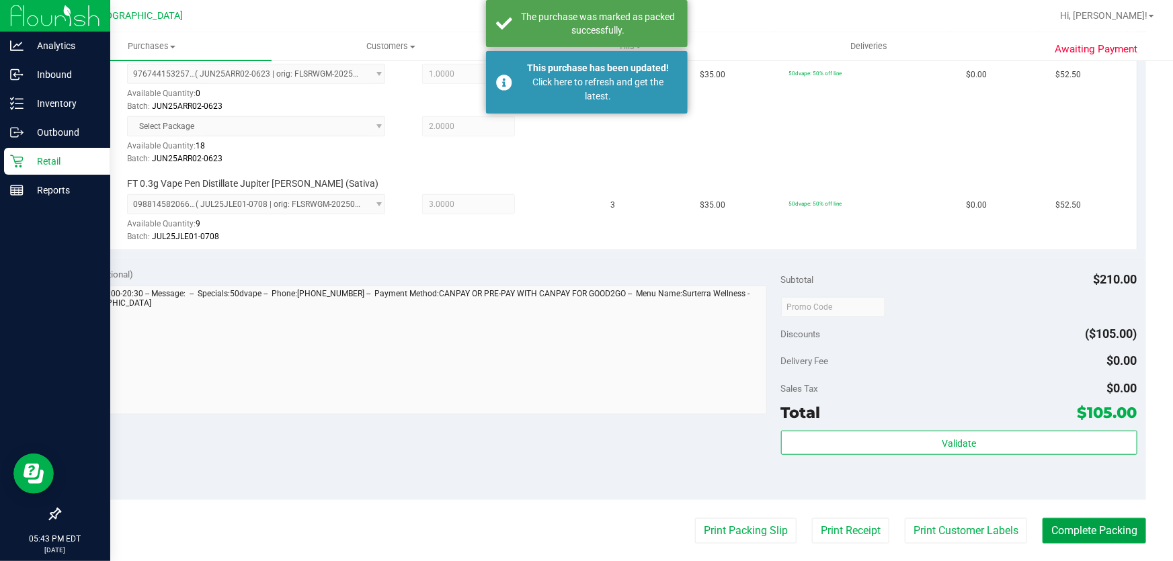
scroll to position [244, 0]
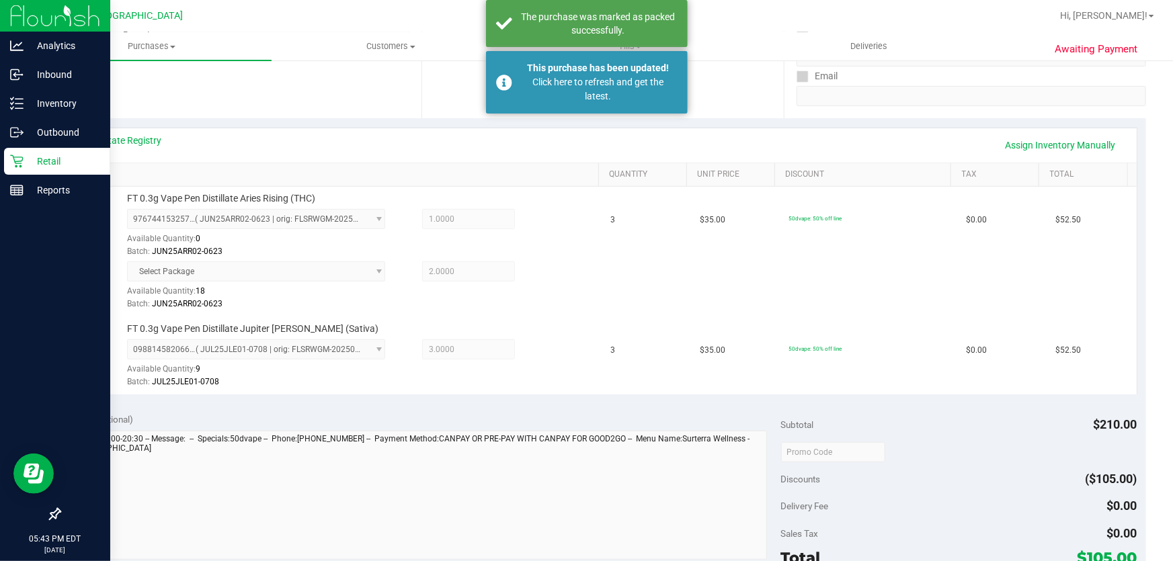
click at [536, 96] on div "Click here to refresh and get the latest." at bounding box center [598, 89] width 158 height 28
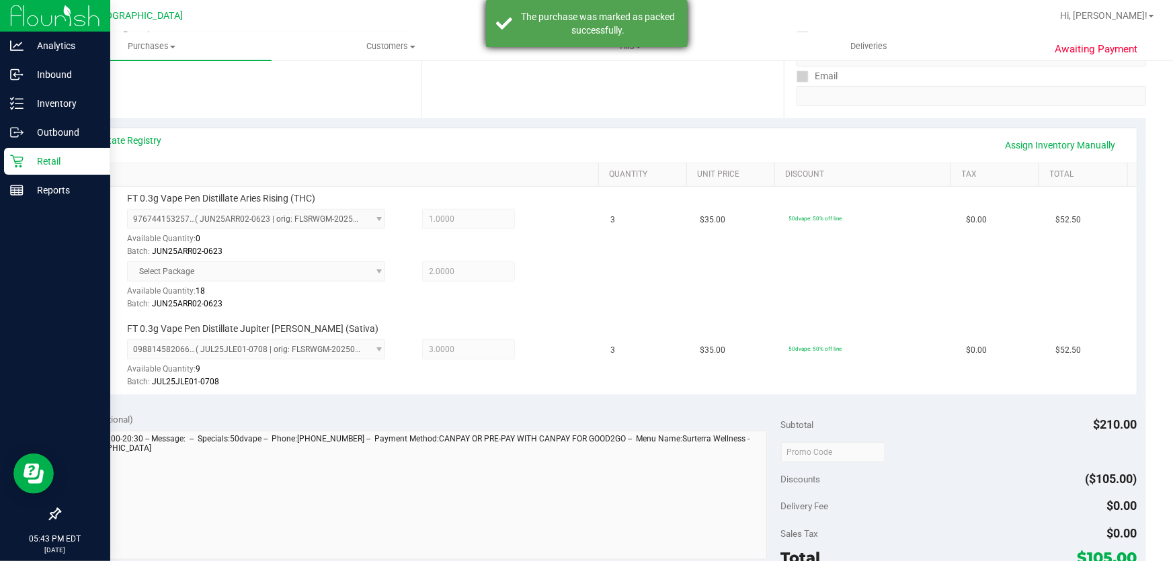
click at [548, 32] on div "The purchase was marked as packed successfully." at bounding box center [598, 23] width 158 height 27
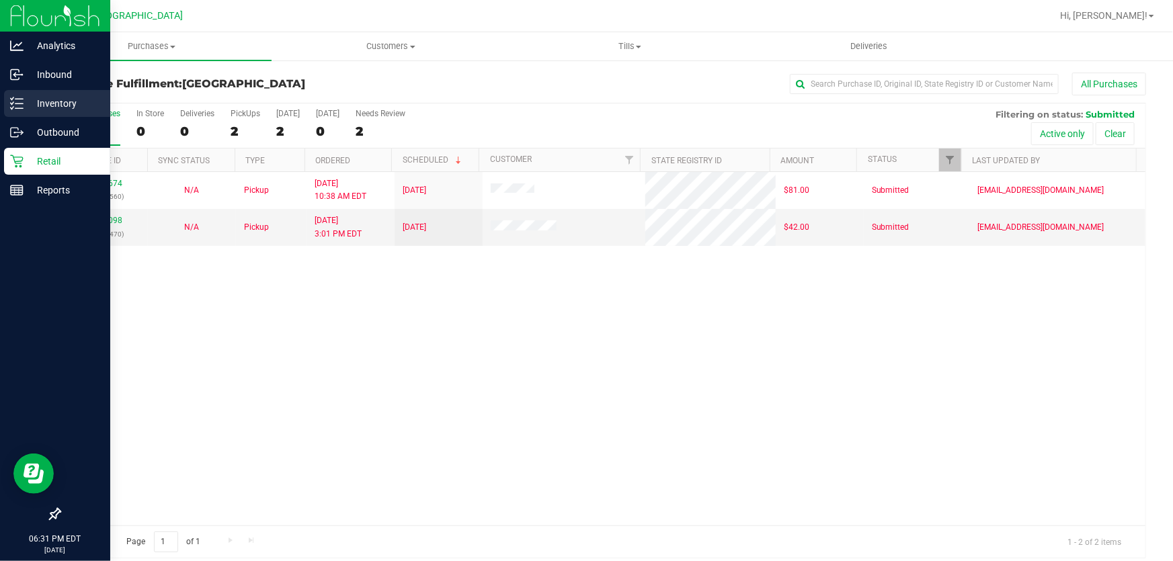
click at [34, 103] on p "Inventory" at bounding box center [64, 103] width 81 height 16
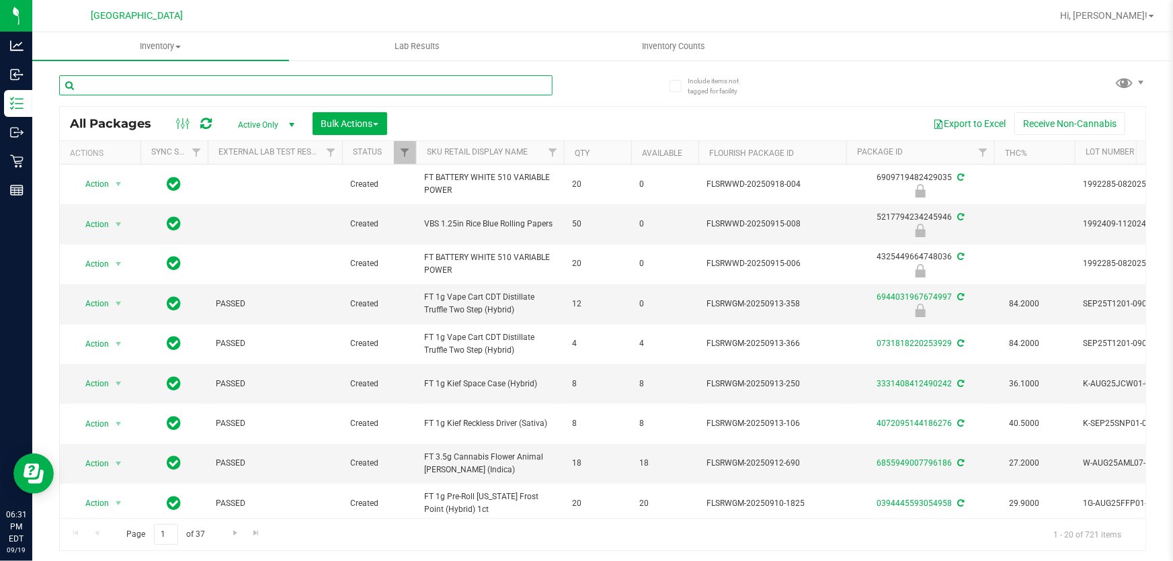
drag, startPoint x: 161, startPoint y: 87, endPoint x: 181, endPoint y: 87, distance: 20.8
click at [161, 87] on input "text" at bounding box center [305, 85] width 493 height 20
type input "872"
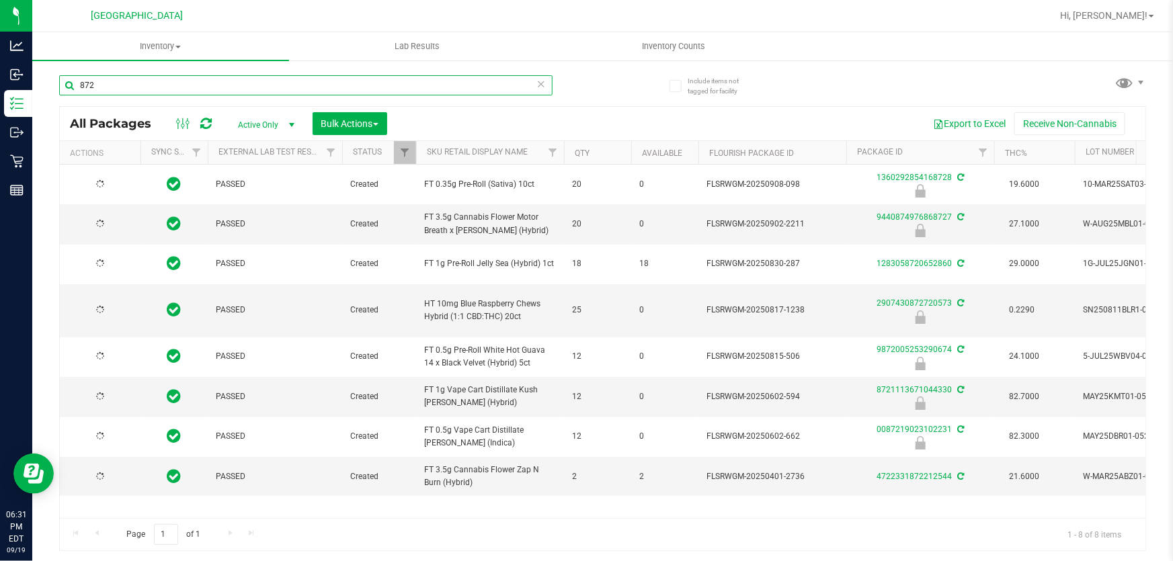
type input "2026-02-21"
type input "8"
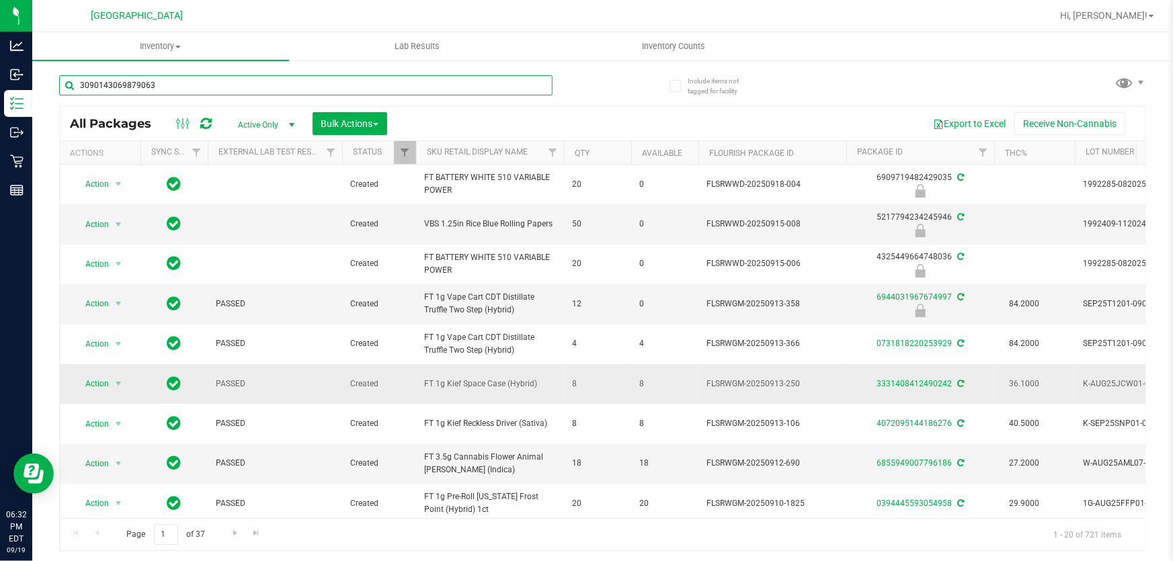
type input "3090143069879063"
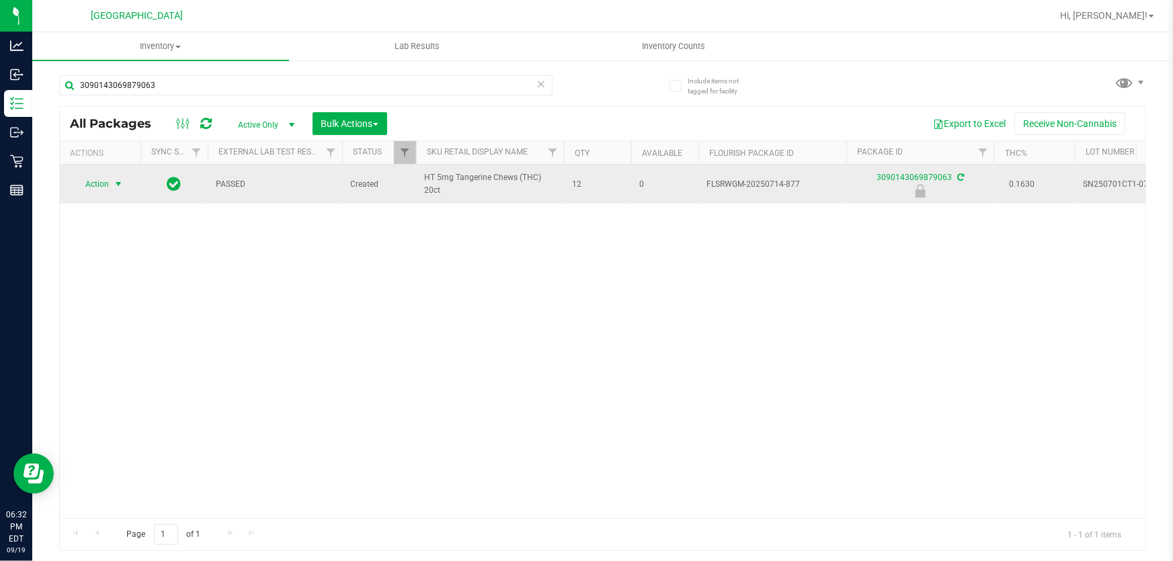
click at [108, 180] on span "Action" at bounding box center [91, 184] width 36 height 19
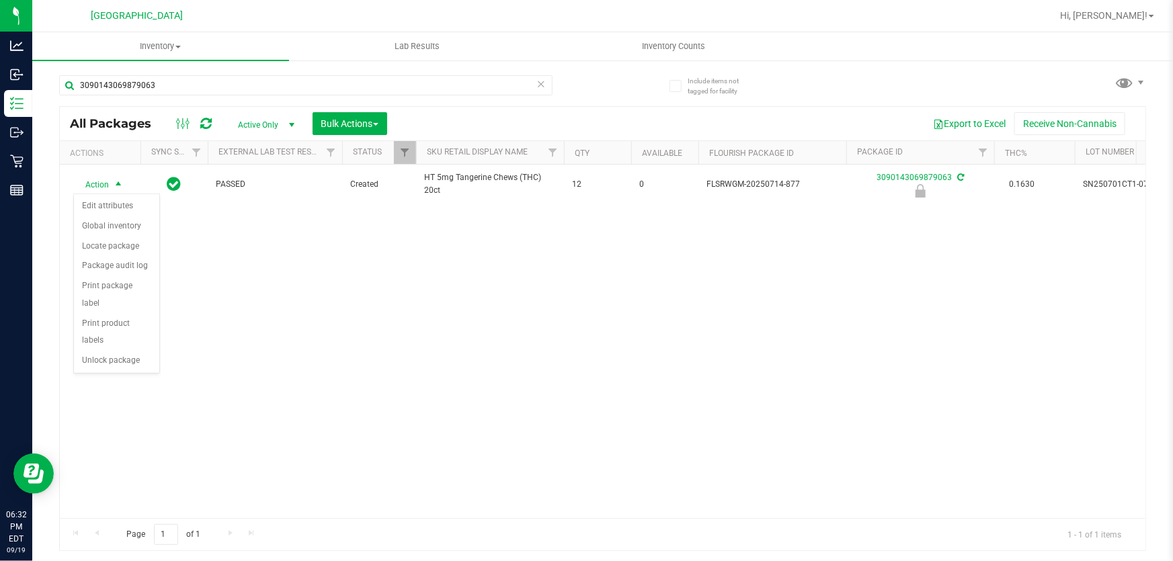
click at [108, 355] on div "Action Edit attributes Global inventory Locate package Package audit log Print …" at bounding box center [116, 284] width 87 height 180
click at [110, 351] on li "Unlock package" at bounding box center [116, 361] width 85 height 20
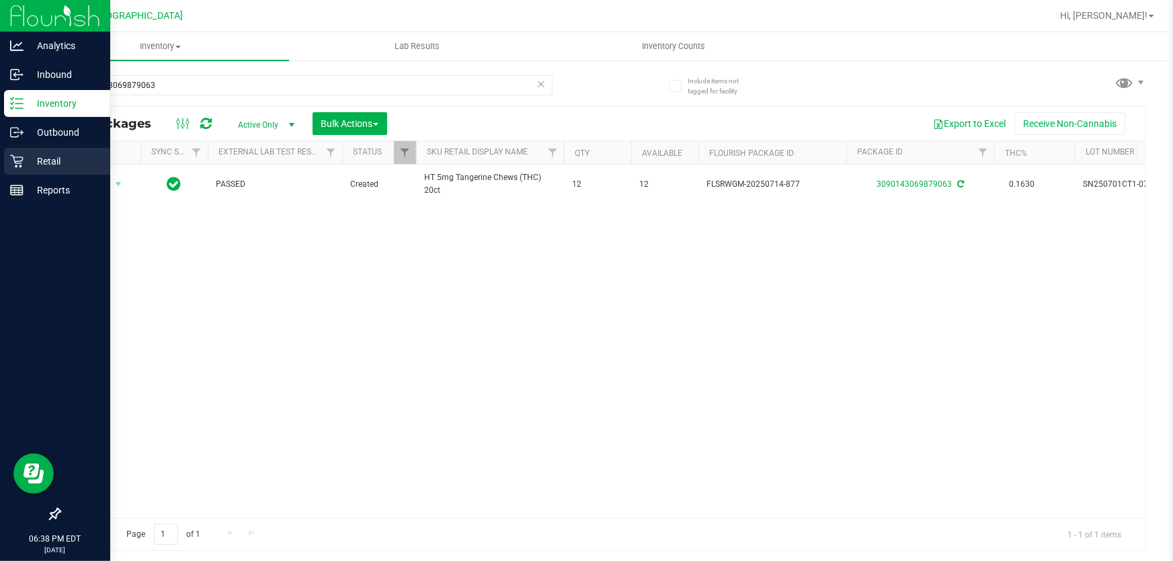
click at [36, 166] on p "Retail" at bounding box center [64, 161] width 81 height 16
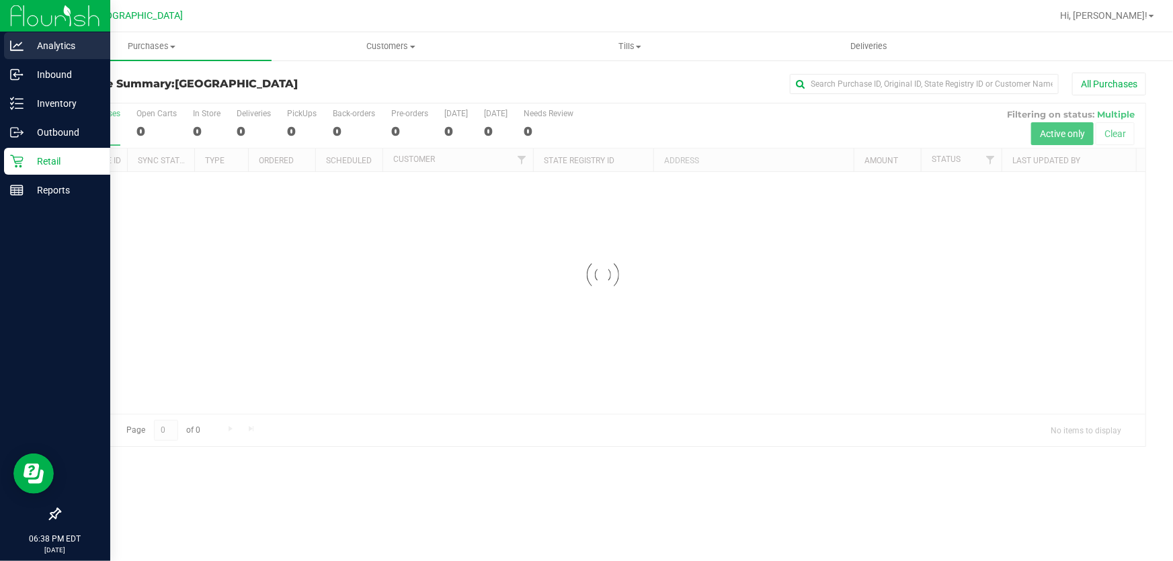
click at [50, 46] on p "Analytics" at bounding box center [64, 46] width 81 height 16
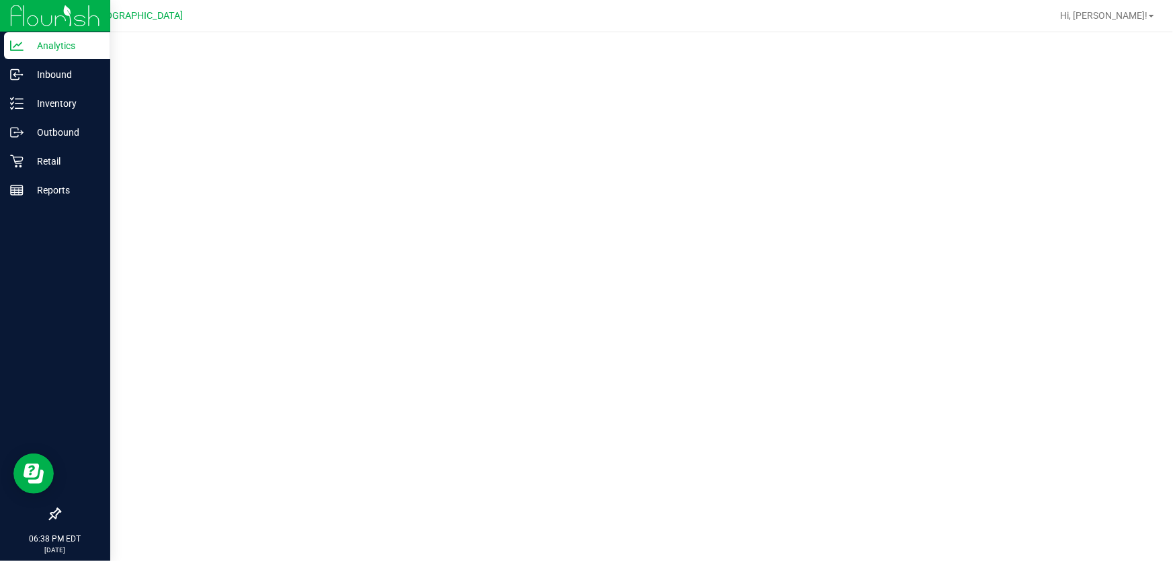
click at [40, 21] on img at bounding box center [55, 16] width 90 height 32
click at [23, 151] on div "Retail" at bounding box center [57, 161] width 106 height 27
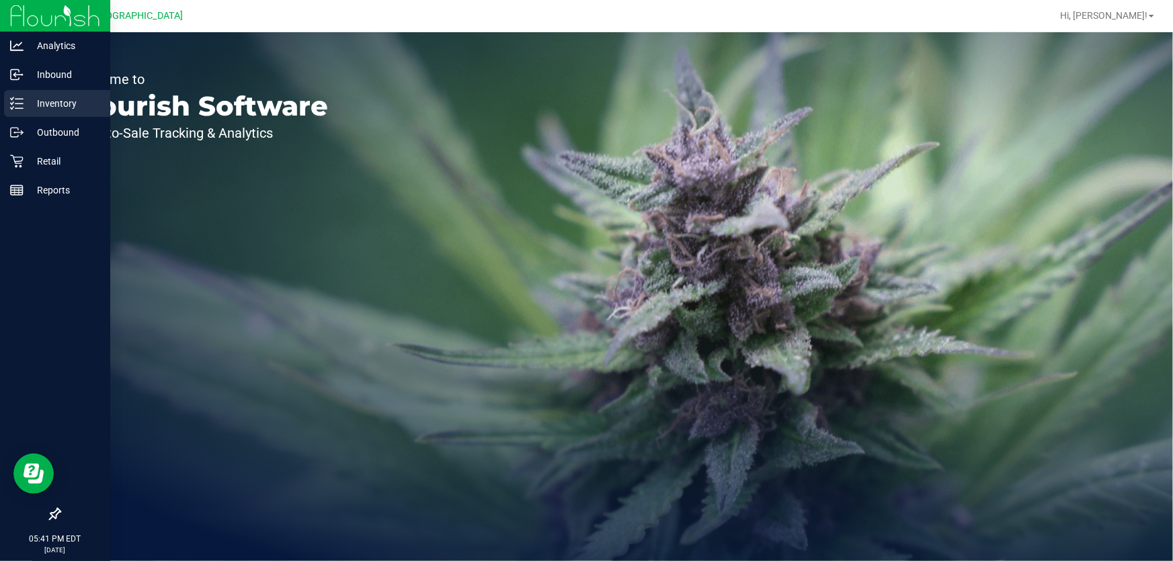
drag, startPoint x: 26, startPoint y: 107, endPoint x: 45, endPoint y: 113, distance: 19.8
click at [27, 107] on p "Inventory" at bounding box center [64, 103] width 81 height 16
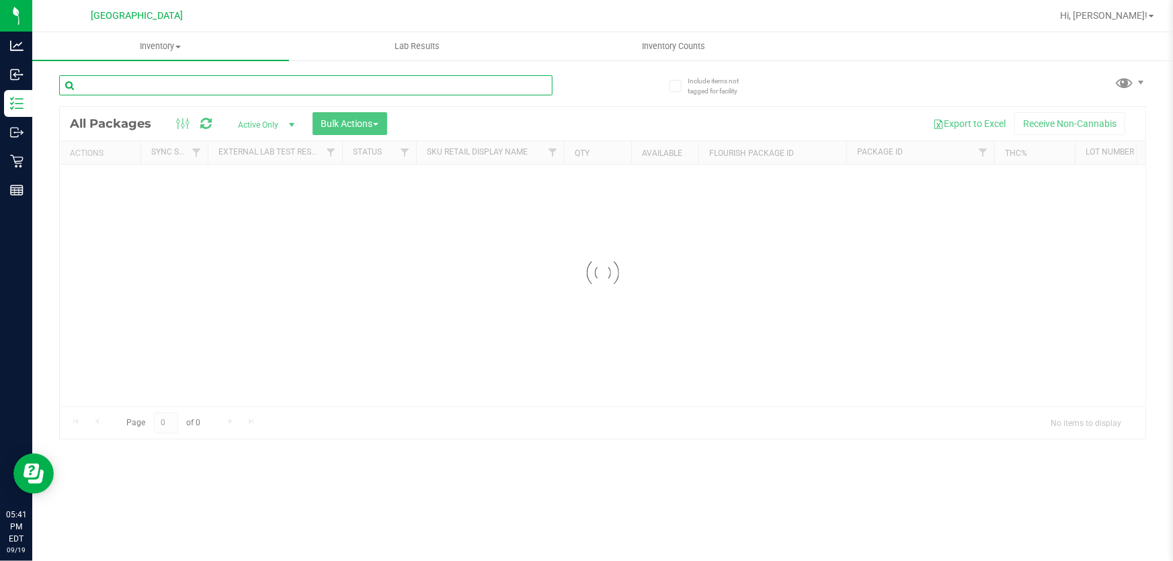
click at [228, 85] on input "text" at bounding box center [305, 85] width 493 height 20
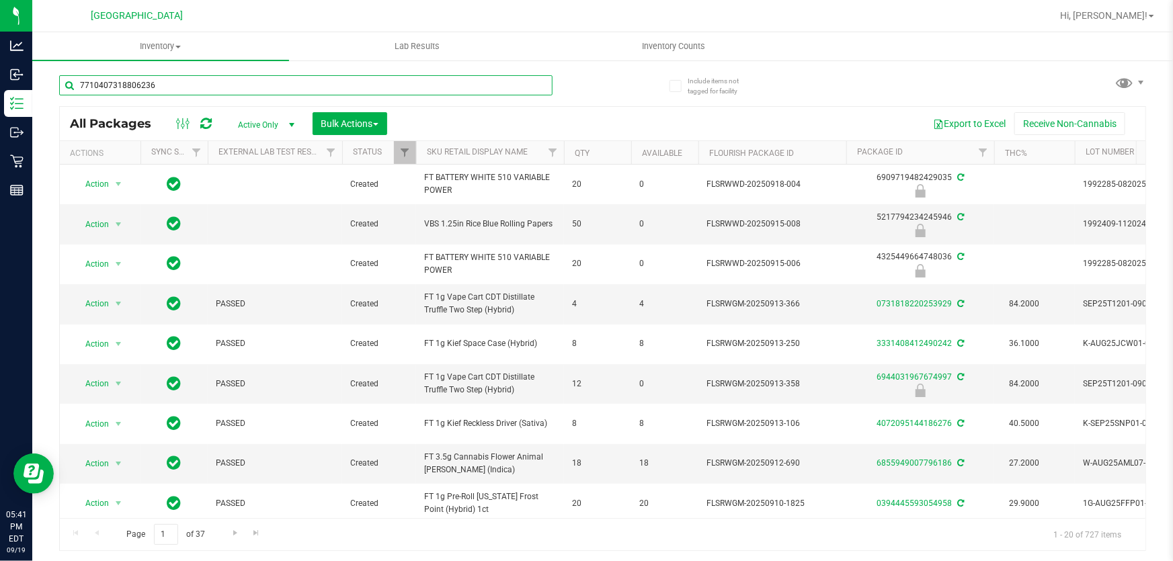
type input "7710407318806236"
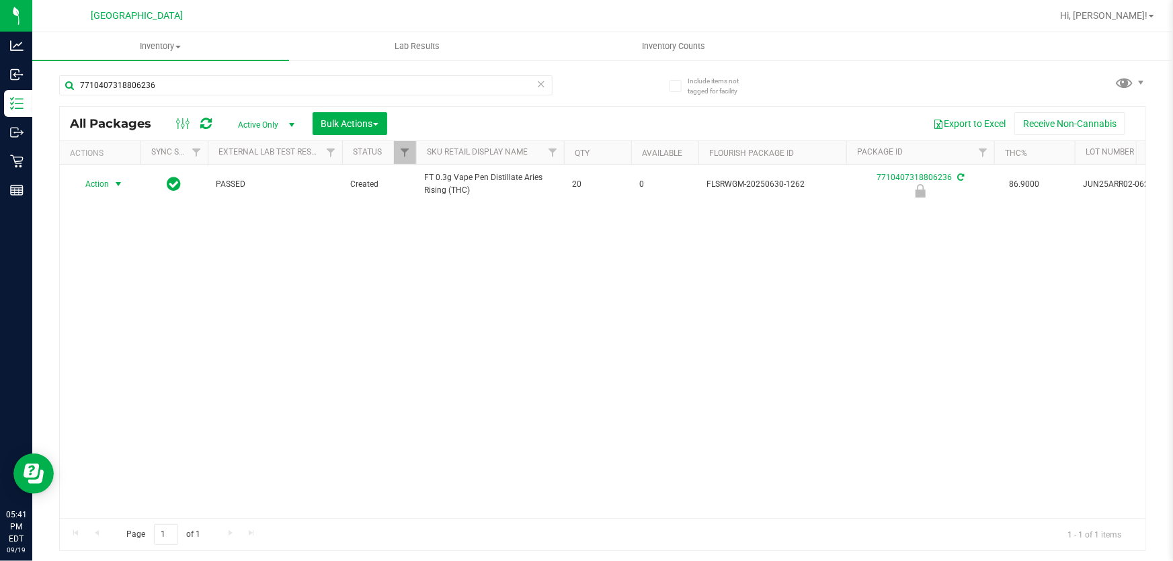
drag, startPoint x: 122, startPoint y: 181, endPoint x: 106, endPoint y: 215, distance: 38.2
click at [122, 181] on span "select" at bounding box center [118, 184] width 11 height 11
click at [97, 351] on li "Unlock package" at bounding box center [116, 361] width 85 height 20
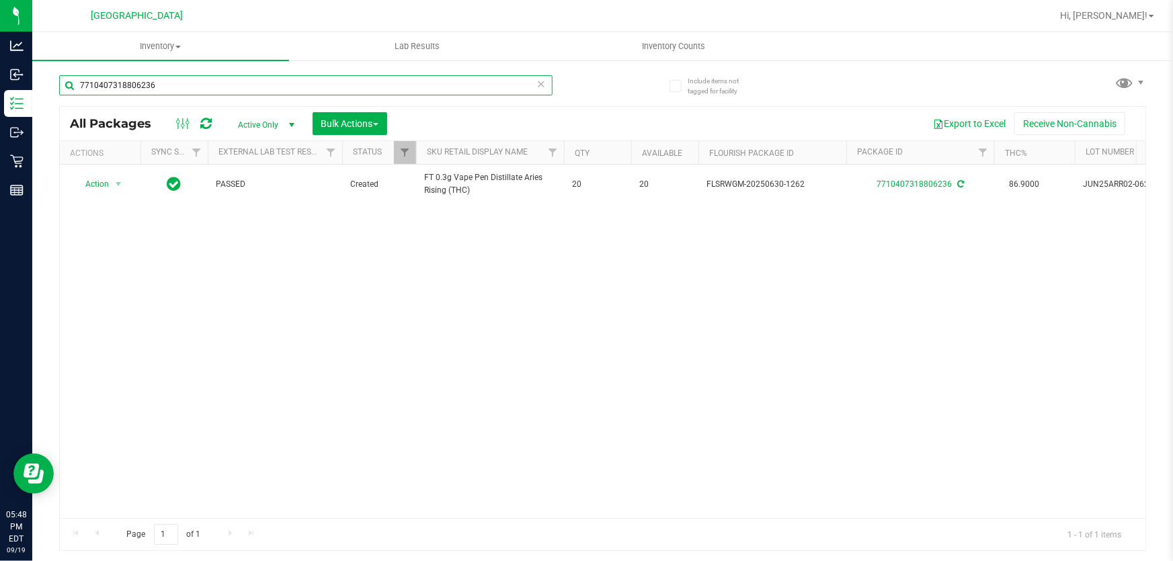
click at [312, 90] on input "7710407318806236" at bounding box center [305, 85] width 493 height 20
type input "dream"
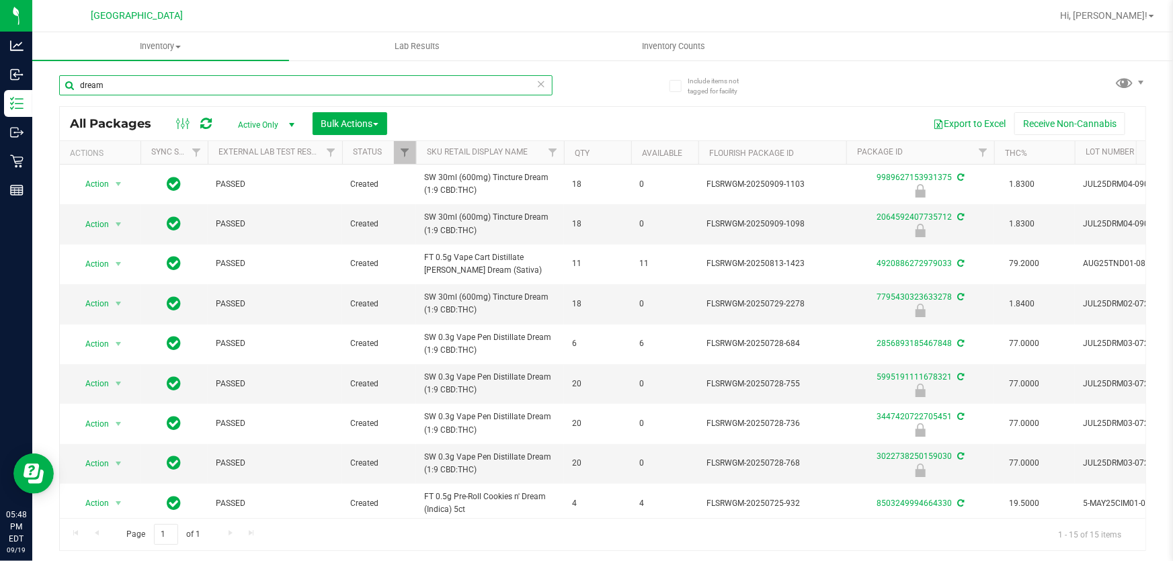
click at [242, 87] on input "dream" at bounding box center [305, 85] width 493 height 20
